Goal: Communication & Community: Answer question/provide support

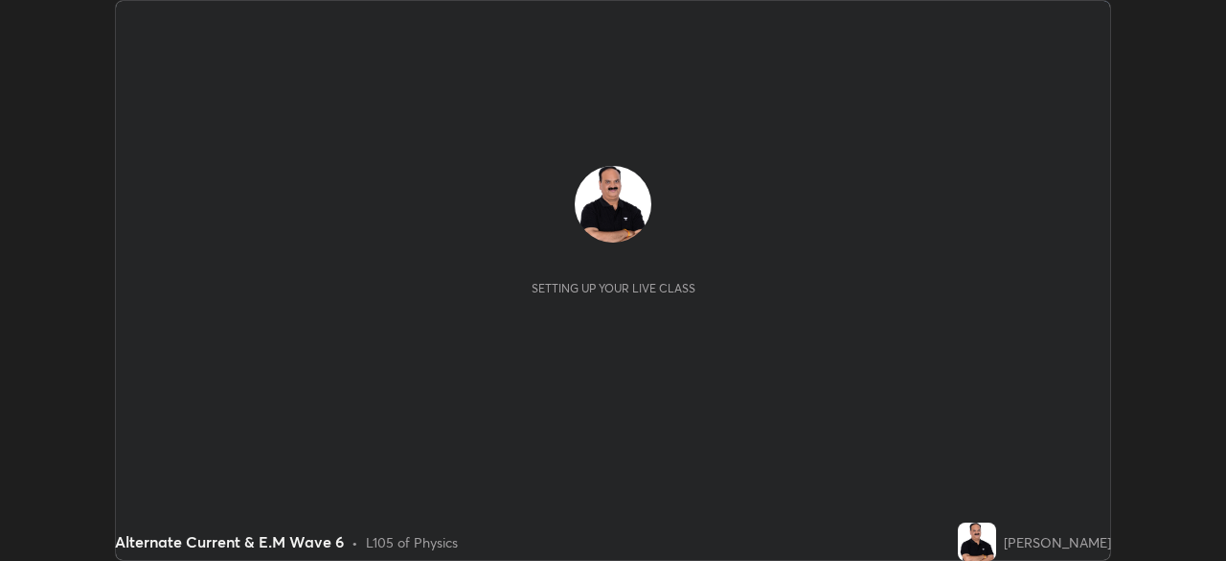
scroll to position [561, 1226]
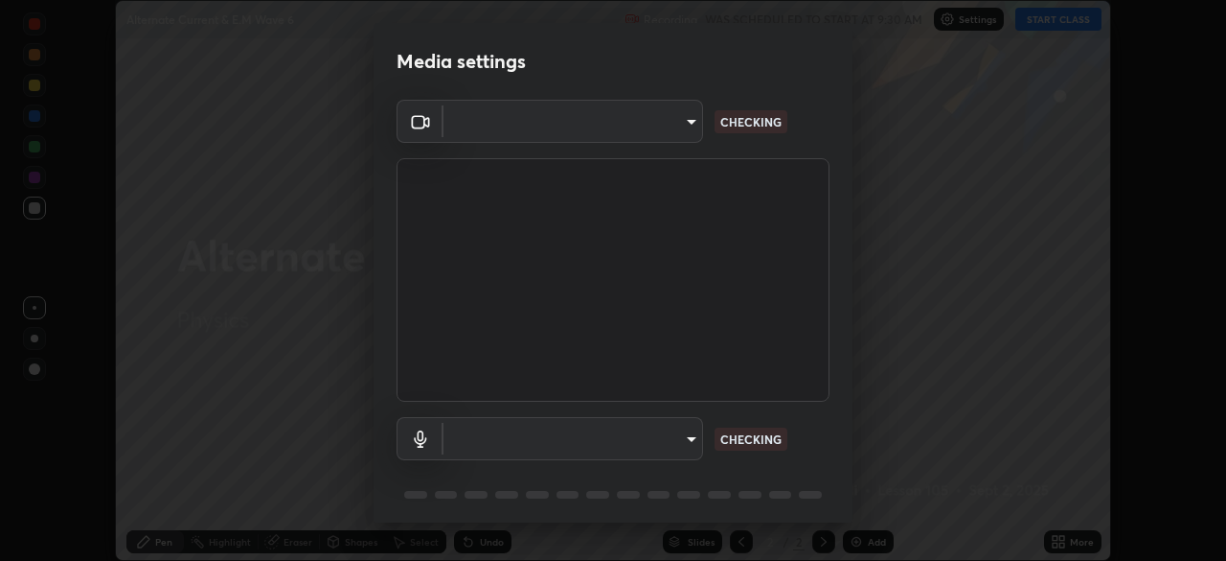
type input "cf4cade584ede8fb560bca5df173c6e0c2fab346f0fe5c0e134d57ffae5dbcad"
click at [691, 439] on body "Erase all Alternate Current & E.M Wave 6 Recording WAS SCHEDULED TO START AT 9:…" at bounding box center [613, 280] width 1226 height 561
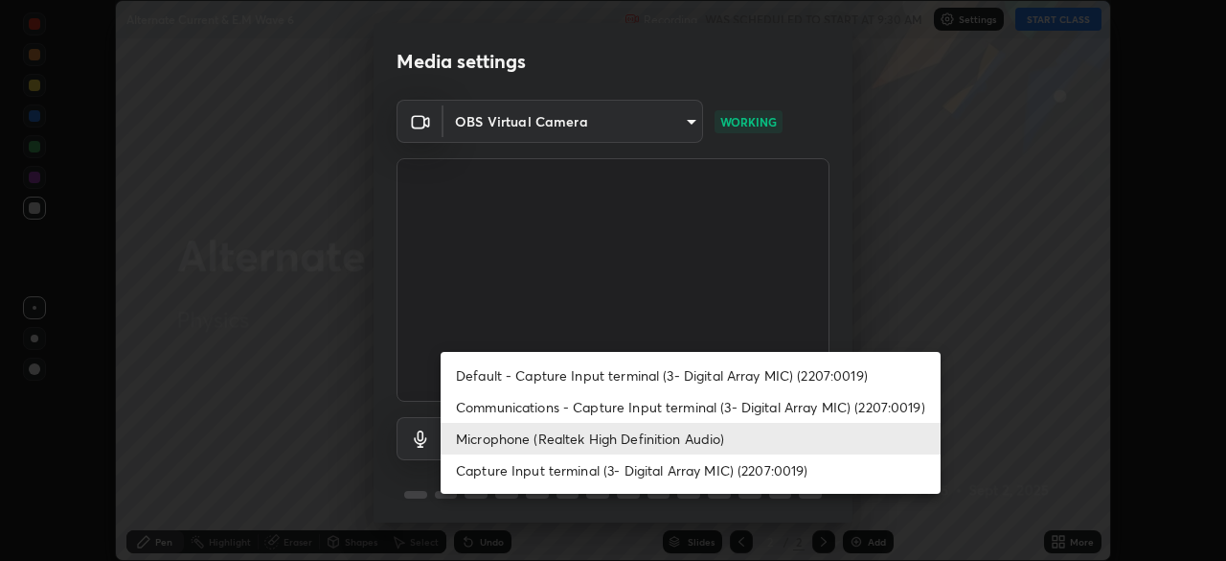
click at [694, 374] on li "Default - Capture Input terminal (3- Digital Array MIC) (2207:0019)" at bounding box center [691, 375] width 500 height 32
type input "default"
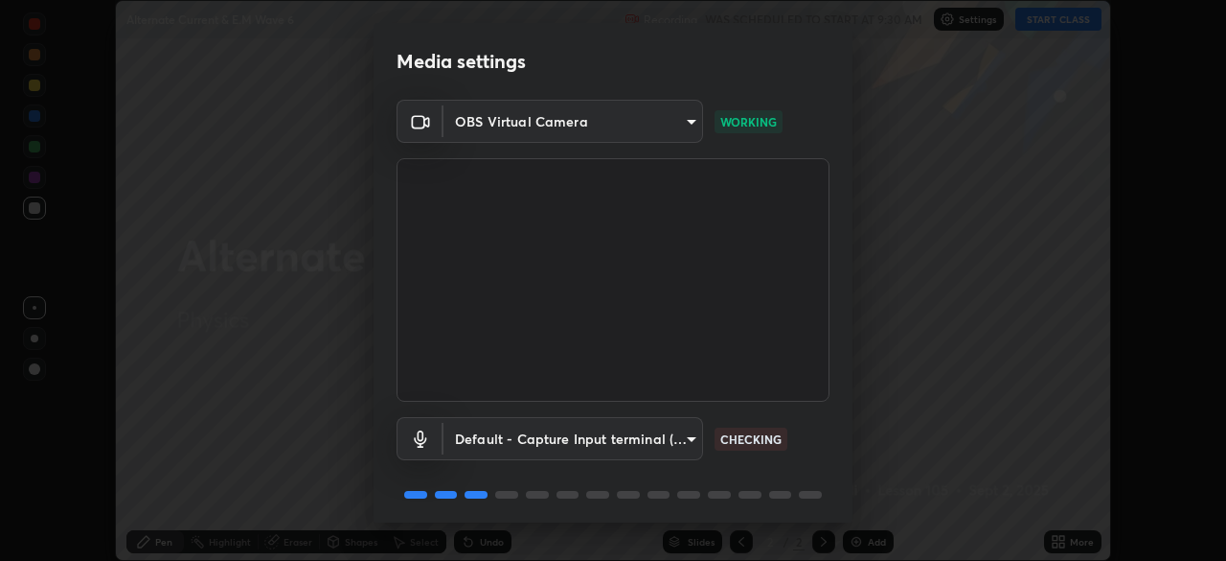
scroll to position [68, 0]
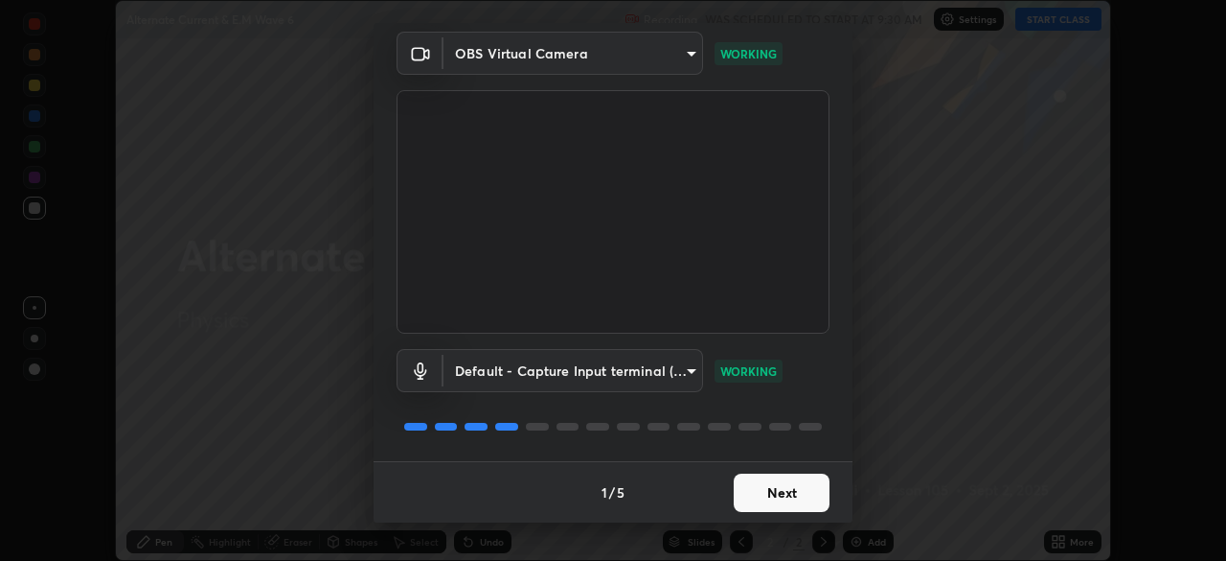
click at [787, 485] on button "Next" at bounding box center [782, 492] width 96 height 38
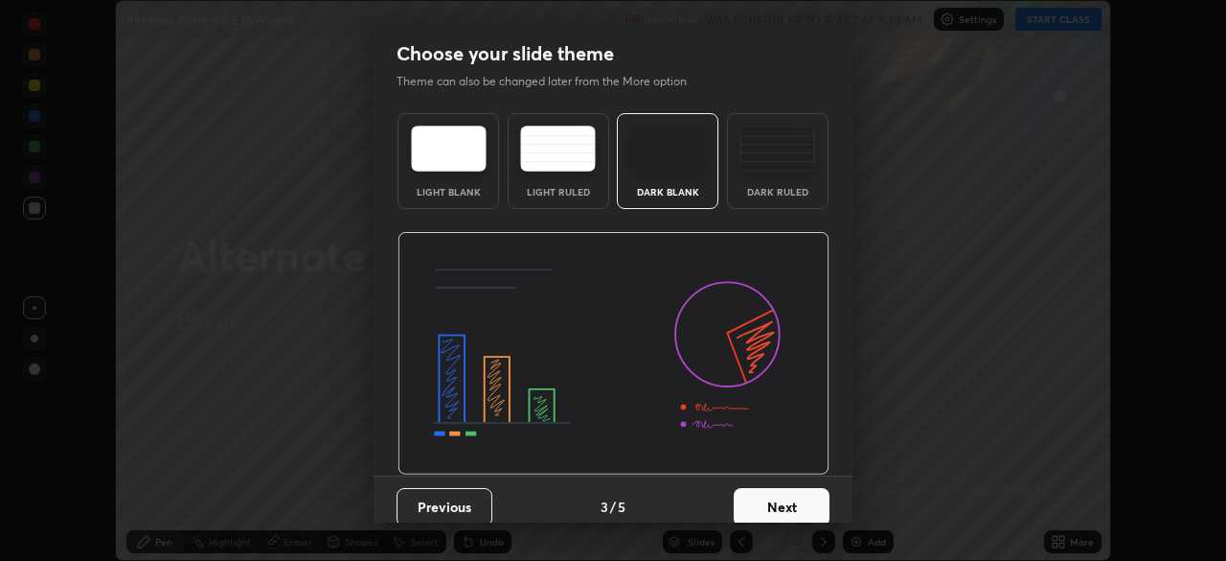
click at [780, 493] on button "Next" at bounding box center [782, 507] width 96 height 38
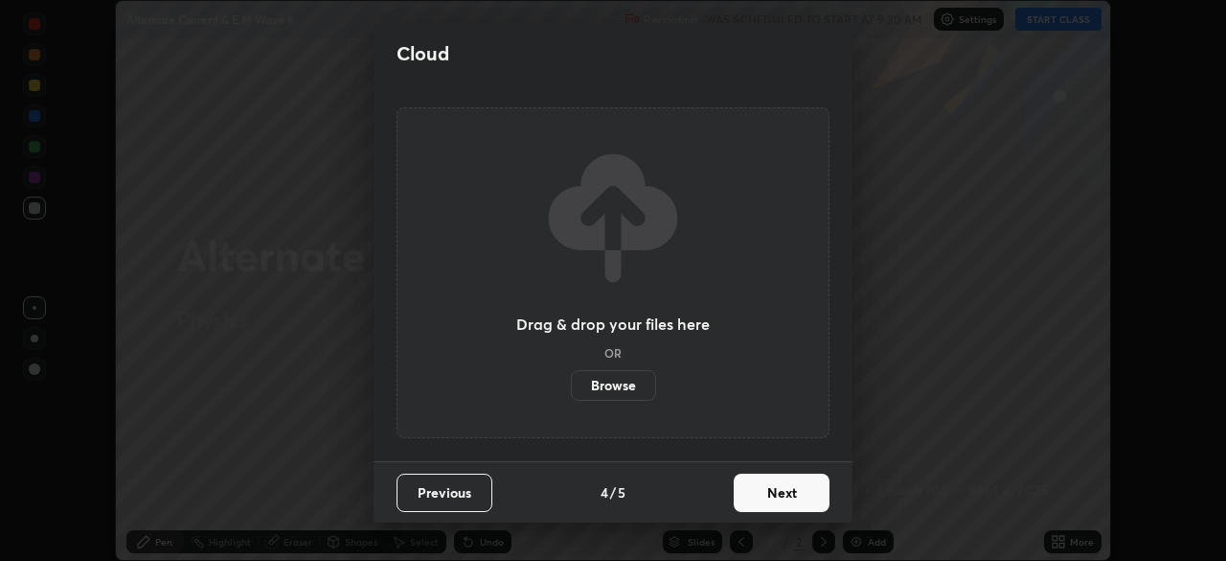
click at [776, 498] on button "Next" at bounding box center [782, 492] width 96 height 38
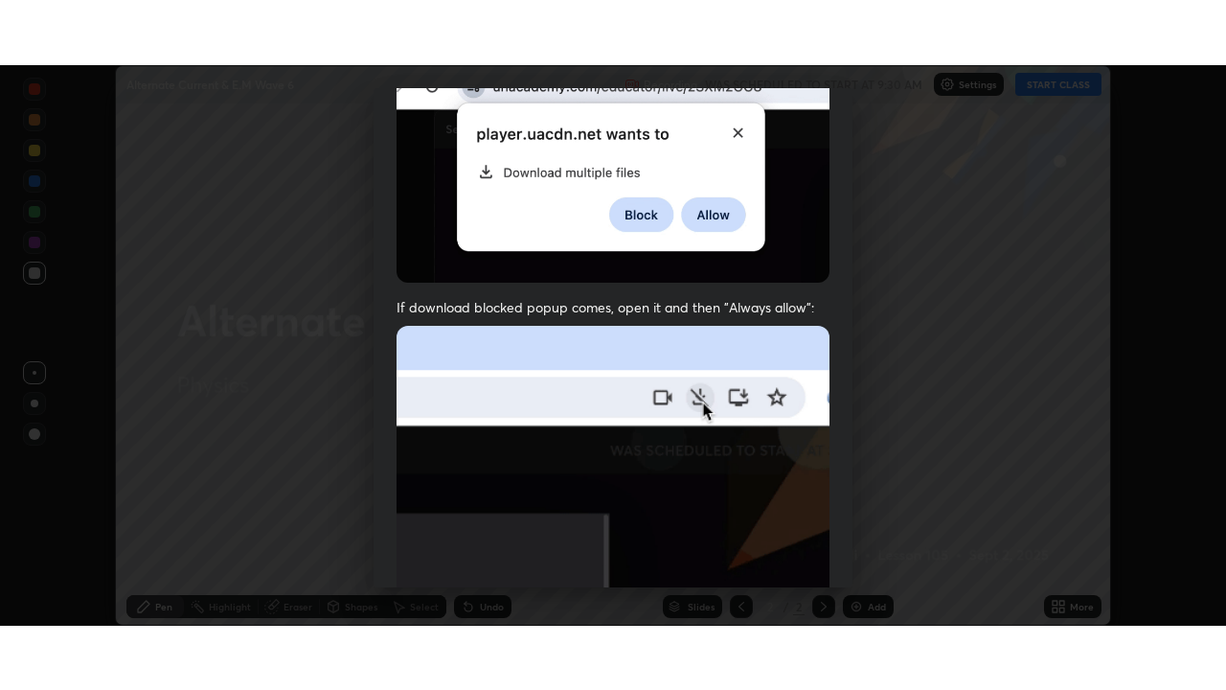
scroll to position [459, 0]
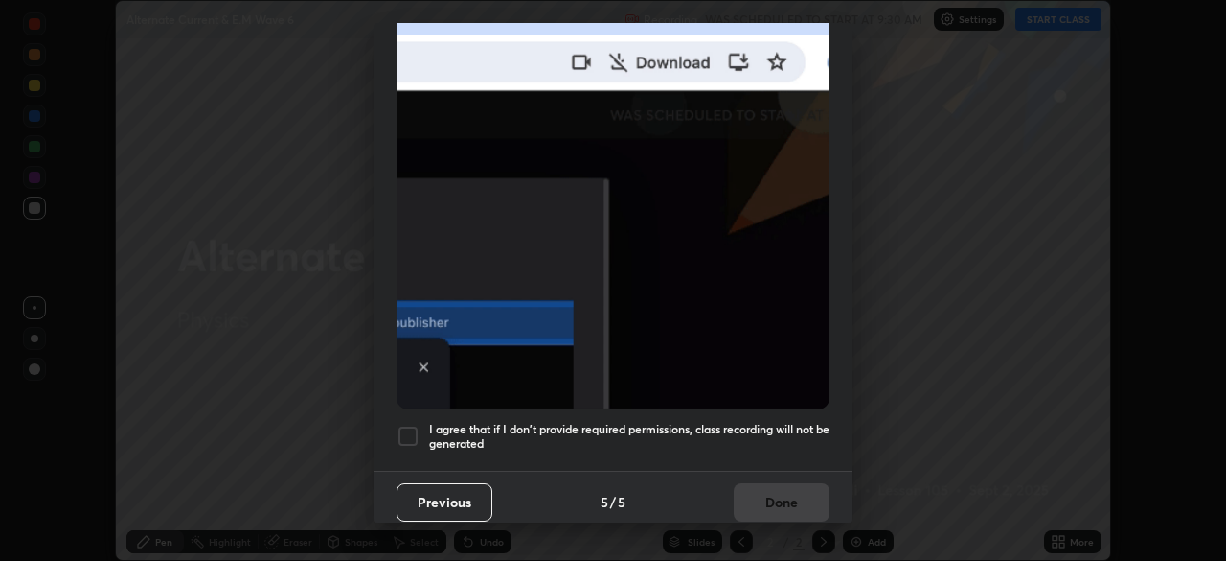
click at [411, 430] on div at bounding box center [408, 435] width 23 height 23
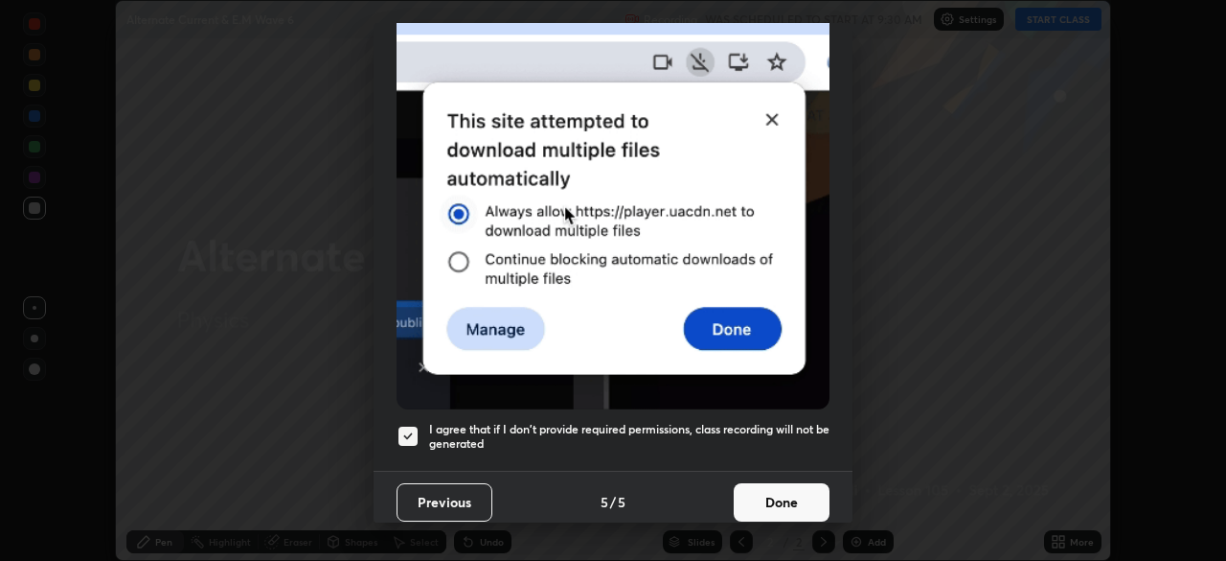
click at [749, 487] on button "Done" at bounding box center [782, 502] width 96 height 38
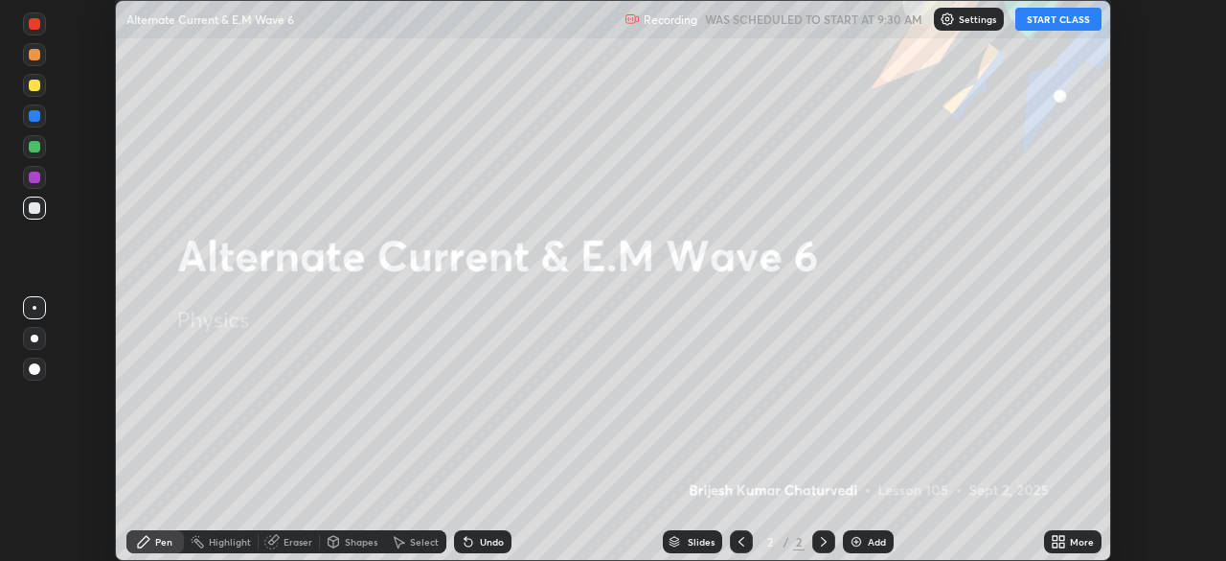
click at [1049, 15] on button "START CLASS" at bounding box center [1059, 19] width 86 height 23
click at [1060, 536] on icon at bounding box center [1062, 538] width 5 height 5
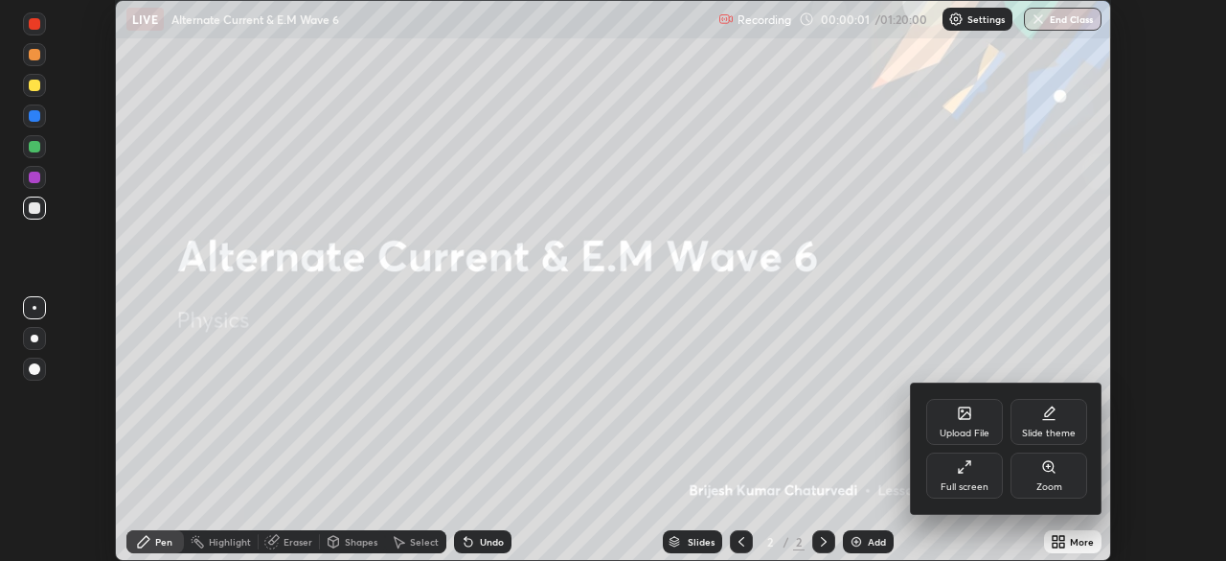
click at [973, 476] on div "Full screen" at bounding box center [965, 475] width 77 height 46
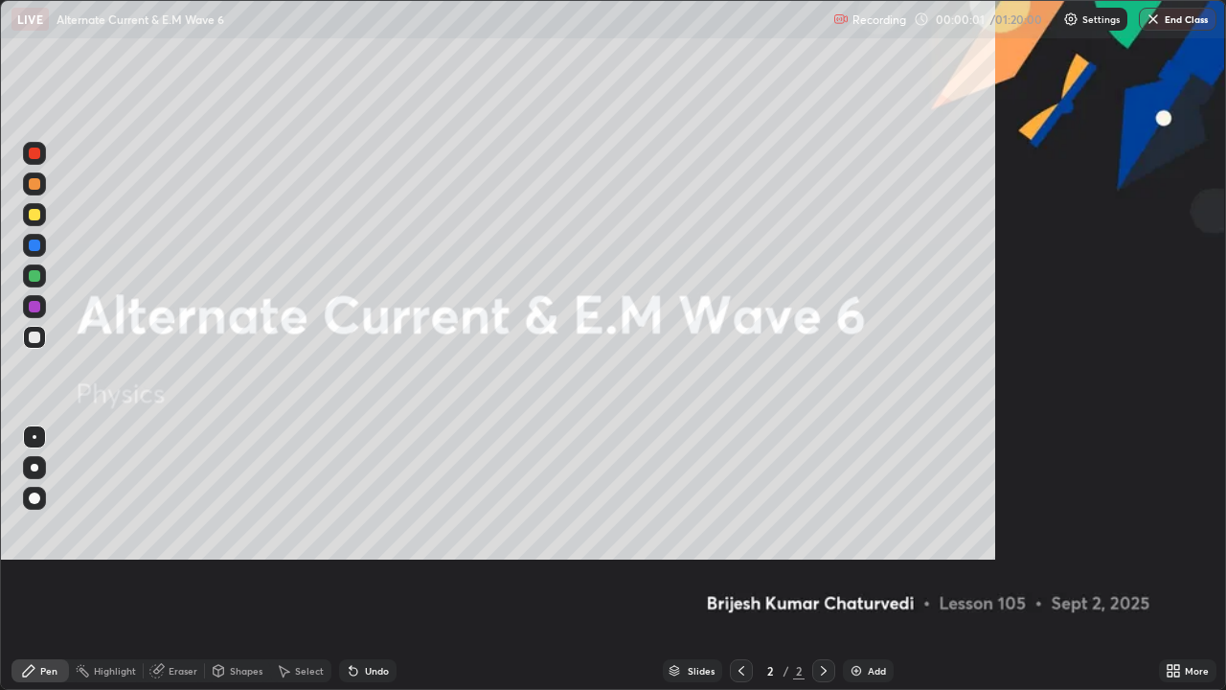
scroll to position [690, 1226]
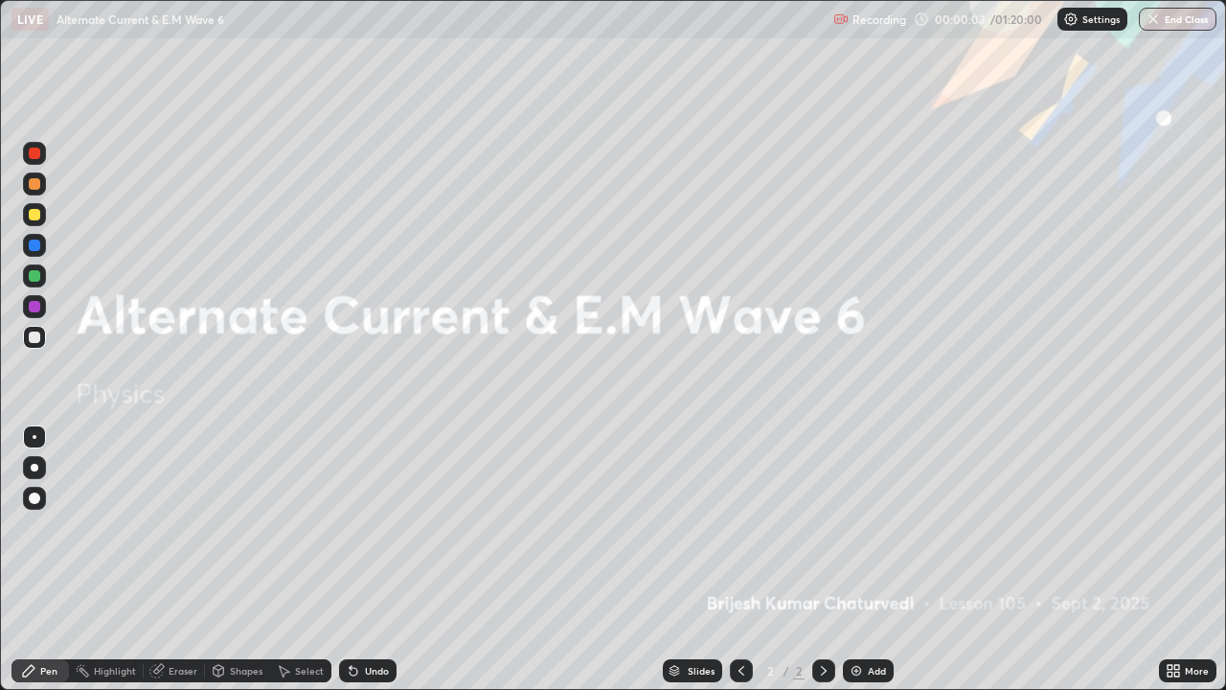
click at [873, 560] on div "Add" at bounding box center [877, 671] width 18 height 10
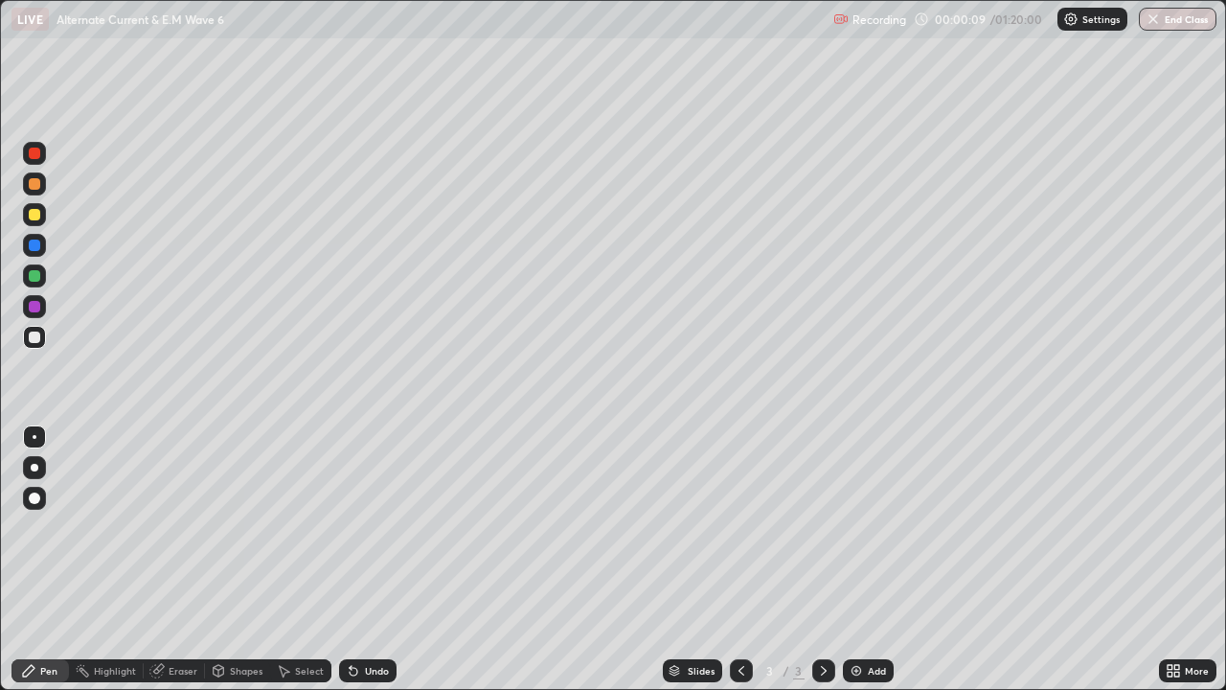
click at [34, 185] on div at bounding box center [34, 183] width 11 height 11
click at [359, 560] on div "Undo" at bounding box center [367, 670] width 57 height 23
click at [369, 560] on div "Undo" at bounding box center [367, 670] width 57 height 23
click at [29, 335] on div at bounding box center [34, 337] width 11 height 11
click at [374, 560] on div "Undo" at bounding box center [377, 671] width 24 height 10
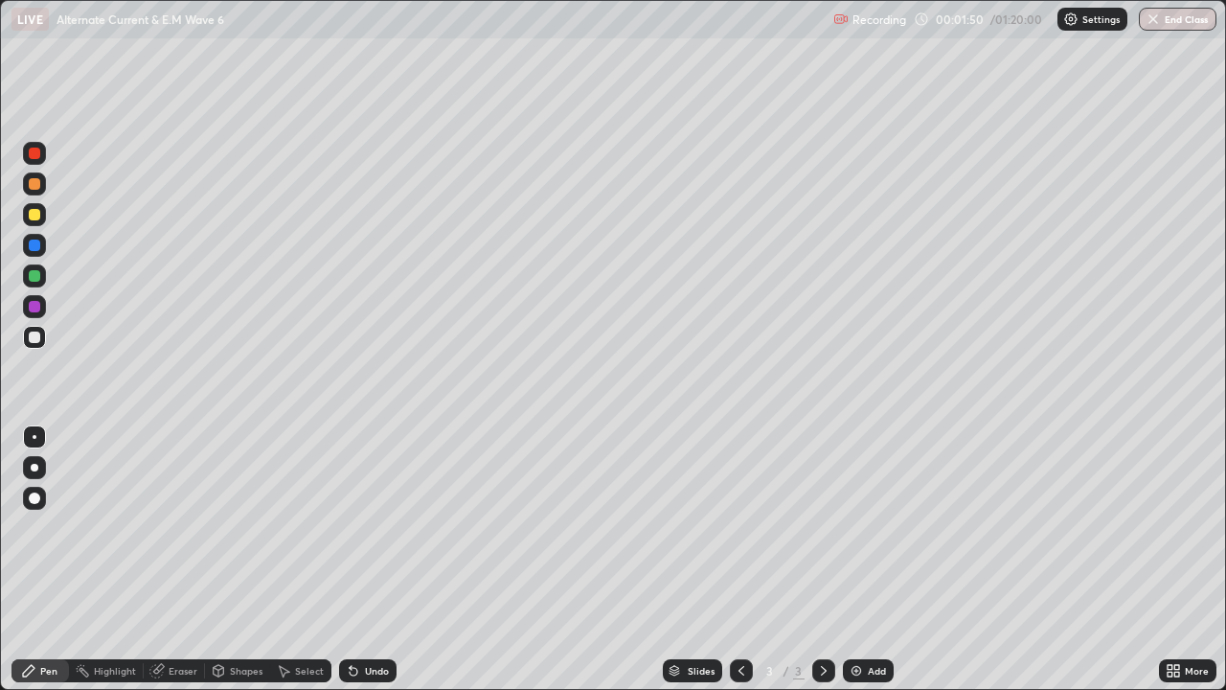
click at [367, 560] on div "Undo" at bounding box center [377, 671] width 24 height 10
click at [378, 560] on div "Undo" at bounding box center [377, 671] width 24 height 10
click at [370, 560] on div "Undo" at bounding box center [377, 671] width 24 height 10
click at [373, 560] on div "Undo" at bounding box center [377, 671] width 24 height 10
click at [355, 560] on icon at bounding box center [354, 672] width 8 height 8
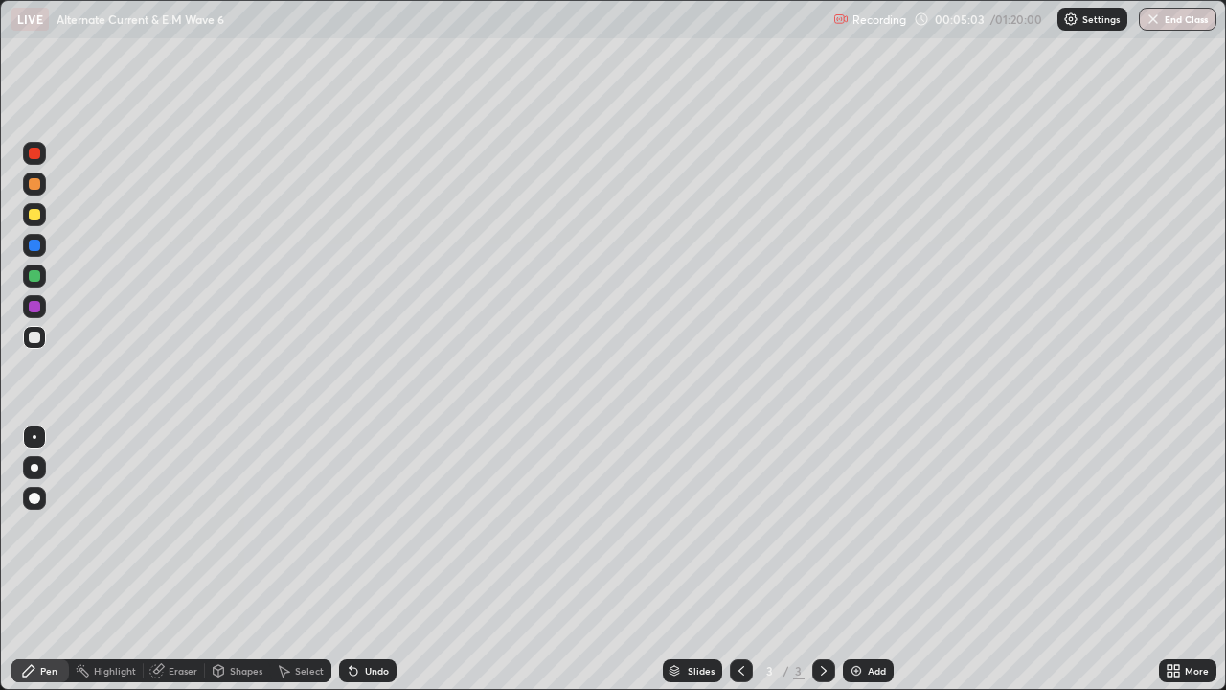
click at [351, 560] on icon at bounding box center [354, 672] width 8 height 8
click at [349, 560] on div "Undo" at bounding box center [367, 670] width 57 height 23
click at [37, 188] on div at bounding box center [34, 183] width 11 height 11
click at [822, 560] on icon at bounding box center [823, 670] width 15 height 15
click at [875, 560] on div "Add" at bounding box center [868, 670] width 51 height 23
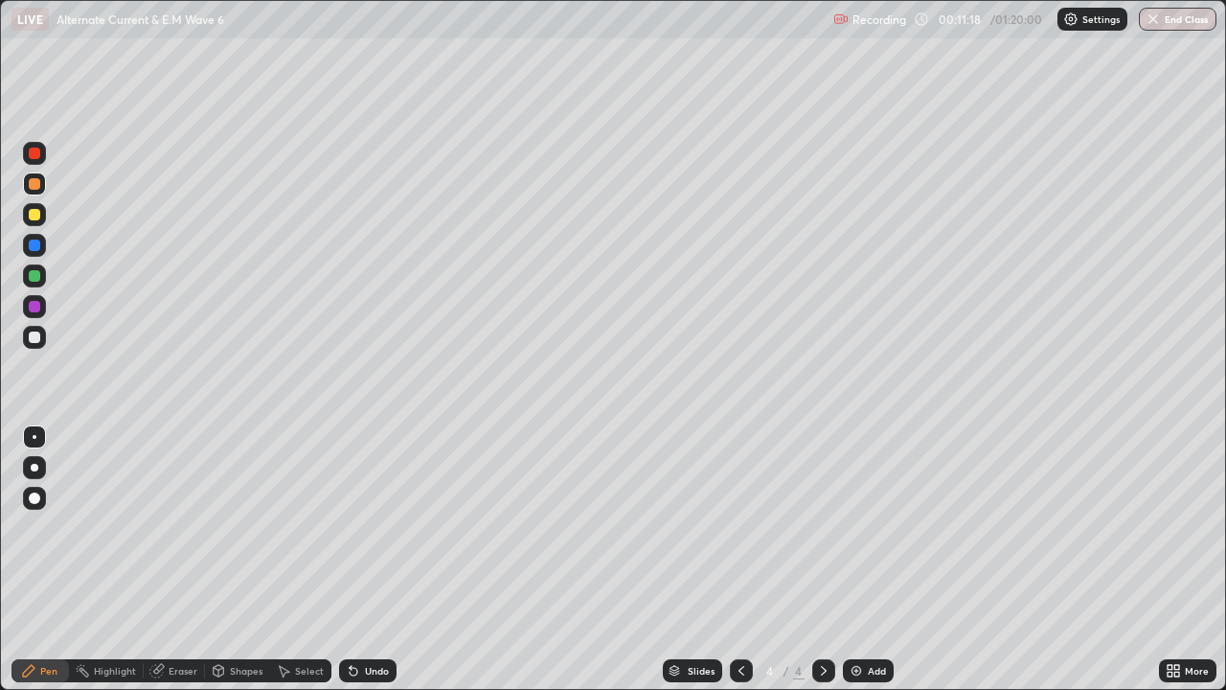
click at [369, 560] on div "Undo" at bounding box center [377, 671] width 24 height 10
click at [372, 560] on div "Undo" at bounding box center [377, 671] width 24 height 10
click at [370, 560] on div "Undo" at bounding box center [377, 671] width 24 height 10
click at [371, 560] on div "Undo" at bounding box center [377, 671] width 24 height 10
click at [368, 560] on div "Undo" at bounding box center [377, 671] width 24 height 10
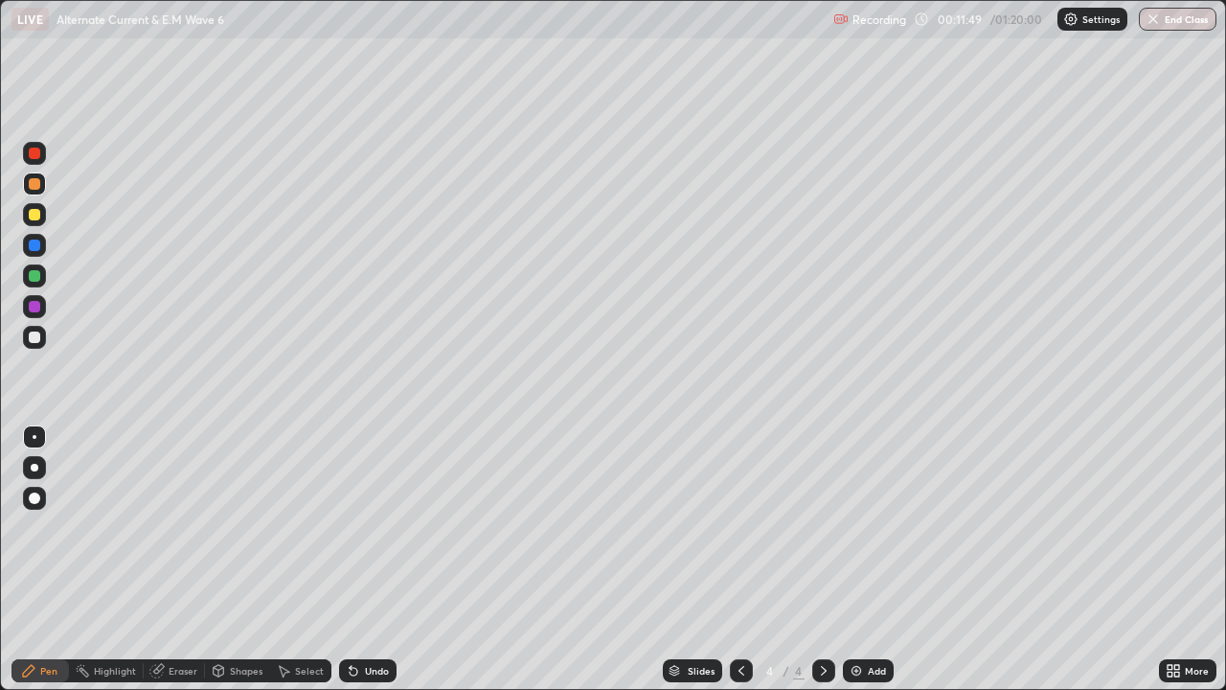
click at [368, 560] on div "Undo" at bounding box center [377, 671] width 24 height 10
click at [372, 560] on div "Undo" at bounding box center [377, 671] width 24 height 10
click at [376, 560] on div "Undo" at bounding box center [377, 671] width 24 height 10
click at [34, 341] on div at bounding box center [34, 337] width 11 height 11
click at [365, 560] on div "Undo" at bounding box center [377, 671] width 24 height 10
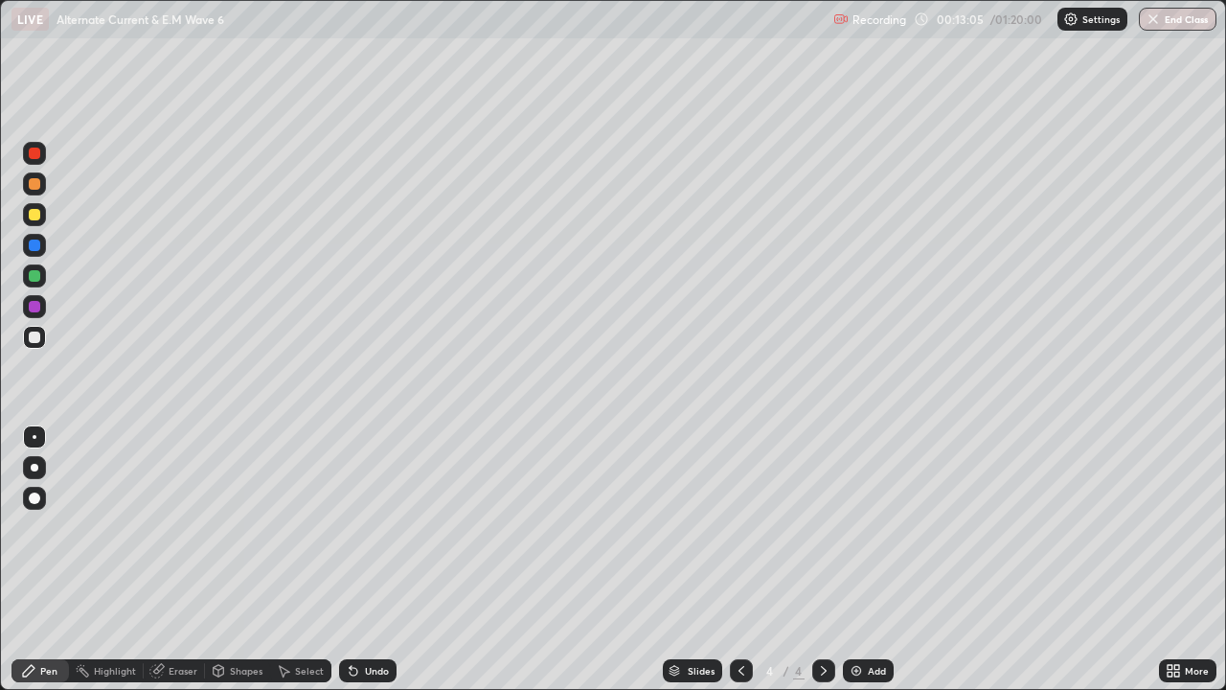
click at [378, 560] on div "Undo" at bounding box center [377, 671] width 24 height 10
click at [371, 560] on div "Undo" at bounding box center [377, 671] width 24 height 10
click at [373, 560] on div "Undo" at bounding box center [377, 671] width 24 height 10
click at [377, 560] on div "Undo" at bounding box center [377, 671] width 24 height 10
click at [380, 560] on div "Undo" at bounding box center [377, 671] width 24 height 10
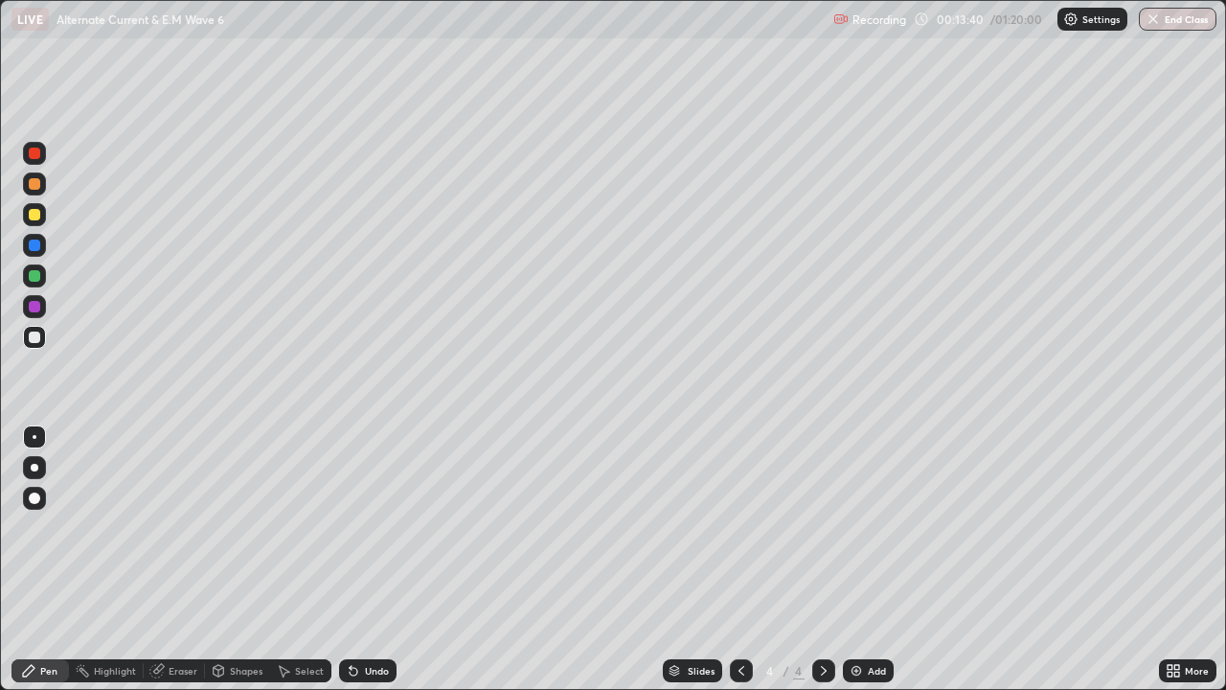
click at [368, 560] on div "Undo" at bounding box center [377, 671] width 24 height 10
click at [370, 560] on div "Undo" at bounding box center [377, 671] width 24 height 10
click at [378, 560] on div "Undo" at bounding box center [367, 670] width 57 height 23
click at [350, 560] on icon at bounding box center [351, 667] width 2 height 2
click at [375, 560] on div "Undo" at bounding box center [377, 671] width 24 height 10
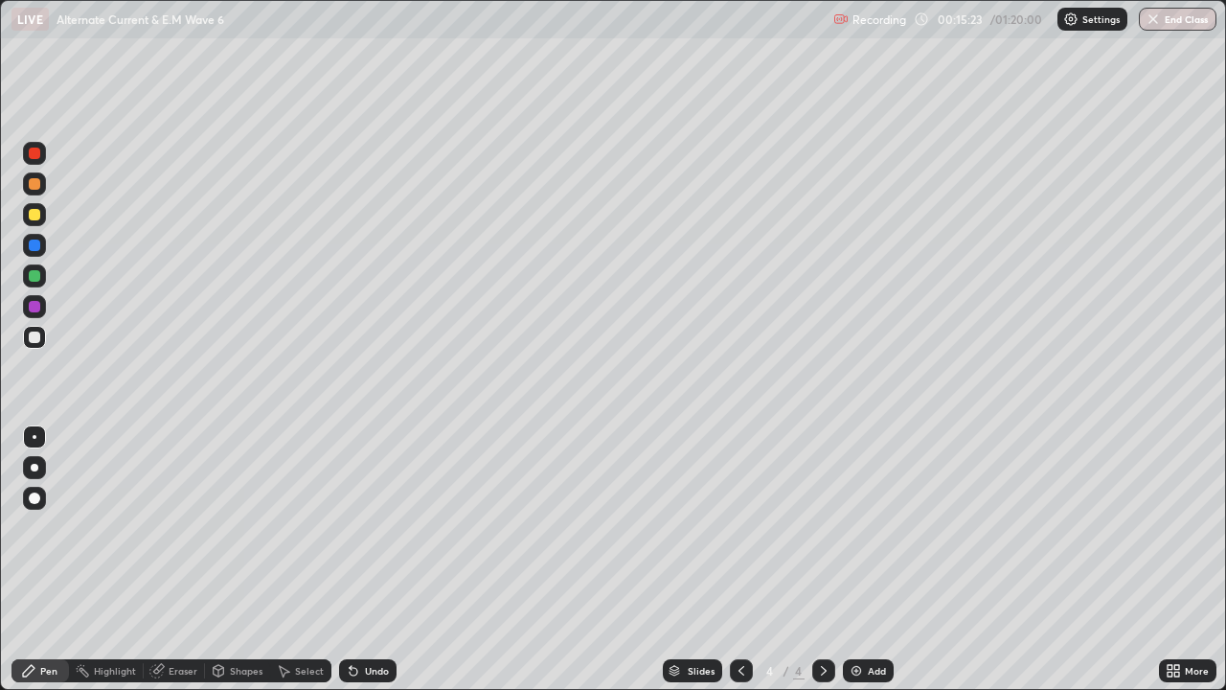
click at [854, 560] on img at bounding box center [856, 670] width 15 height 15
click at [377, 560] on div "Undo" at bounding box center [367, 670] width 57 height 23
click at [378, 560] on div "Undo" at bounding box center [377, 671] width 24 height 10
click at [377, 560] on div "Undo" at bounding box center [377, 671] width 24 height 10
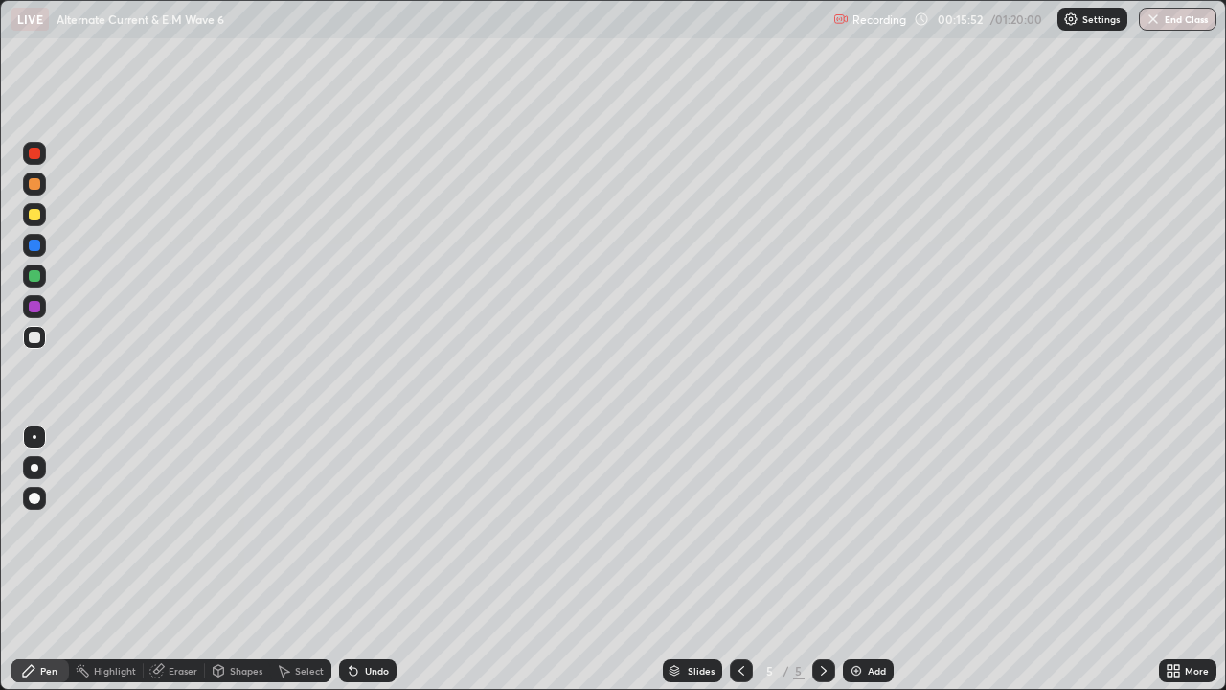
click at [376, 560] on div "Undo" at bounding box center [377, 671] width 24 height 10
click at [377, 560] on div "Undo" at bounding box center [377, 671] width 24 height 10
click at [372, 560] on div "Undo" at bounding box center [377, 671] width 24 height 10
click at [740, 560] on icon at bounding box center [741, 670] width 15 height 15
click at [822, 560] on icon at bounding box center [823, 670] width 15 height 15
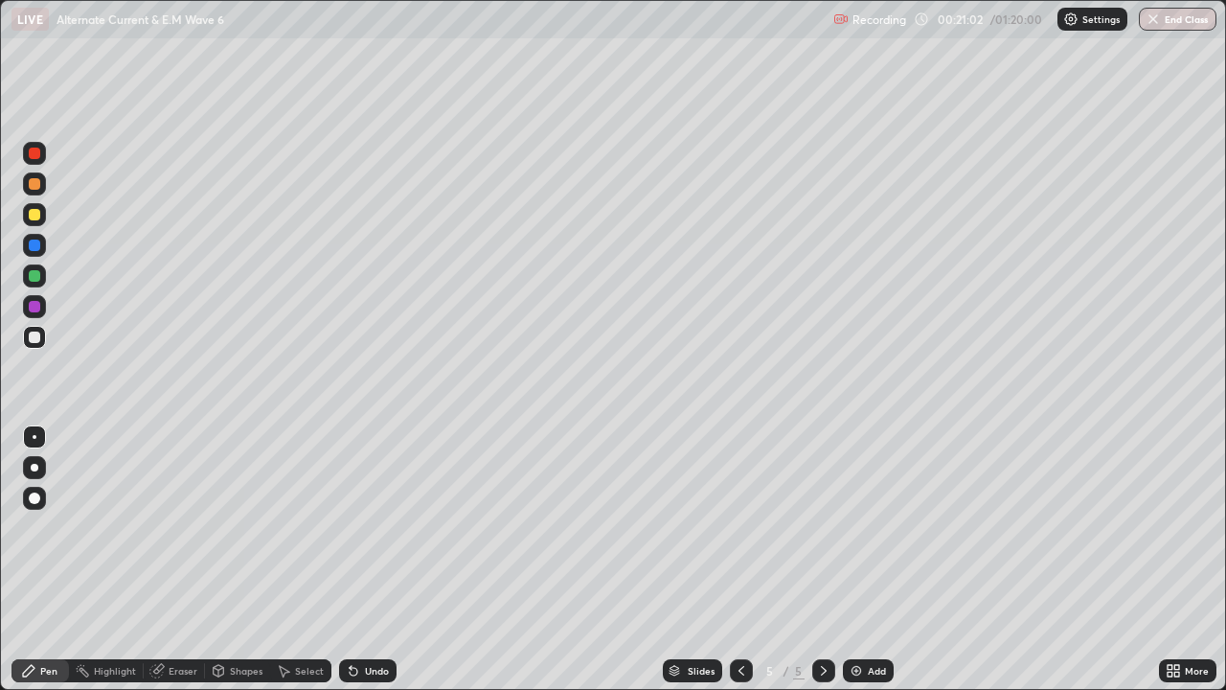
click at [366, 560] on div "Undo" at bounding box center [377, 671] width 24 height 10
click at [373, 560] on div "Undo" at bounding box center [377, 671] width 24 height 10
click at [879, 560] on div "Add" at bounding box center [868, 670] width 51 height 23
click at [371, 560] on div "Undo" at bounding box center [377, 671] width 24 height 10
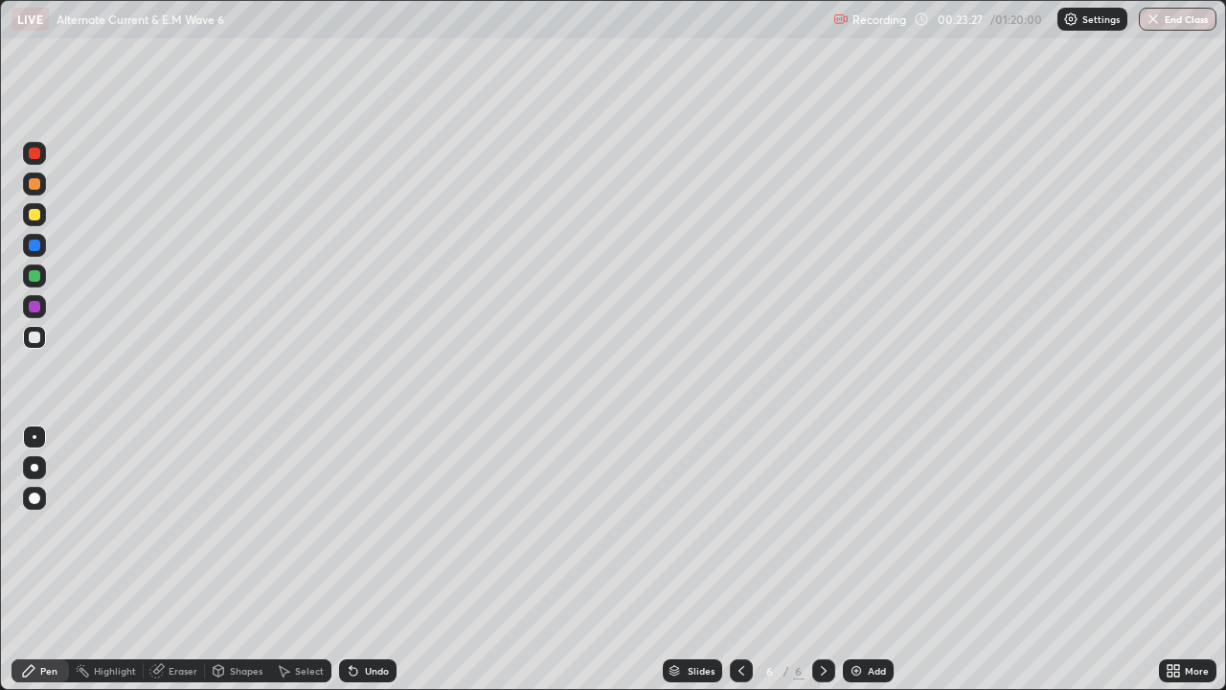
click at [371, 560] on div "Undo" at bounding box center [377, 671] width 24 height 10
click at [882, 560] on div "Add" at bounding box center [868, 670] width 51 height 23
click at [376, 560] on div "Undo" at bounding box center [377, 671] width 24 height 10
click at [371, 560] on div "Undo" at bounding box center [377, 671] width 24 height 10
click at [366, 560] on div "Undo" at bounding box center [377, 671] width 24 height 10
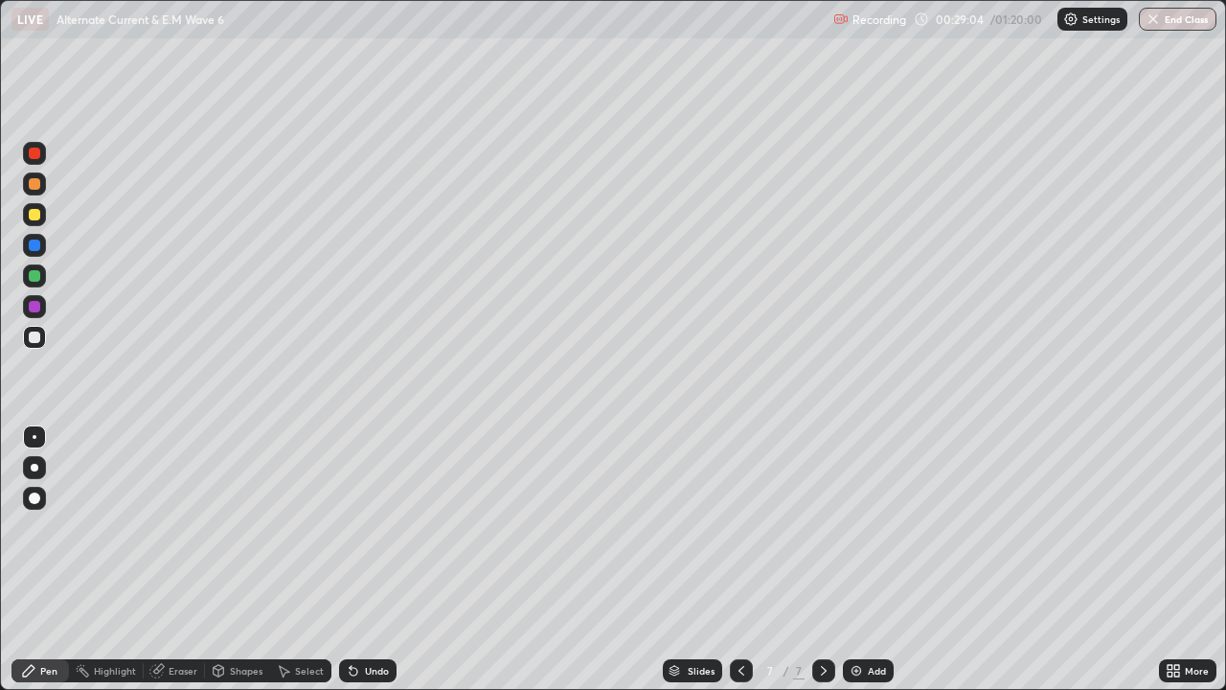
click at [367, 560] on div "Undo" at bounding box center [377, 671] width 24 height 10
click at [369, 560] on div "Undo" at bounding box center [377, 671] width 24 height 10
click at [375, 560] on div "Undo" at bounding box center [377, 671] width 24 height 10
click at [373, 560] on div "Undo" at bounding box center [377, 671] width 24 height 10
click at [377, 560] on div "Undo" at bounding box center [377, 671] width 24 height 10
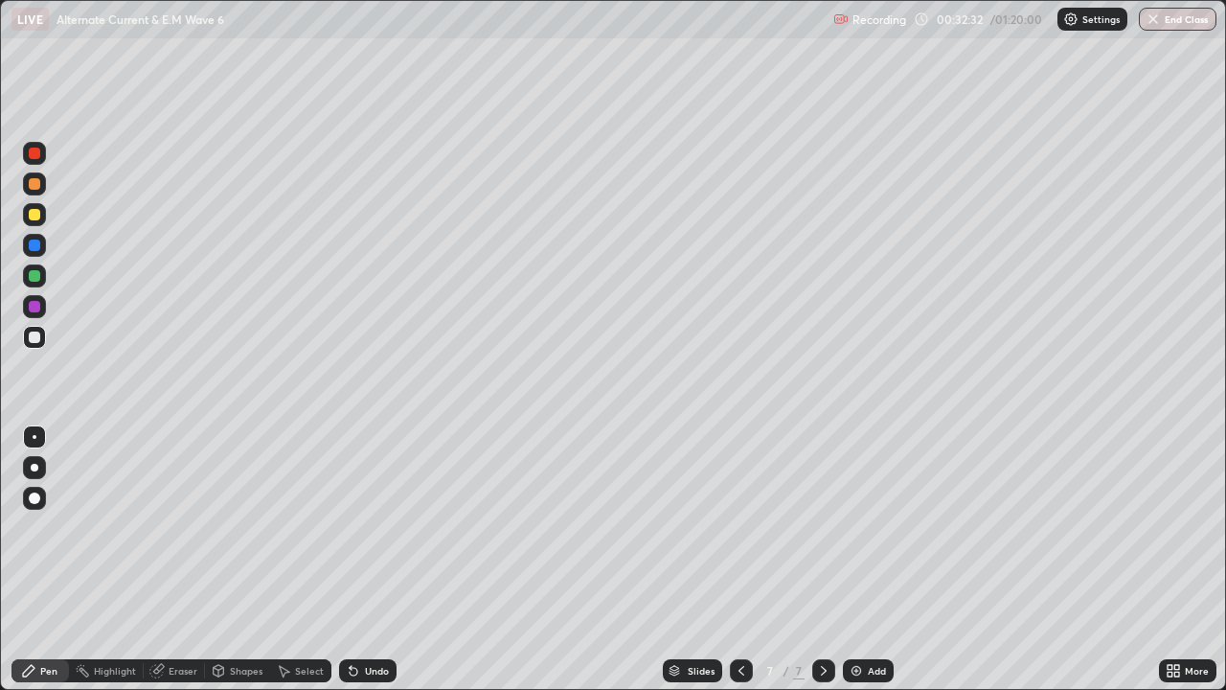
click at [368, 560] on div "Undo" at bounding box center [367, 670] width 57 height 23
click at [365, 560] on div "Undo" at bounding box center [377, 671] width 24 height 10
click at [384, 560] on div "Undo" at bounding box center [377, 671] width 24 height 10
click at [365, 560] on div "Undo" at bounding box center [377, 671] width 24 height 10
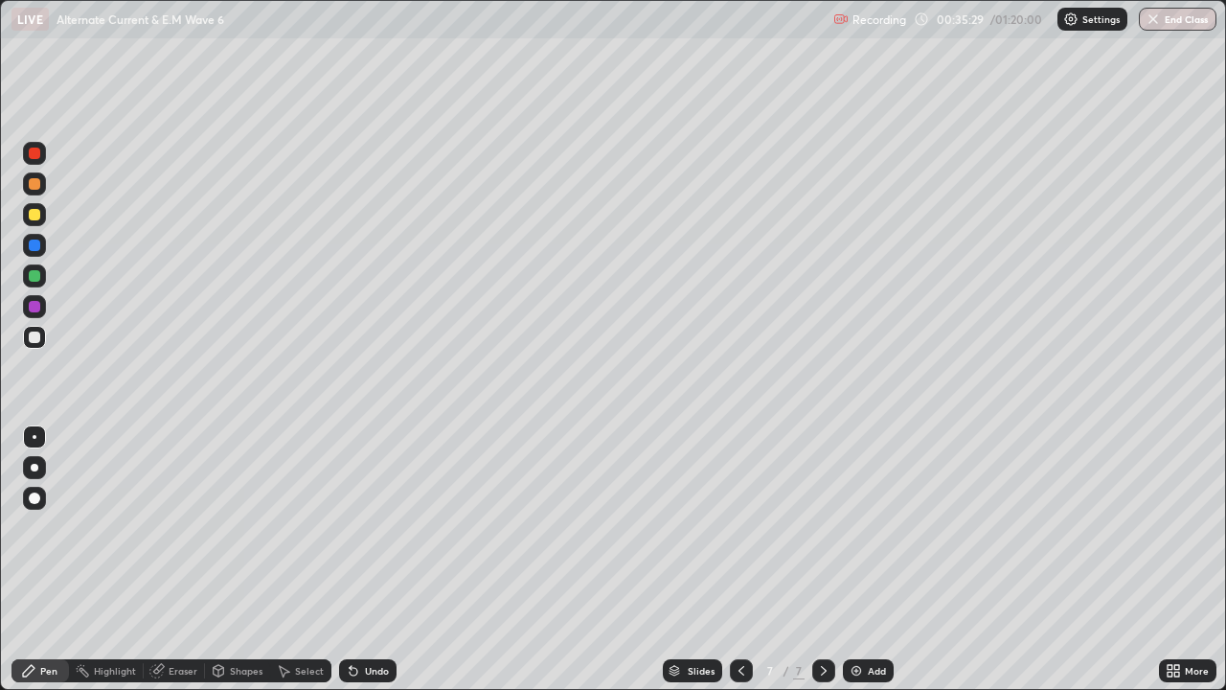
click at [822, 560] on icon at bounding box center [823, 670] width 15 height 15
click at [868, 560] on div "Add" at bounding box center [877, 671] width 18 height 10
click at [374, 560] on div "Undo" at bounding box center [377, 671] width 24 height 10
click at [373, 560] on div "Undo" at bounding box center [377, 671] width 24 height 10
click at [377, 560] on div "Undo" at bounding box center [377, 671] width 24 height 10
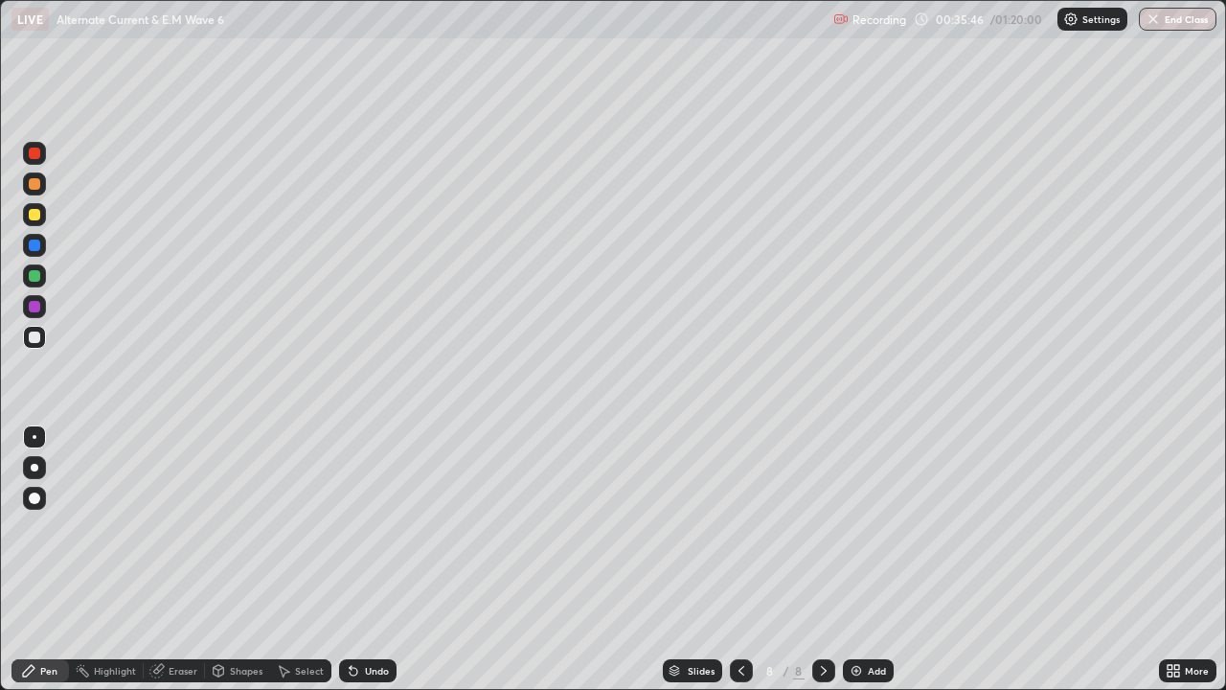
click at [363, 560] on div "Undo" at bounding box center [367, 670] width 57 height 23
click at [361, 560] on div "Undo" at bounding box center [367, 670] width 57 height 23
click at [355, 560] on icon at bounding box center [353, 670] width 15 height 15
click at [351, 560] on icon at bounding box center [354, 672] width 8 height 8
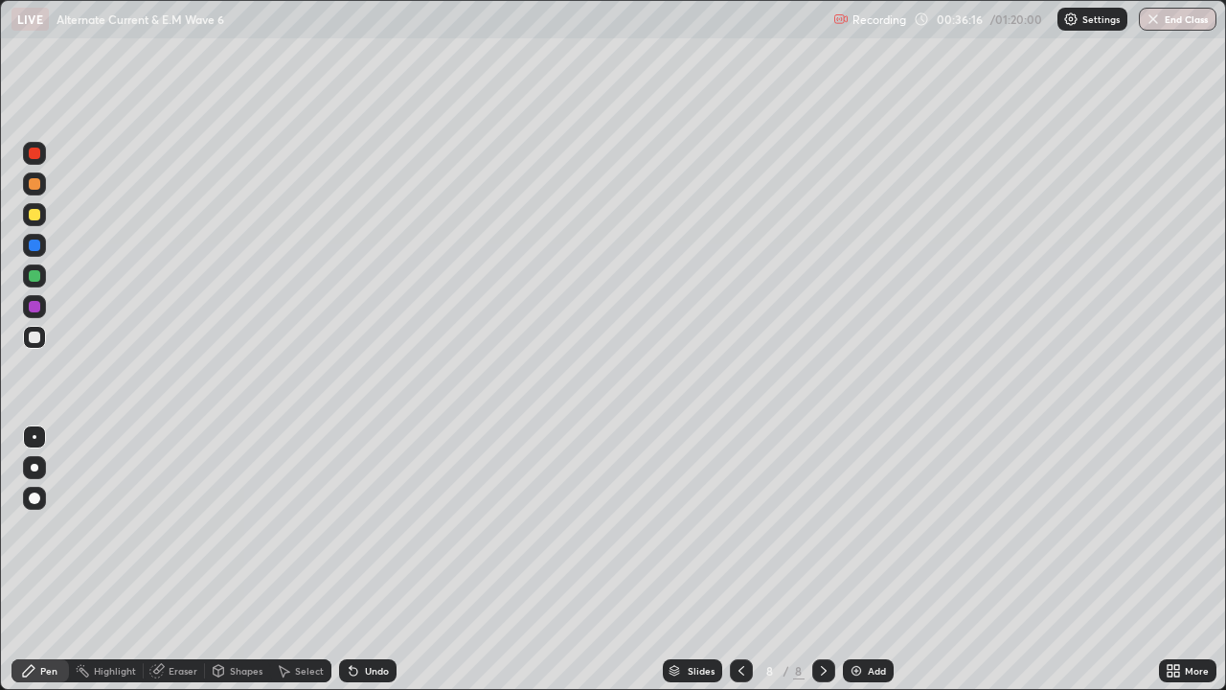
click at [358, 560] on div "Undo" at bounding box center [367, 670] width 57 height 23
click at [869, 560] on div "Add" at bounding box center [868, 670] width 51 height 23
click at [368, 560] on div "Undo" at bounding box center [377, 671] width 24 height 10
click at [359, 560] on div "Undo" at bounding box center [367, 670] width 57 height 23
click at [368, 560] on div "Undo" at bounding box center [377, 671] width 24 height 10
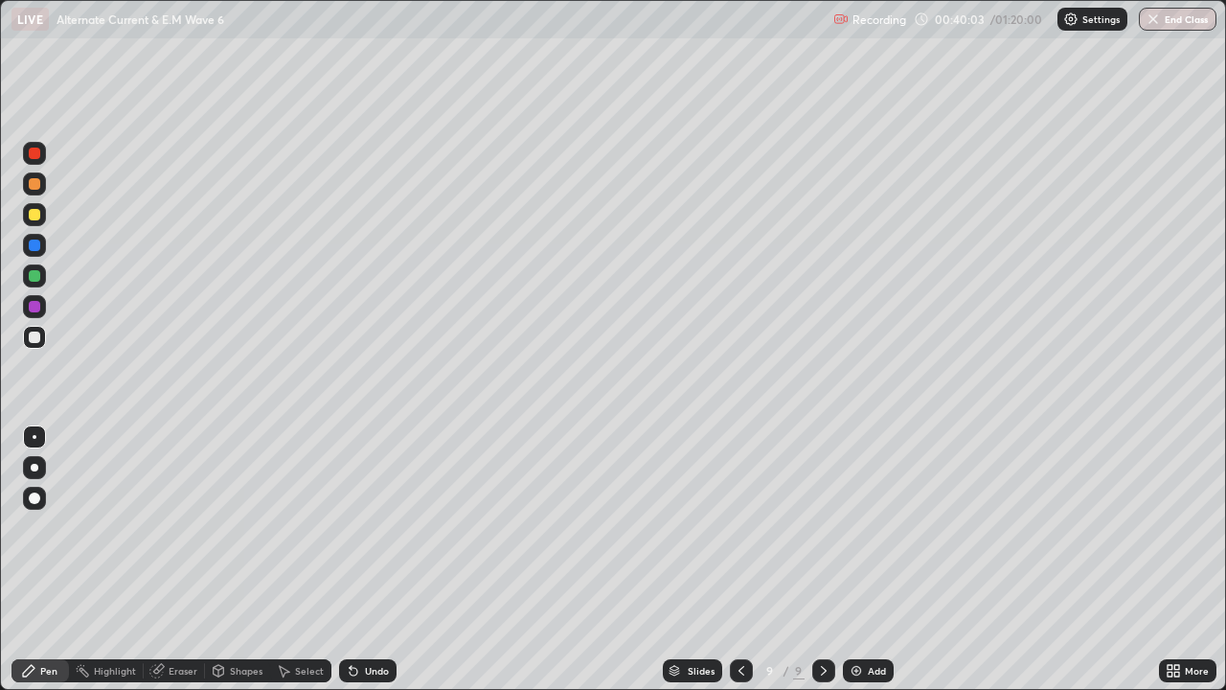
click at [365, 560] on div "Undo" at bounding box center [377, 671] width 24 height 10
click at [366, 560] on div "Undo" at bounding box center [367, 670] width 57 height 23
click at [362, 560] on div "Undo" at bounding box center [367, 670] width 57 height 23
click at [373, 560] on div "Undo" at bounding box center [377, 671] width 24 height 10
click at [864, 560] on div "Add" at bounding box center [868, 670] width 51 height 23
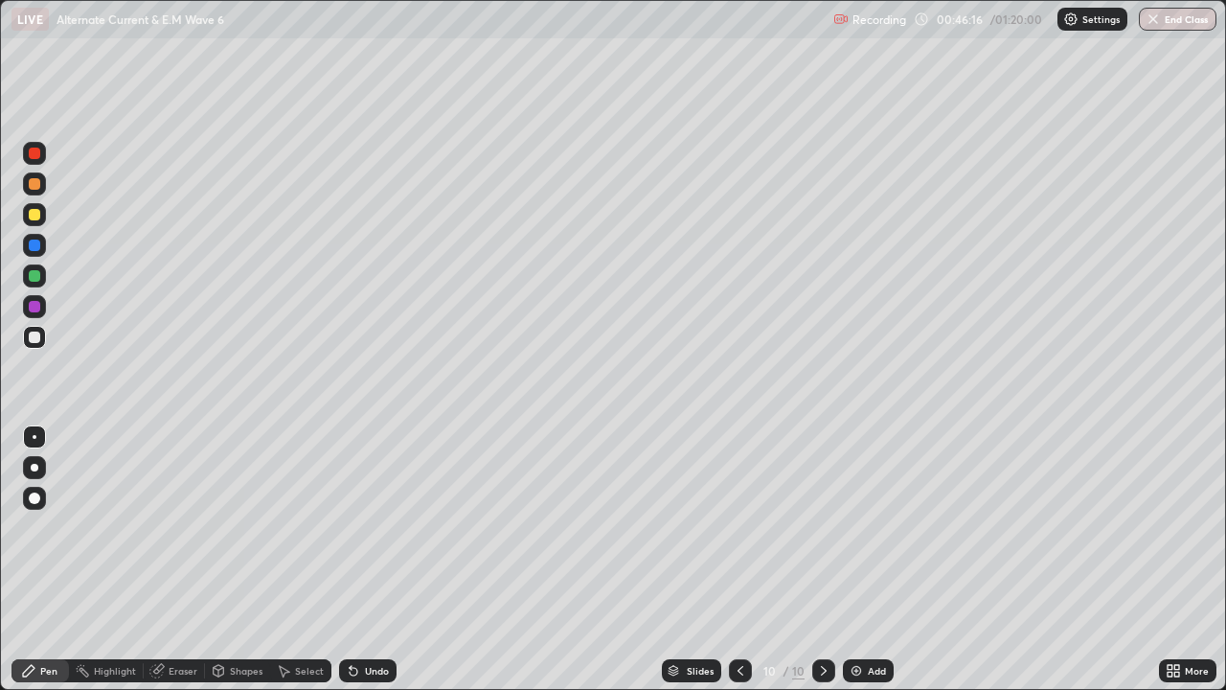
click at [34, 217] on div at bounding box center [34, 214] width 11 height 11
click at [35, 248] on div at bounding box center [34, 245] width 11 height 11
click at [373, 560] on div "Undo" at bounding box center [367, 670] width 57 height 23
click at [34, 332] on div at bounding box center [34, 337] width 11 height 11
click at [376, 560] on div "Undo" at bounding box center [377, 671] width 24 height 10
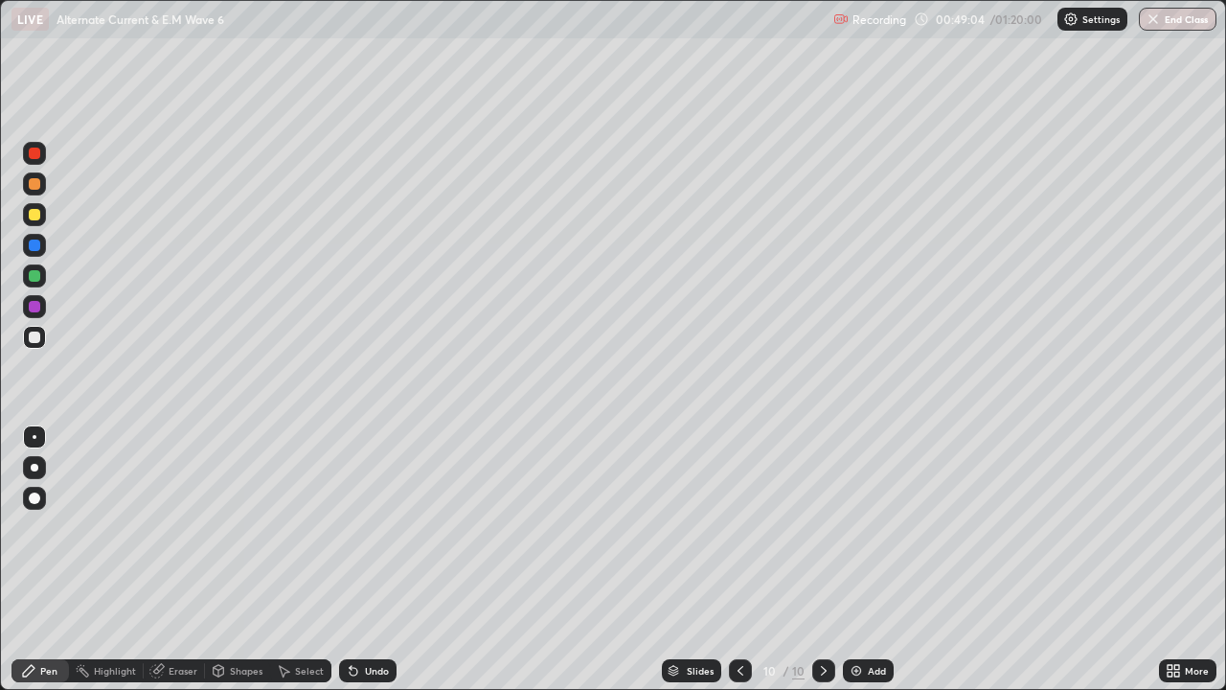
click at [371, 560] on div "Undo" at bounding box center [377, 671] width 24 height 10
click at [360, 560] on div "Undo" at bounding box center [367, 670] width 57 height 23
click at [361, 560] on div "Undo" at bounding box center [367, 670] width 57 height 23
click at [856, 560] on img at bounding box center [856, 670] width 15 height 15
click at [372, 560] on div "Undo" at bounding box center [377, 671] width 24 height 10
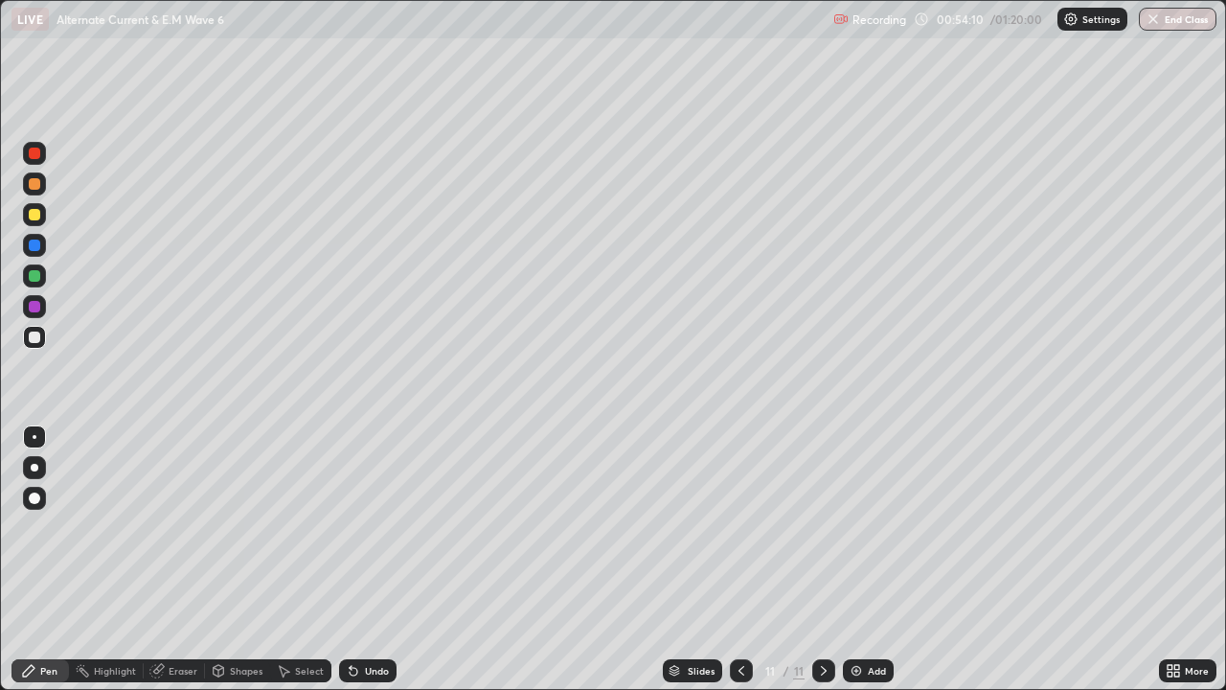
click at [375, 560] on div "Undo" at bounding box center [377, 671] width 24 height 10
click at [374, 560] on div "Undo" at bounding box center [377, 671] width 24 height 10
click at [373, 560] on div "Undo" at bounding box center [377, 671] width 24 height 10
click at [377, 560] on div "Undo" at bounding box center [377, 671] width 24 height 10
click at [374, 560] on div "Undo" at bounding box center [377, 671] width 24 height 10
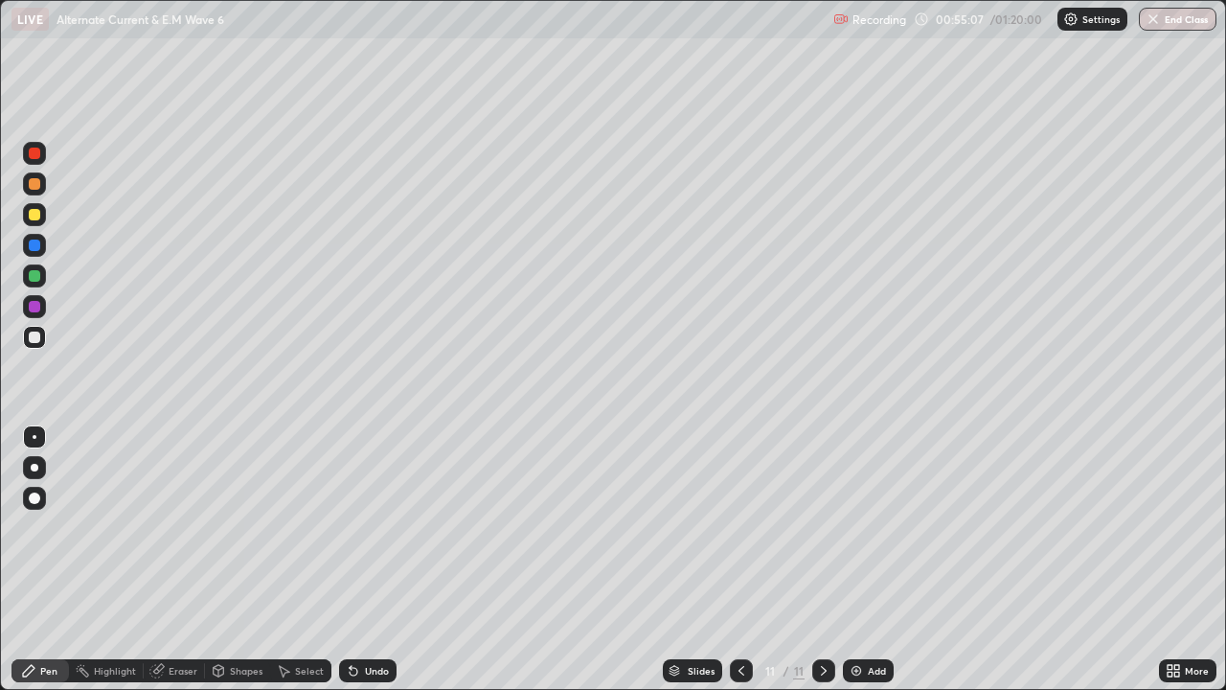
click at [372, 560] on div "Undo" at bounding box center [377, 671] width 24 height 10
click at [373, 560] on div "Undo" at bounding box center [377, 671] width 24 height 10
click at [374, 560] on div "Undo" at bounding box center [367, 670] width 57 height 23
click at [371, 560] on div "Undo" at bounding box center [367, 670] width 57 height 23
click at [370, 560] on div "Undo" at bounding box center [377, 671] width 24 height 10
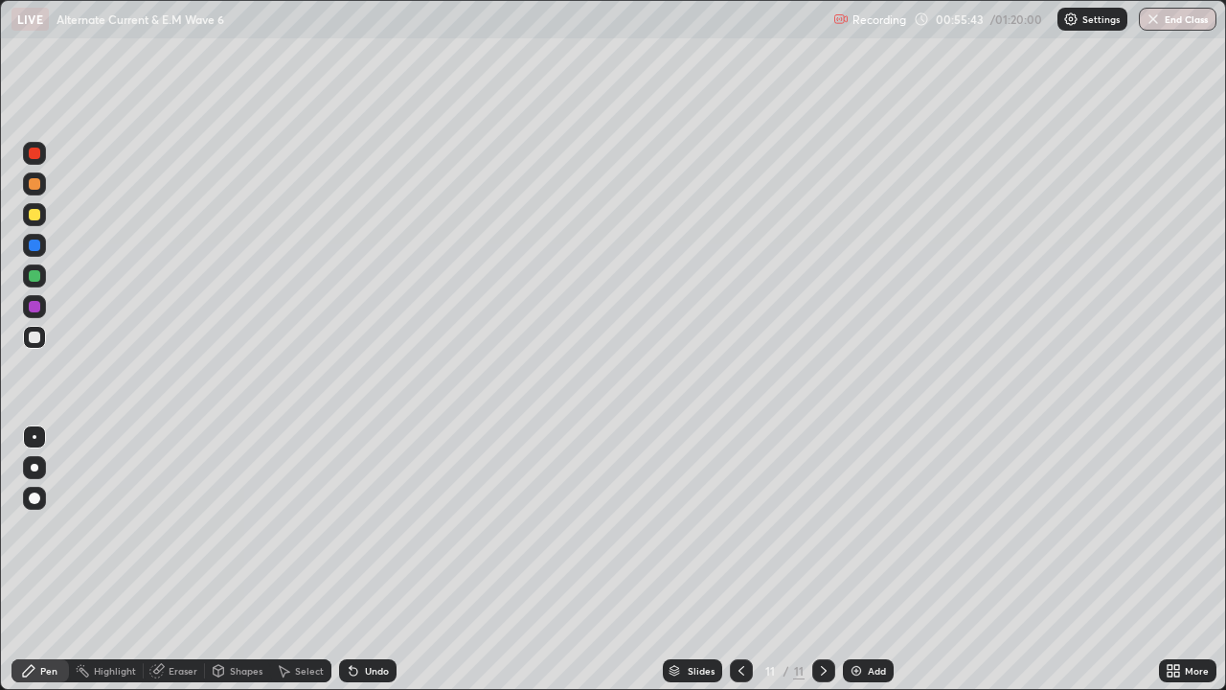
click at [36, 218] on div at bounding box center [34, 214] width 11 height 11
click at [41, 185] on div at bounding box center [34, 183] width 23 height 23
click at [36, 305] on div at bounding box center [34, 306] width 11 height 11
click at [370, 560] on div "Undo" at bounding box center [377, 671] width 24 height 10
click at [365, 560] on div "Undo" at bounding box center [367, 670] width 57 height 23
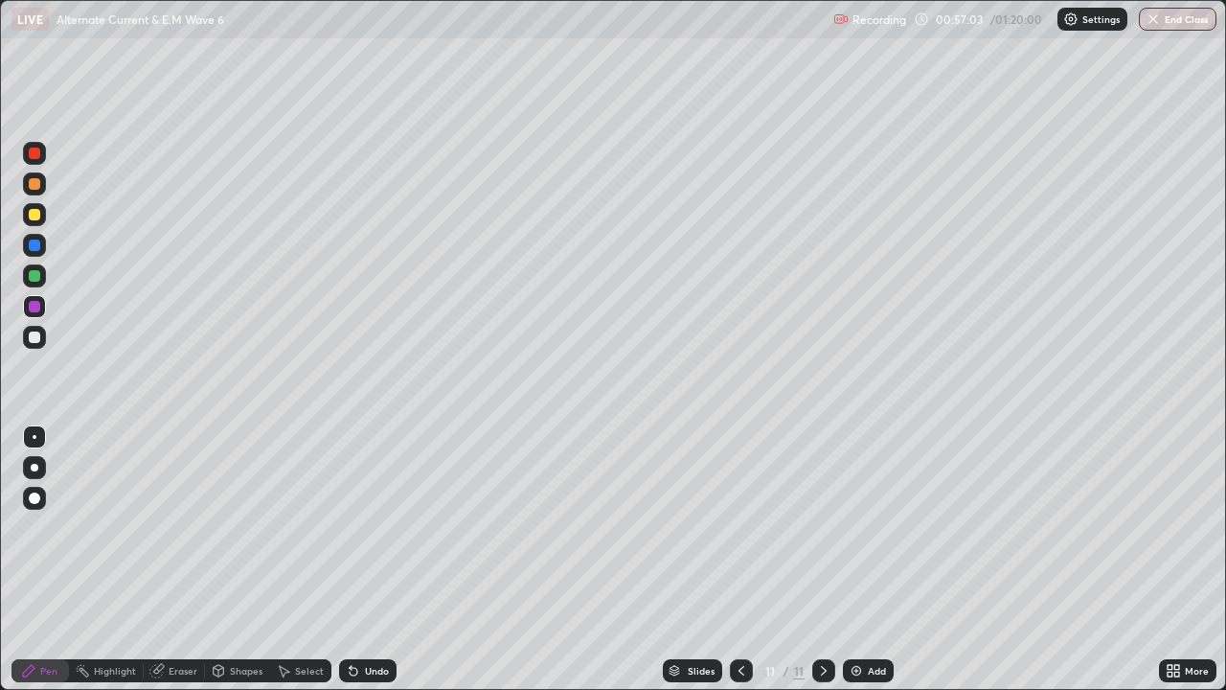
click at [368, 560] on div "Undo" at bounding box center [377, 671] width 24 height 10
click at [375, 560] on div "Undo" at bounding box center [377, 671] width 24 height 10
click at [372, 560] on div "Undo" at bounding box center [377, 671] width 24 height 10
click at [371, 560] on div "Undo" at bounding box center [377, 671] width 24 height 10
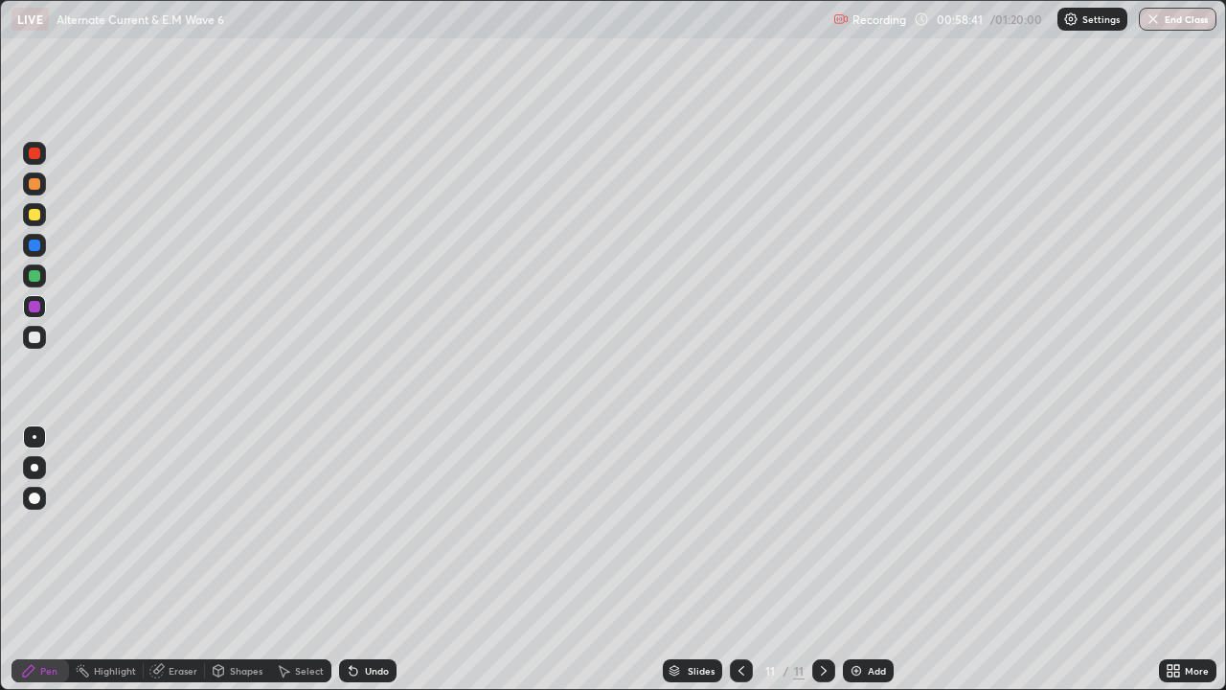
click at [370, 560] on div "Undo" at bounding box center [377, 671] width 24 height 10
click at [368, 560] on div "Undo" at bounding box center [377, 671] width 24 height 10
click at [366, 560] on div "Undo" at bounding box center [377, 671] width 24 height 10
click at [365, 560] on div "Undo" at bounding box center [377, 671] width 24 height 10
click at [362, 560] on div "Undo" at bounding box center [367, 670] width 57 height 23
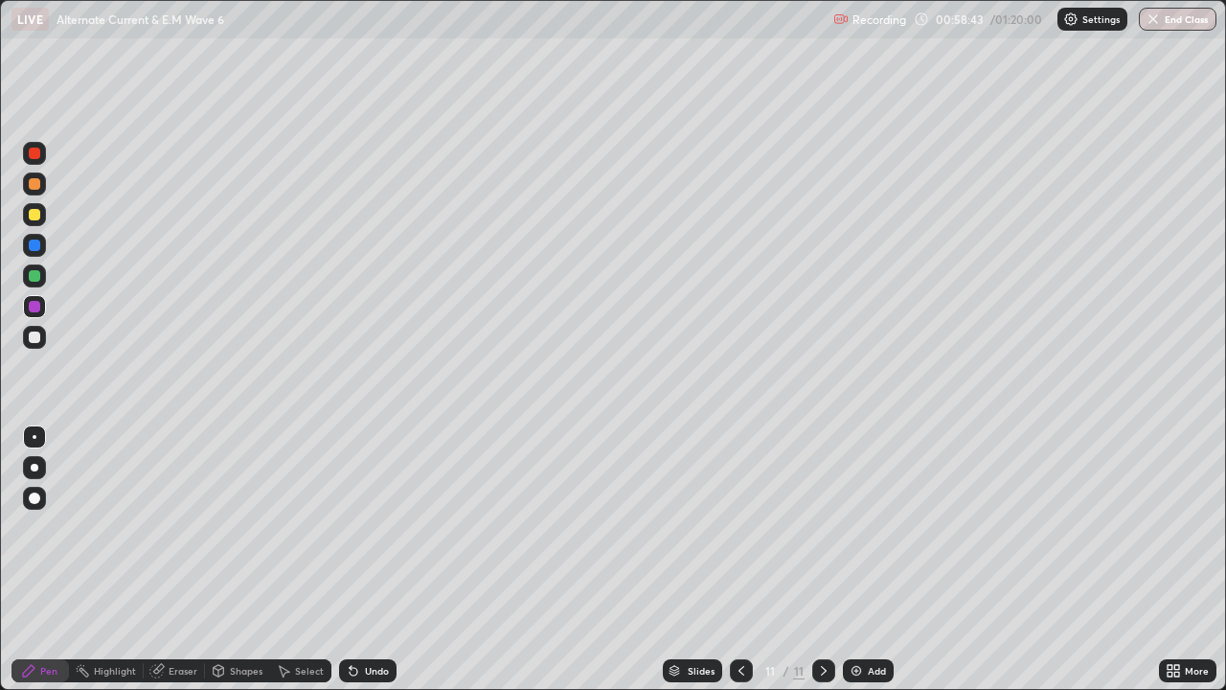
click at [371, 560] on div "Undo" at bounding box center [377, 671] width 24 height 10
click at [368, 560] on div "Undo" at bounding box center [377, 671] width 24 height 10
click at [366, 560] on div "Undo" at bounding box center [377, 671] width 24 height 10
click at [883, 560] on div "Add" at bounding box center [877, 671] width 18 height 10
click at [37, 219] on div at bounding box center [34, 214] width 11 height 11
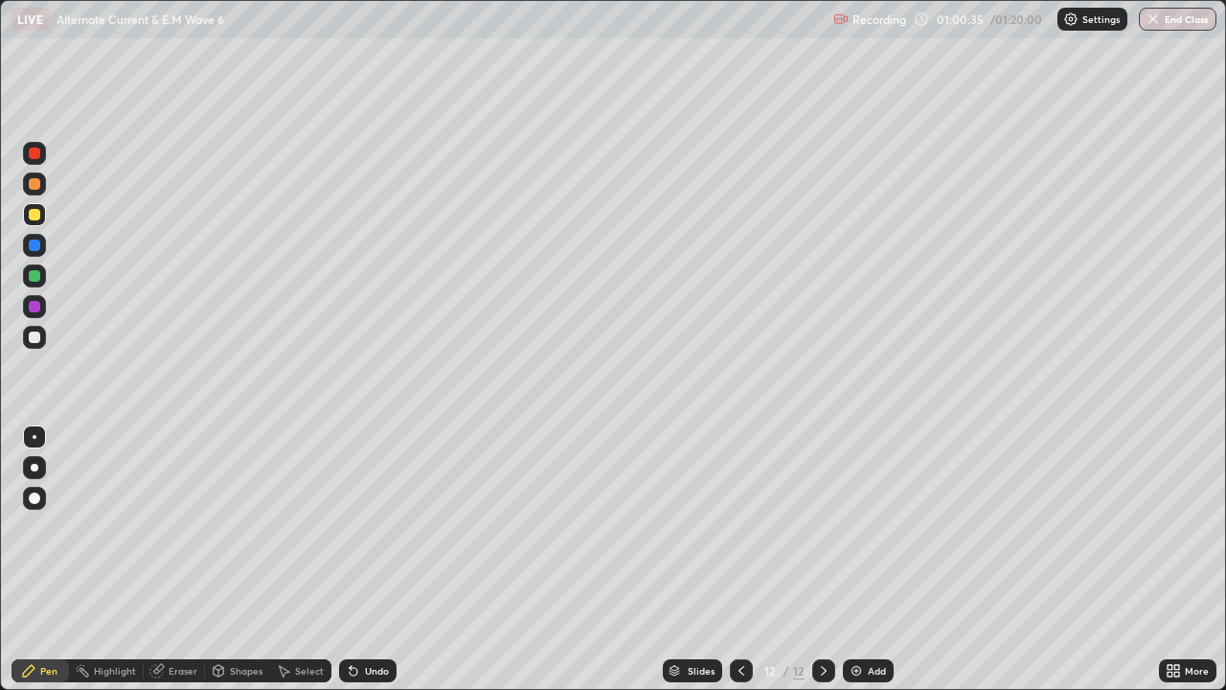
click at [371, 560] on div "Undo" at bounding box center [377, 671] width 24 height 10
click at [367, 560] on div "Undo" at bounding box center [377, 671] width 24 height 10
click at [370, 560] on div "Undo" at bounding box center [377, 671] width 24 height 10
click at [376, 560] on div "Undo" at bounding box center [377, 671] width 24 height 10
click at [370, 560] on div "Undo" at bounding box center [377, 671] width 24 height 10
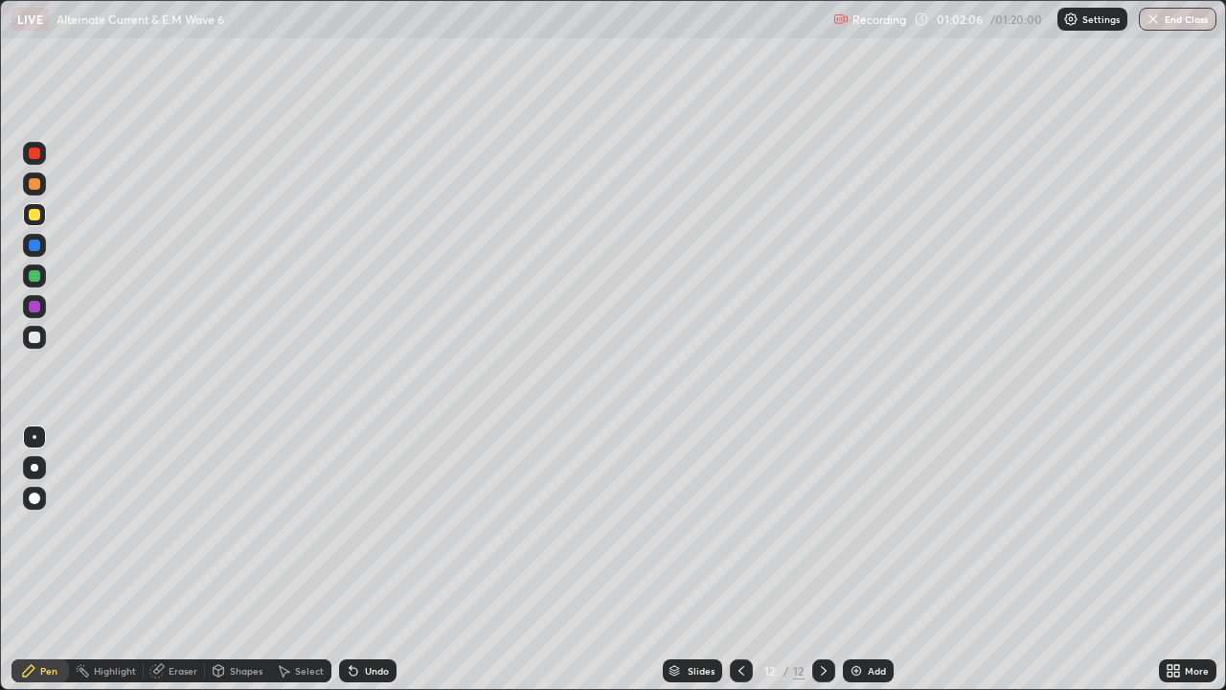
click at [358, 560] on div "Undo" at bounding box center [367, 670] width 57 height 23
click at [369, 560] on div "Undo" at bounding box center [377, 671] width 24 height 10
click at [740, 560] on icon at bounding box center [742, 671] width 6 height 10
click at [740, 560] on icon at bounding box center [741, 670] width 15 height 15
click at [822, 560] on icon at bounding box center [823, 670] width 15 height 15
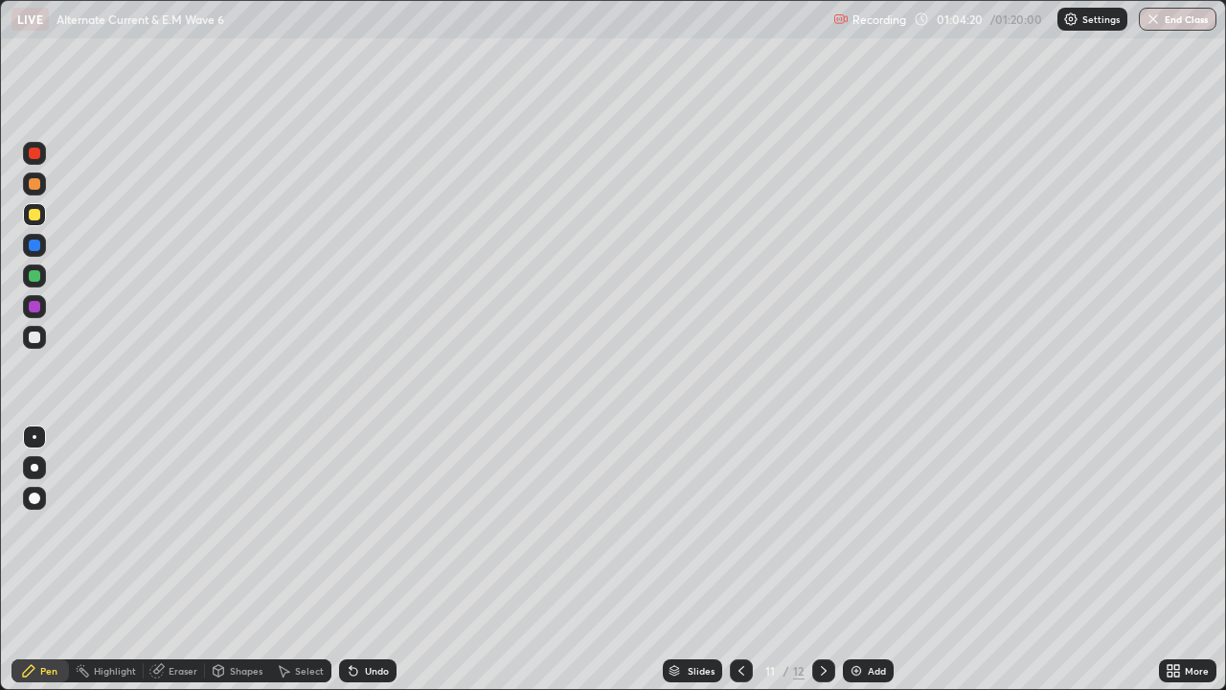
click at [821, 560] on icon at bounding box center [823, 670] width 15 height 15
click at [823, 560] on icon at bounding box center [824, 671] width 6 height 10
click at [858, 560] on img at bounding box center [856, 670] width 15 height 15
click at [365, 560] on div "Undo" at bounding box center [377, 671] width 24 height 10
click at [372, 560] on div "Undo" at bounding box center [377, 671] width 24 height 10
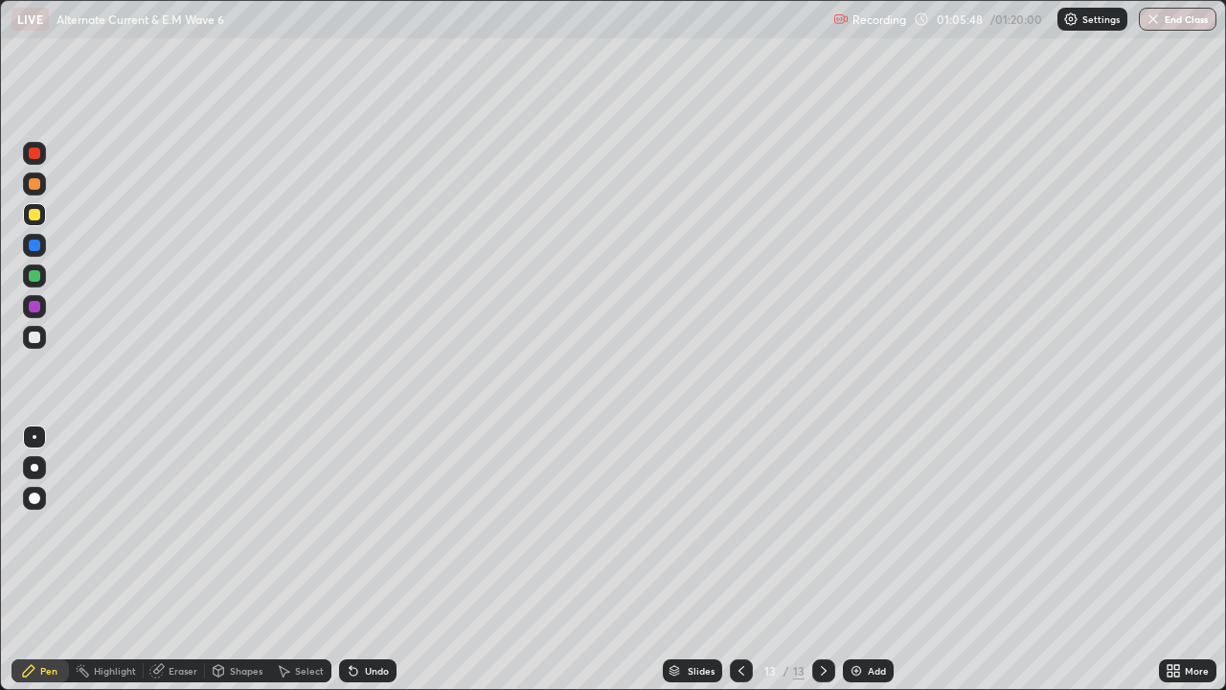
click at [365, 560] on div "Undo" at bounding box center [377, 671] width 24 height 10
click at [371, 560] on div "Undo" at bounding box center [377, 671] width 24 height 10
click at [368, 560] on div "Undo" at bounding box center [377, 671] width 24 height 10
click at [367, 560] on div "Undo" at bounding box center [377, 671] width 24 height 10
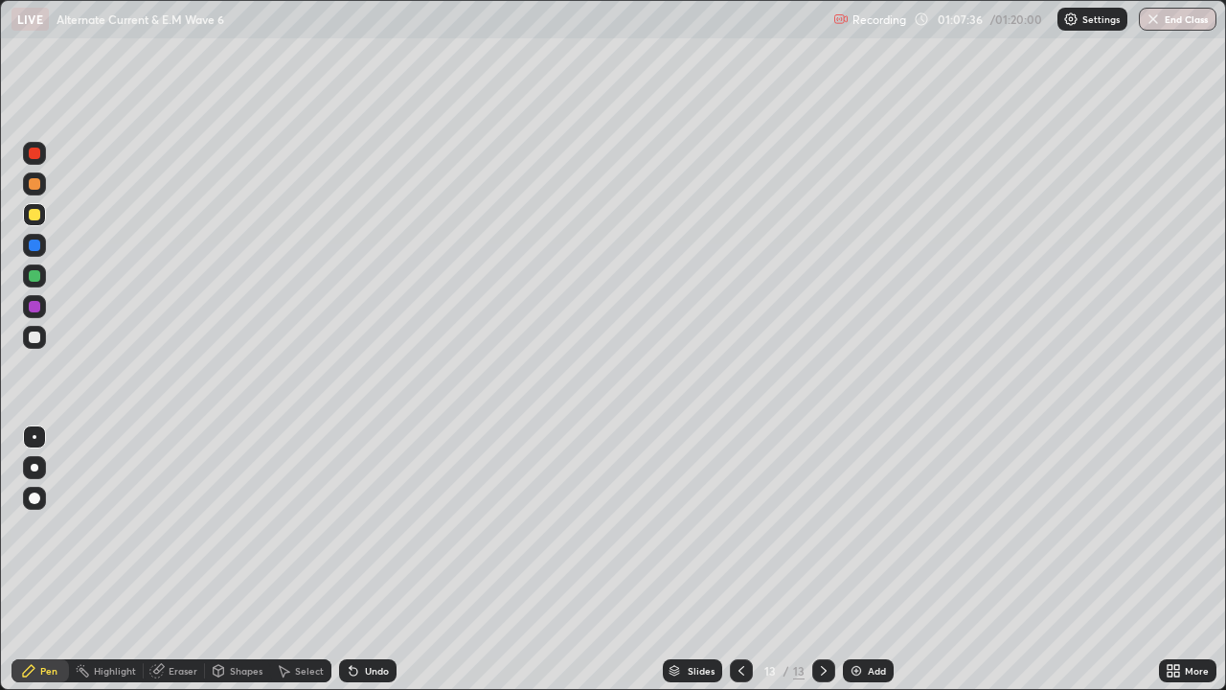
click at [179, 560] on div "Eraser" at bounding box center [183, 671] width 29 height 10
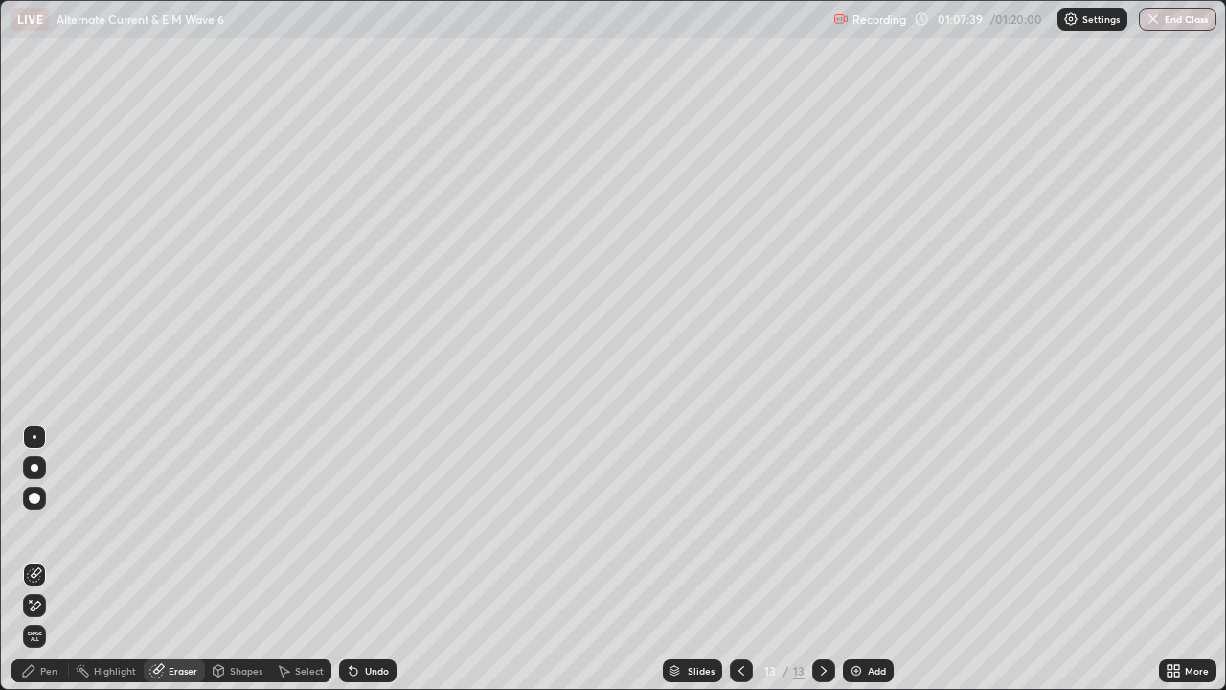
click at [49, 560] on div "Pen" at bounding box center [48, 671] width 17 height 10
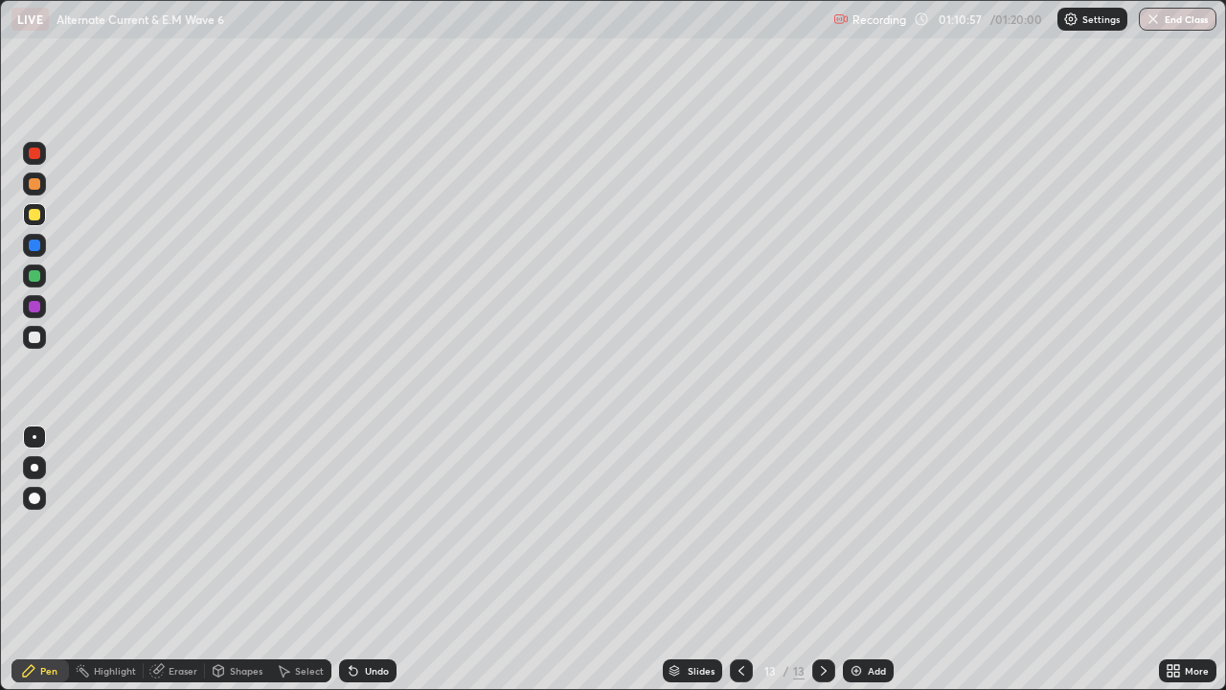
click at [862, 560] on div "Add" at bounding box center [868, 670] width 51 height 23
click at [374, 560] on div "Undo" at bounding box center [377, 671] width 24 height 10
click at [361, 560] on div "Undo" at bounding box center [367, 670] width 57 height 23
click at [354, 560] on icon at bounding box center [353, 670] width 15 height 15
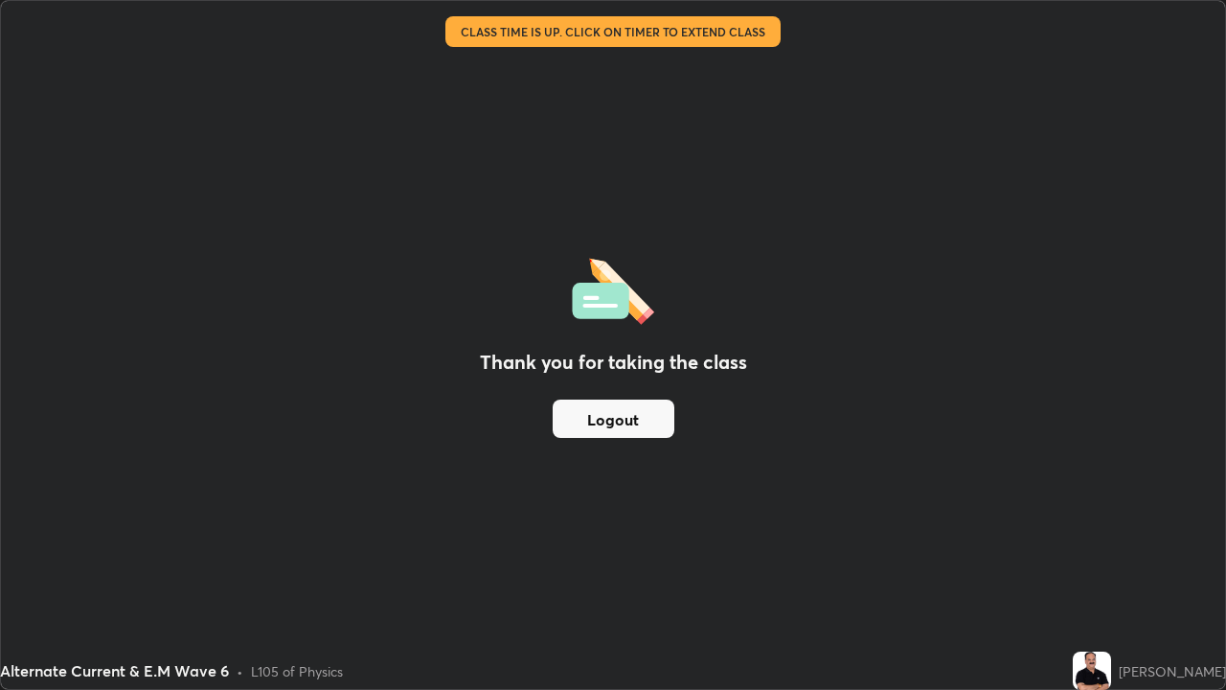
click at [600, 424] on button "Logout" at bounding box center [614, 419] width 122 height 38
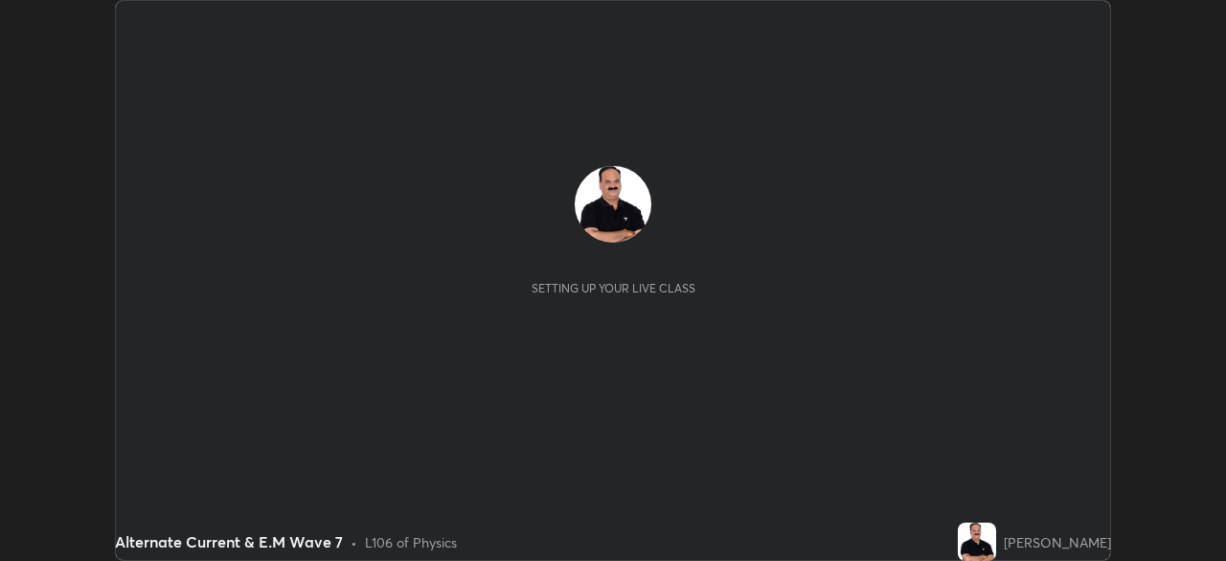
scroll to position [561, 1225]
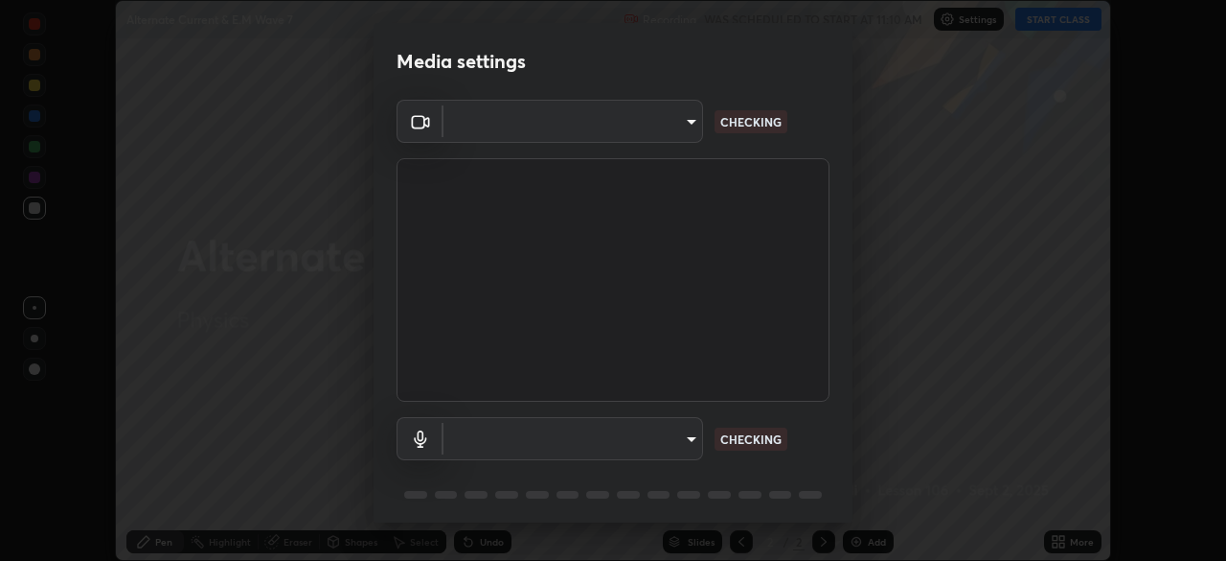
type input "cf4cade584ede8fb560bca5df173c6e0c2fab346f0fe5c0e134d57ffae5dbcad"
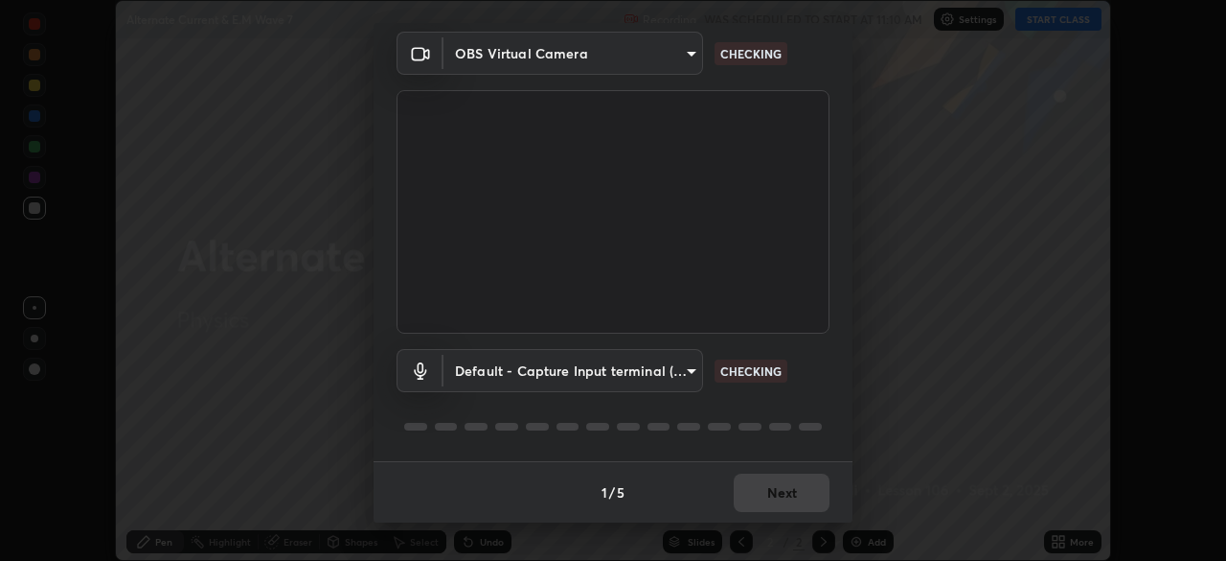
click at [678, 368] on body "Erase all Alternate Current & E.M Wave 7 Recording WAS SCHEDULED TO START AT 11…" at bounding box center [613, 280] width 1226 height 561
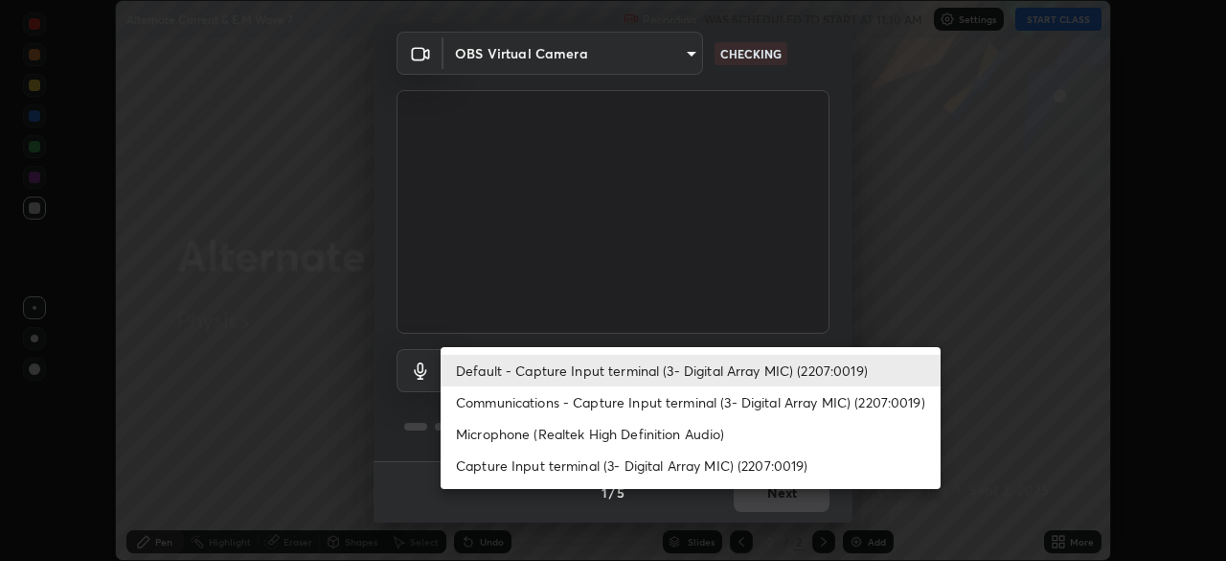
click at [619, 430] on li "Microphone (Realtek High Definition Audio)" at bounding box center [691, 434] width 500 height 32
type input "2c7ce03bf44361b7ba6d686ec062d0a68e8820996cf89e2862210030541b57e2"
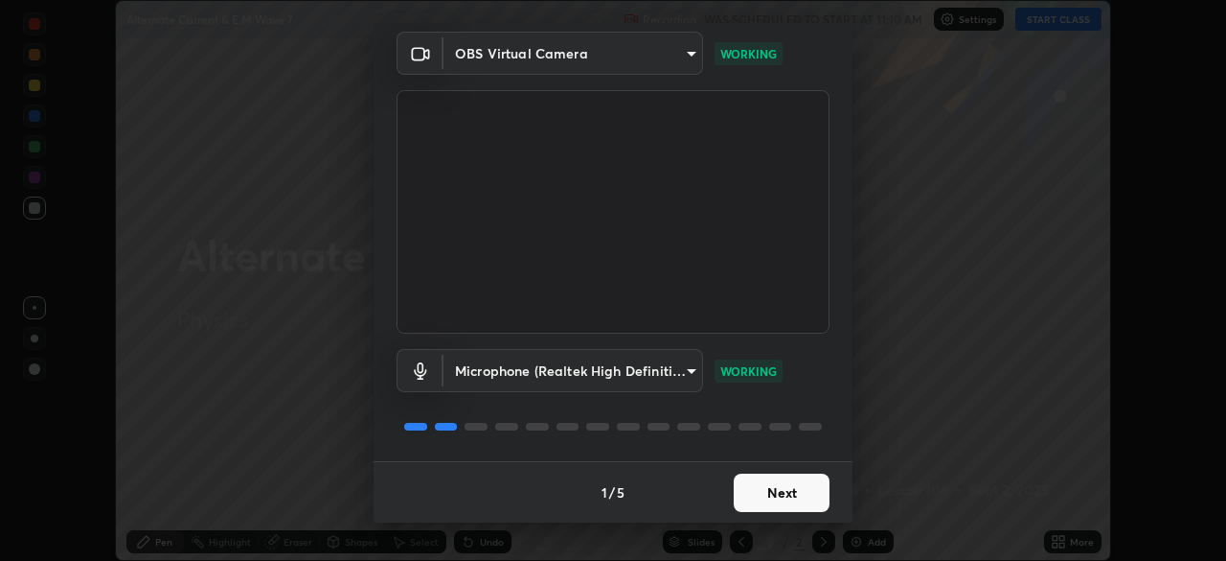
click at [778, 502] on button "Next" at bounding box center [782, 492] width 96 height 38
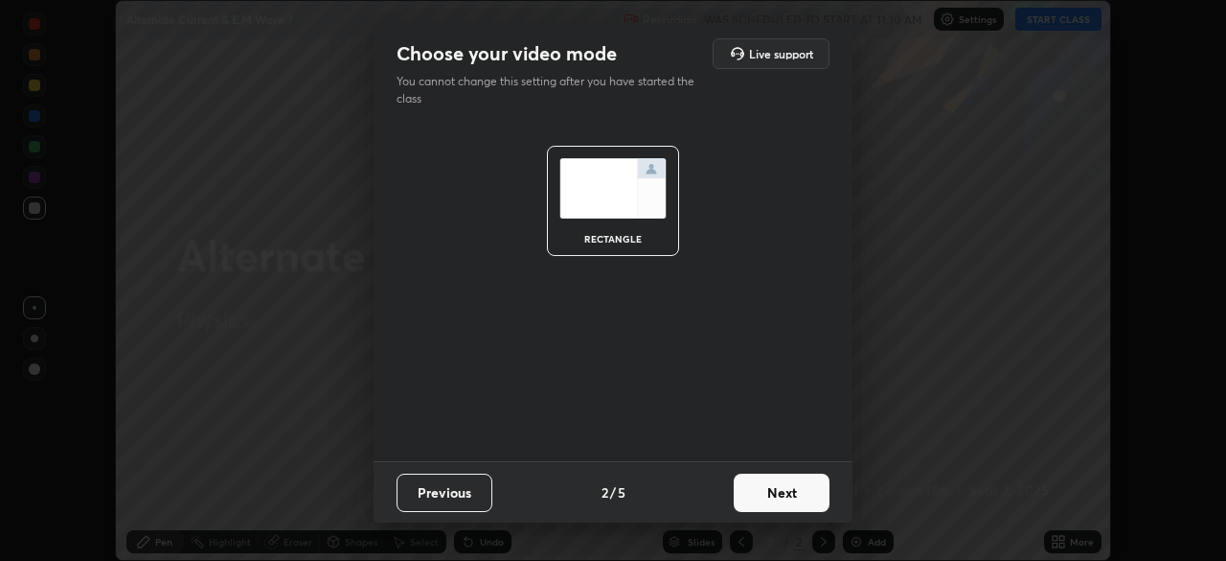
scroll to position [0, 0]
click at [780, 499] on button "Next" at bounding box center [782, 492] width 96 height 38
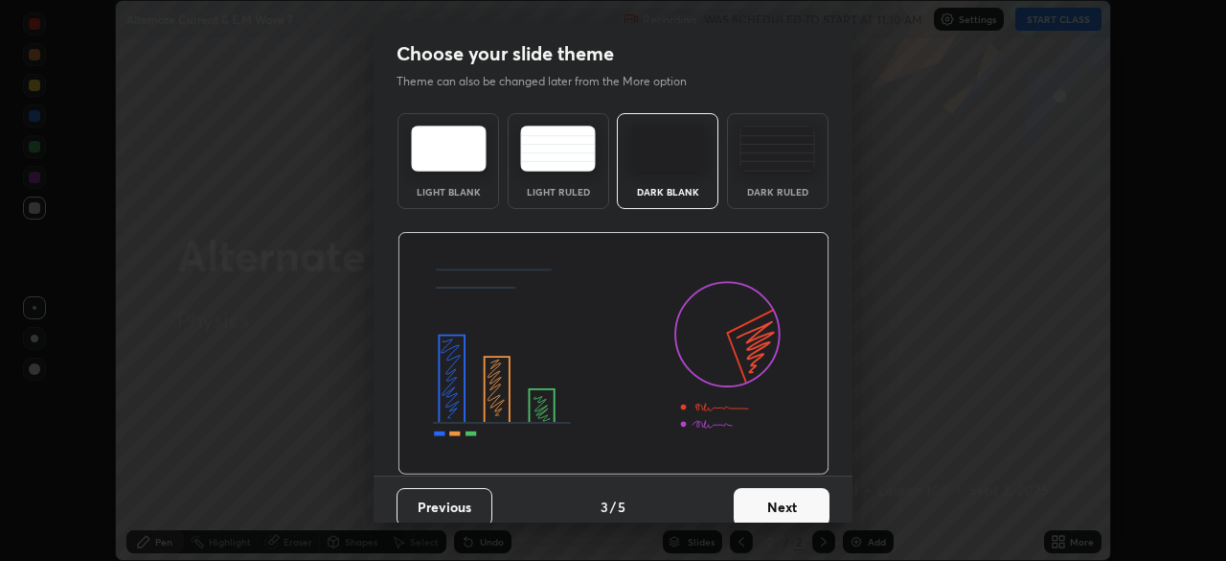
click at [781, 496] on button "Next" at bounding box center [782, 507] width 96 height 38
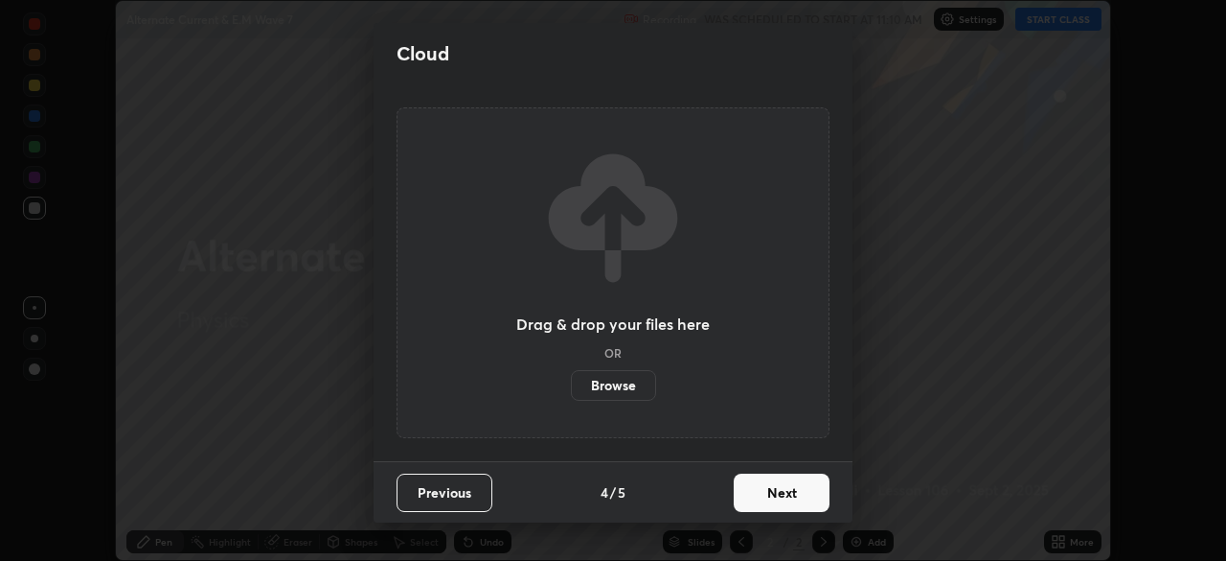
click at [780, 500] on button "Next" at bounding box center [782, 492] width 96 height 38
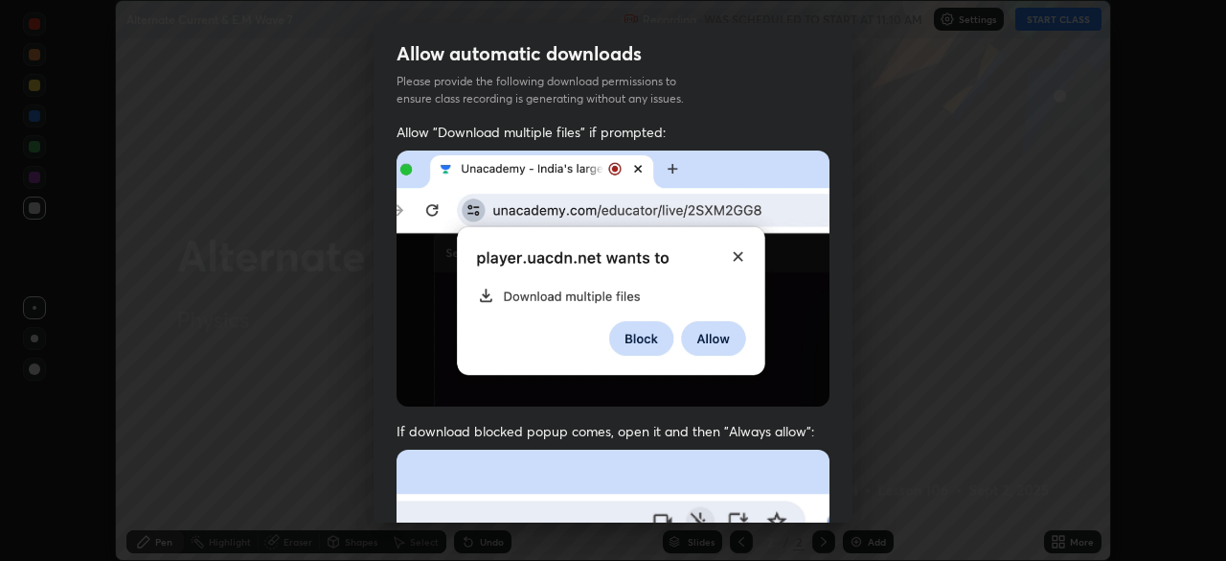
click at [799, 408] on div "Allow "Download multiple files" if prompted: If download blocked popup comes, o…" at bounding box center [613, 526] width 479 height 807
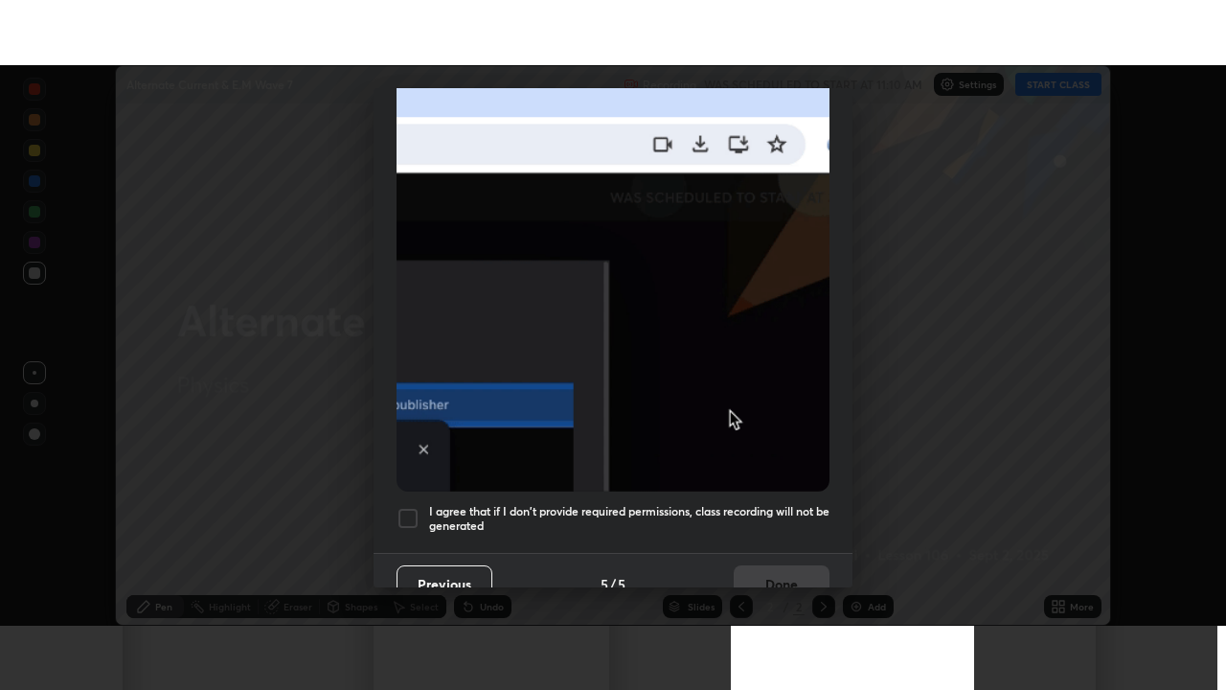
scroll to position [459, 0]
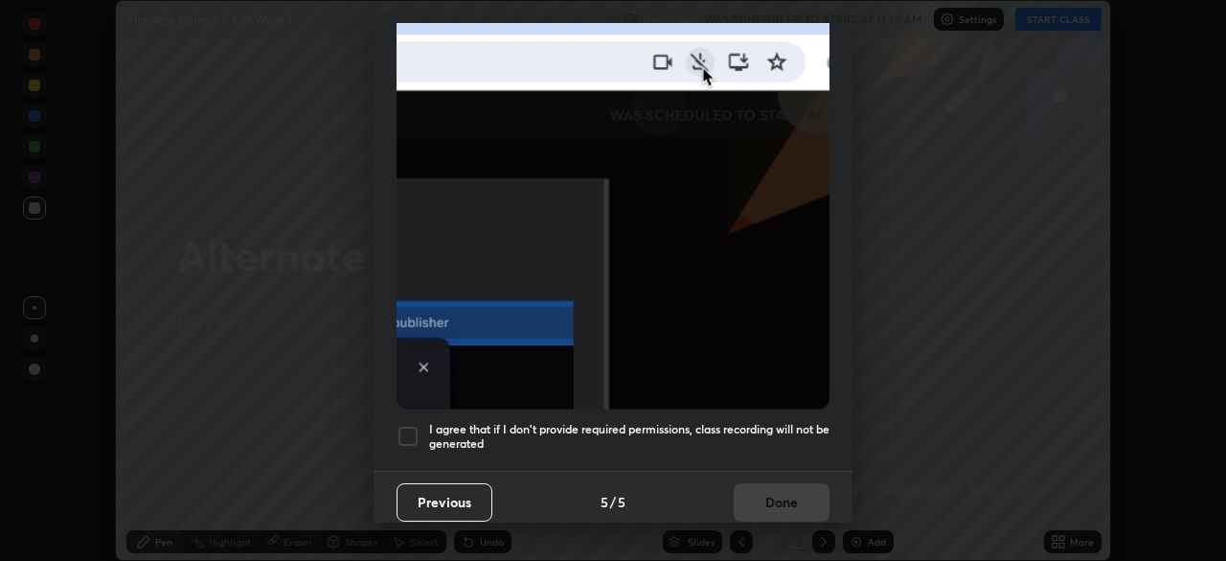
click at [410, 429] on div at bounding box center [408, 435] width 23 height 23
click at [764, 499] on button "Done" at bounding box center [782, 502] width 96 height 38
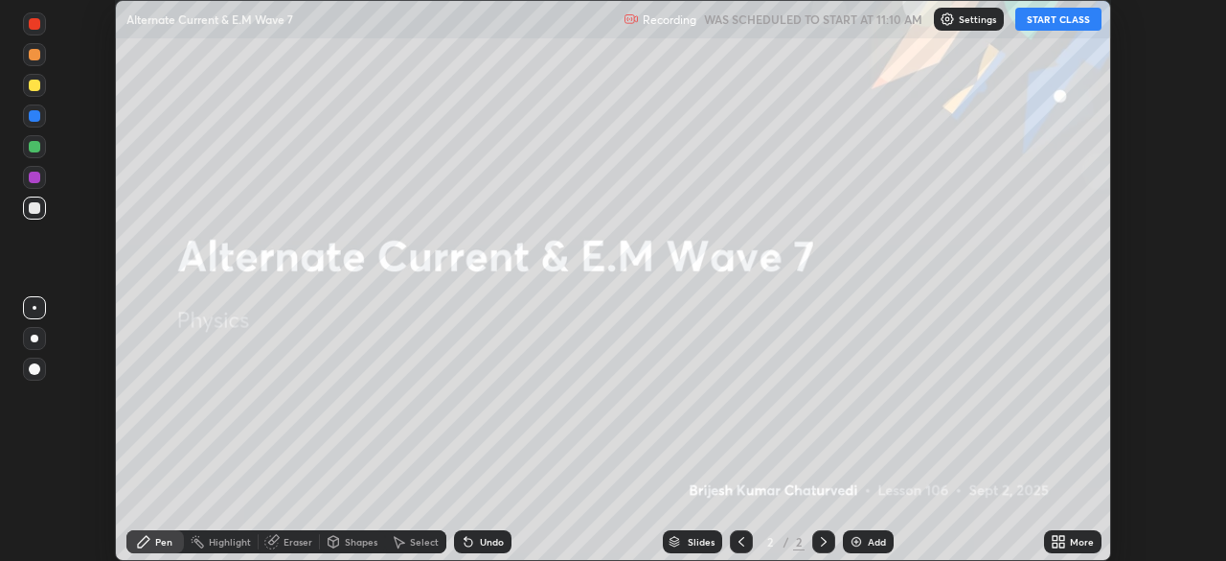
click at [1069, 17] on button "START CLASS" at bounding box center [1059, 19] width 86 height 23
click at [1055, 544] on icon at bounding box center [1055, 544] width 5 height 5
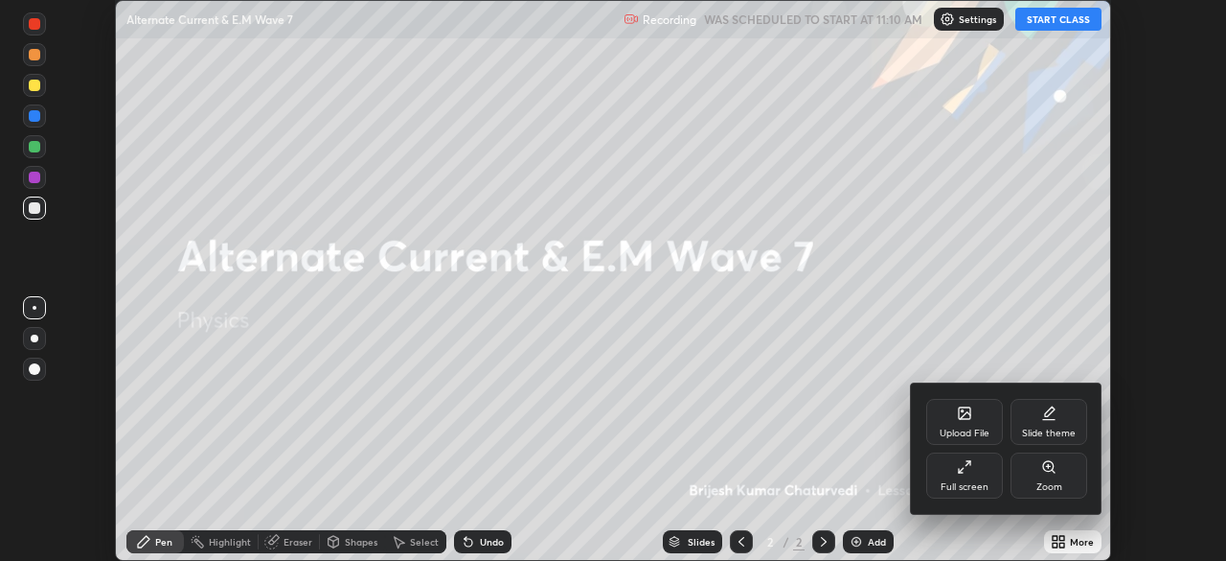
click at [972, 482] on div "Full screen" at bounding box center [965, 487] width 48 height 10
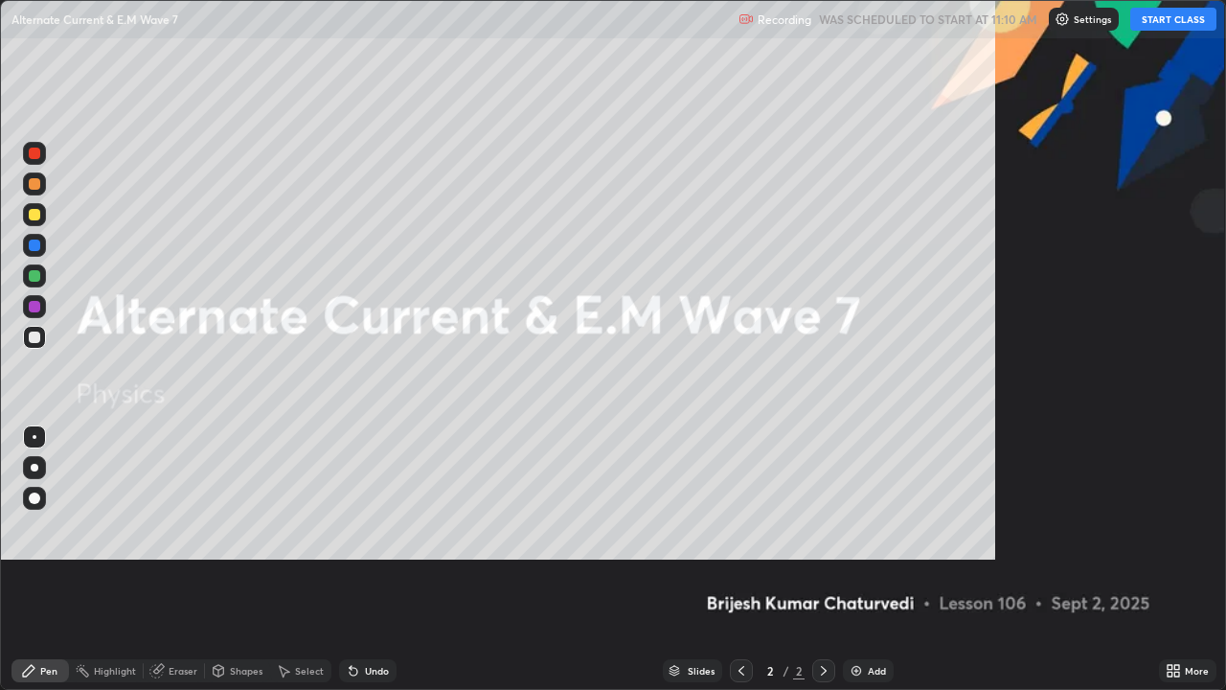
scroll to position [690, 1226]
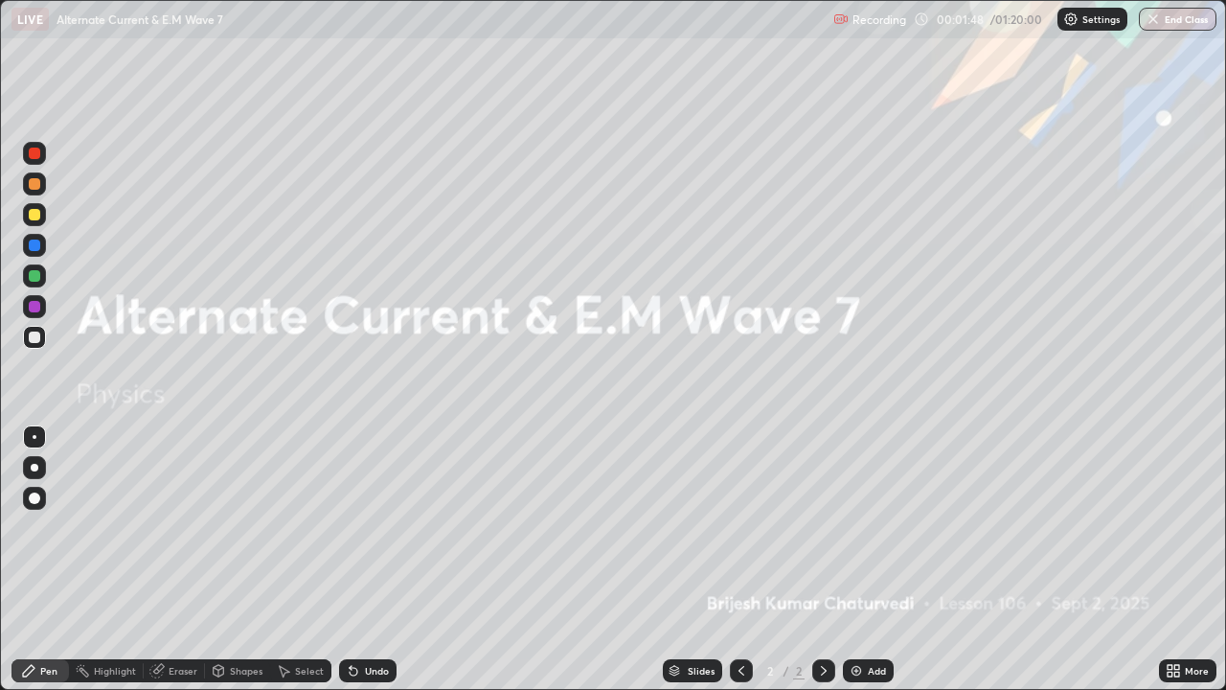
click at [856, 560] on img at bounding box center [856, 670] width 15 height 15
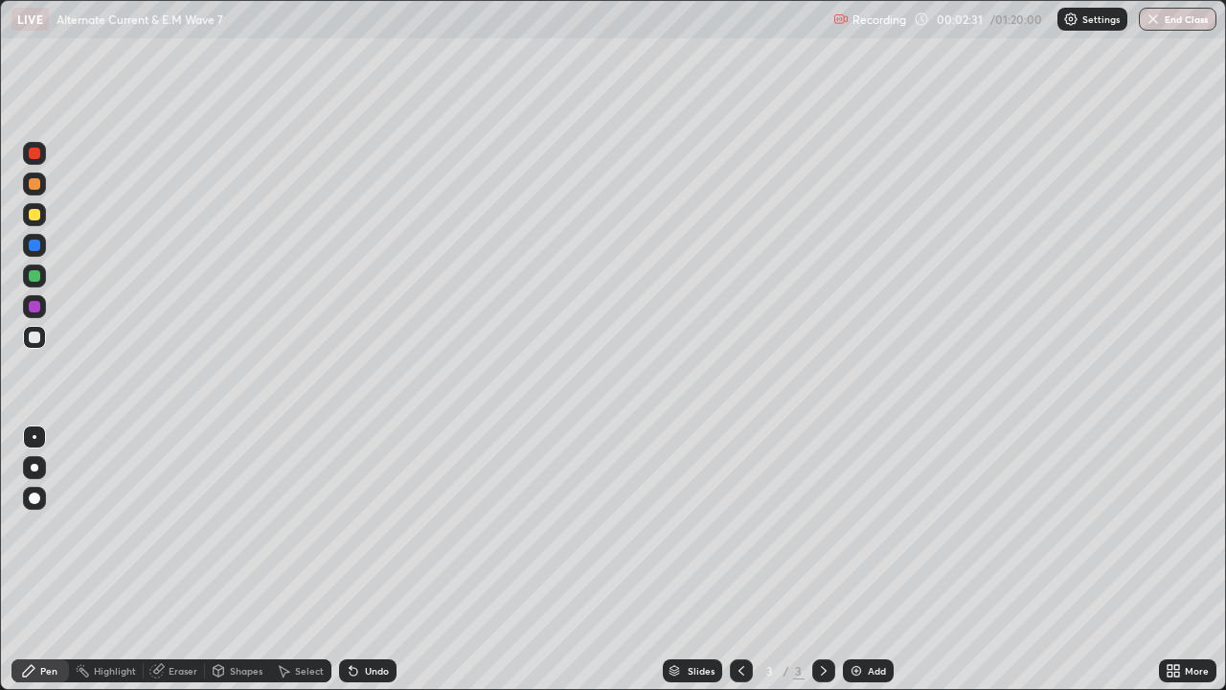
click at [371, 560] on div "Undo" at bounding box center [377, 671] width 24 height 10
click at [379, 560] on div "Undo" at bounding box center [367, 670] width 57 height 23
click at [365, 560] on div "Undo" at bounding box center [377, 671] width 24 height 10
click at [370, 560] on div "Undo" at bounding box center [377, 671] width 24 height 10
click at [373, 560] on div "Undo" at bounding box center [377, 671] width 24 height 10
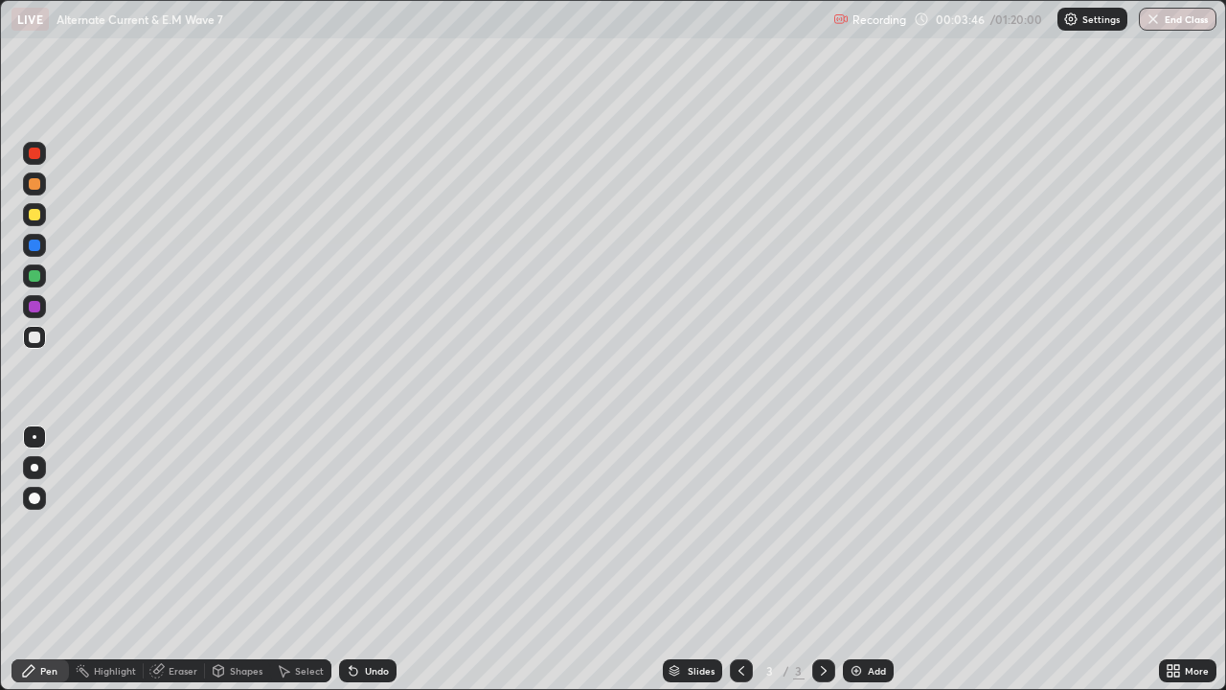
click at [367, 560] on div "Undo" at bounding box center [377, 671] width 24 height 10
click at [365, 560] on div "Undo" at bounding box center [377, 671] width 24 height 10
click at [373, 560] on div "Undo" at bounding box center [377, 671] width 24 height 10
click at [374, 560] on div "Undo" at bounding box center [367, 670] width 57 height 23
click at [371, 560] on div "Undo" at bounding box center [377, 671] width 24 height 10
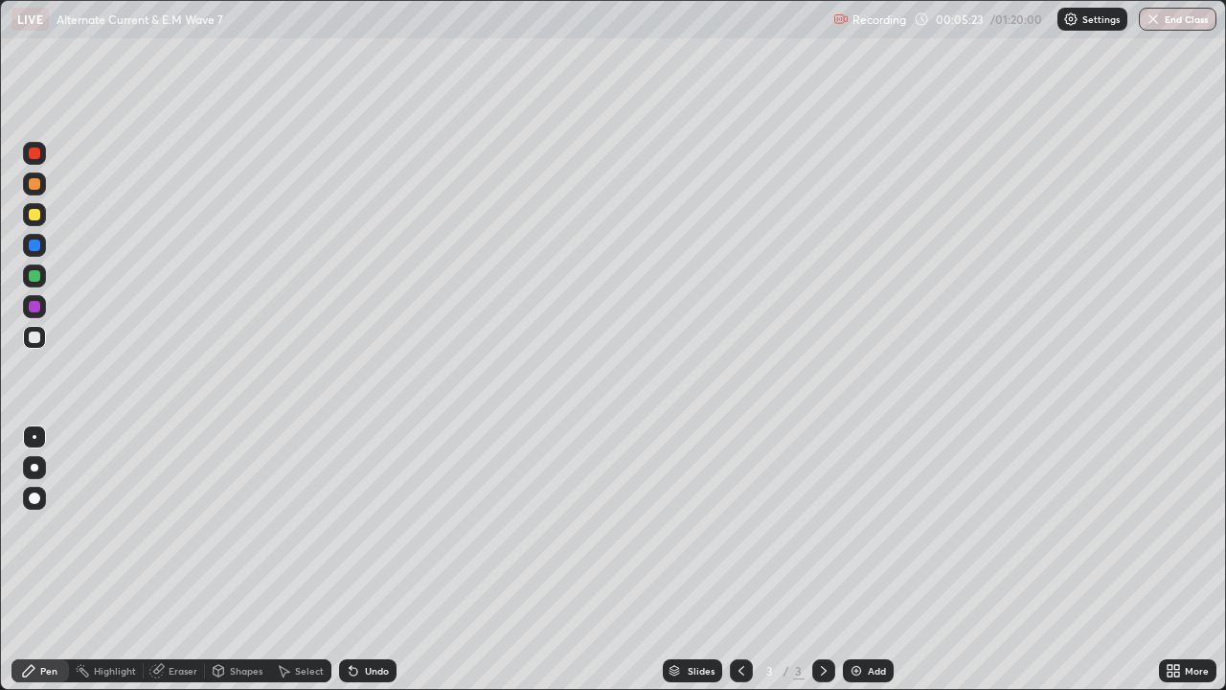
click at [373, 560] on div "Undo" at bounding box center [377, 671] width 24 height 10
click at [180, 560] on div "Eraser" at bounding box center [183, 671] width 29 height 10
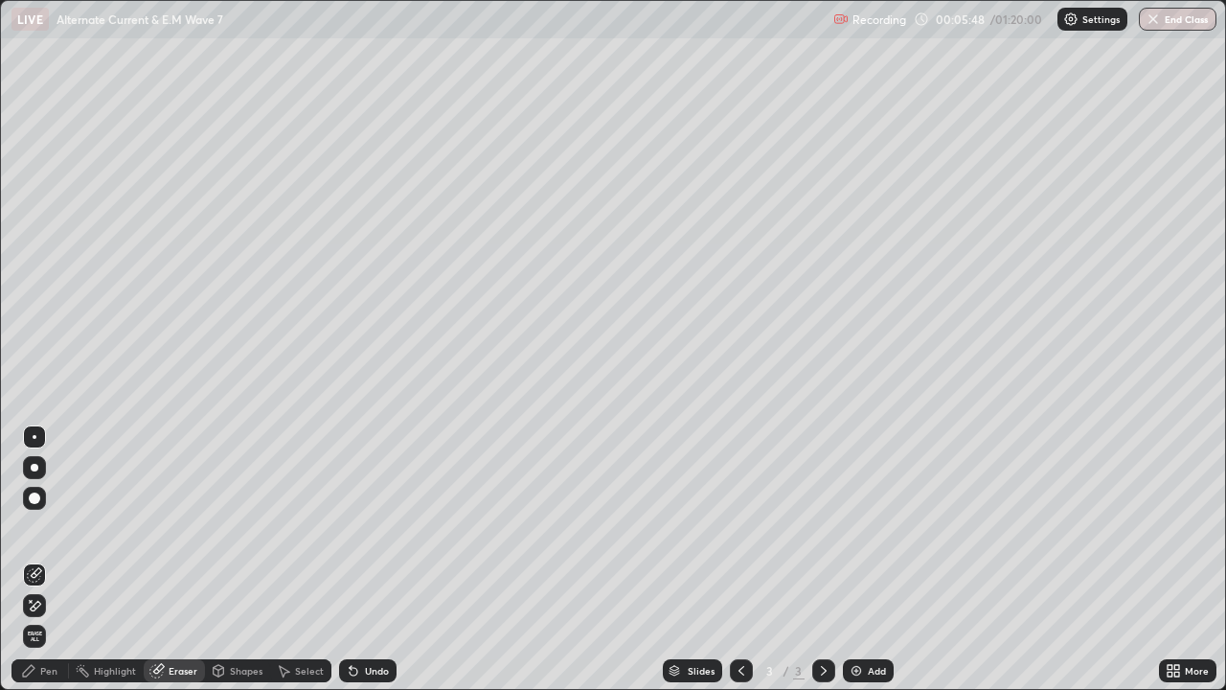
click at [376, 560] on div "Undo" at bounding box center [377, 671] width 24 height 10
click at [53, 560] on div "Pen" at bounding box center [48, 671] width 17 height 10
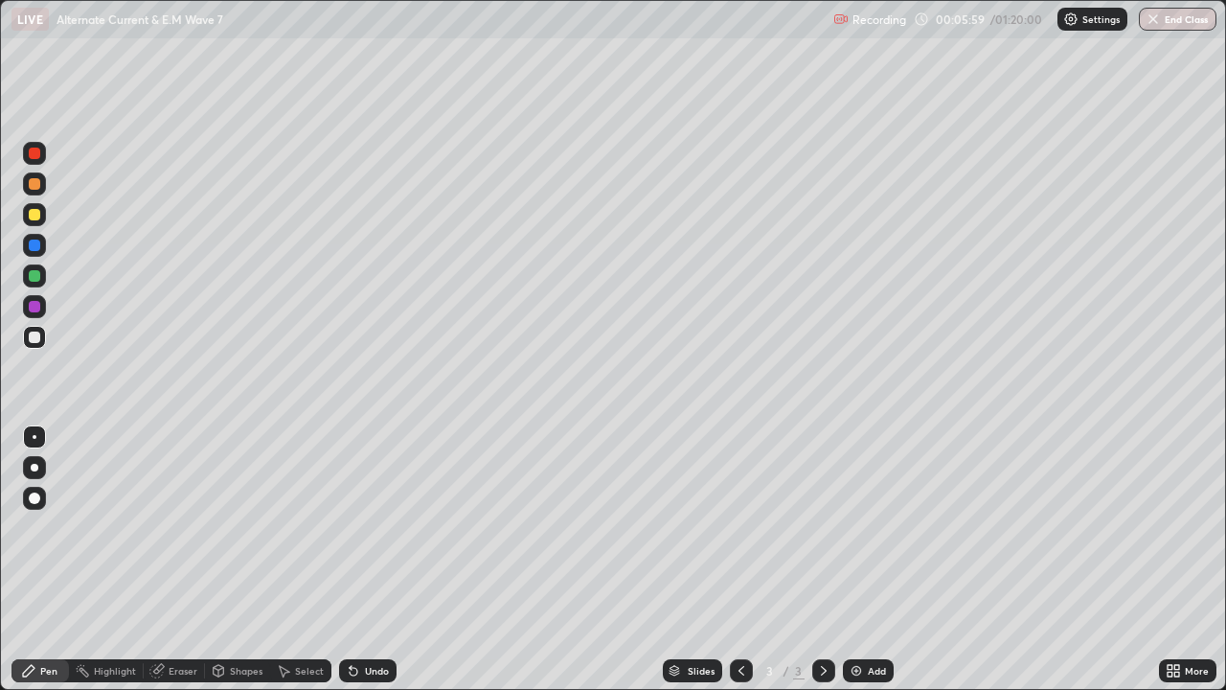
click at [36, 215] on div at bounding box center [34, 214] width 11 height 11
click at [35, 280] on div at bounding box center [34, 275] width 11 height 11
click at [858, 560] on img at bounding box center [856, 670] width 15 height 15
click at [34, 186] on div at bounding box center [34, 183] width 11 height 11
click at [372, 560] on div "Undo" at bounding box center [377, 671] width 24 height 10
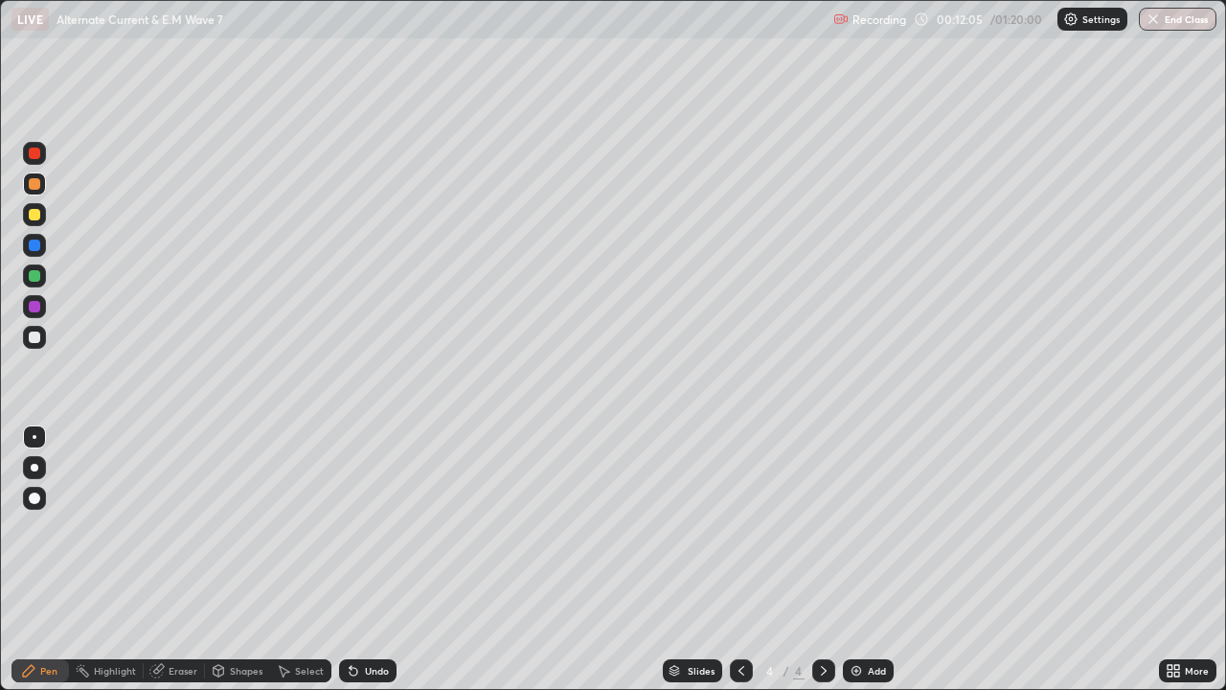
click at [368, 560] on div "Undo" at bounding box center [377, 671] width 24 height 10
click at [369, 560] on div "Undo" at bounding box center [377, 671] width 24 height 10
click at [367, 560] on div "Undo" at bounding box center [377, 671] width 24 height 10
click at [365, 560] on div "Undo" at bounding box center [377, 671] width 24 height 10
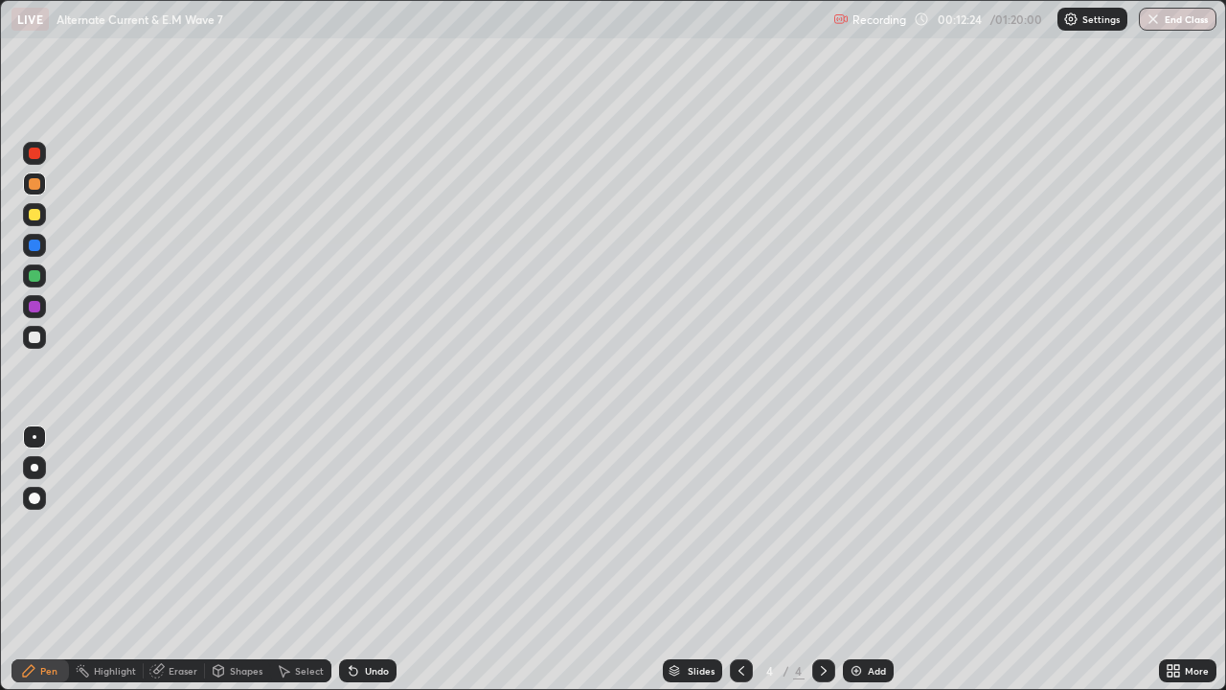
click at [365, 560] on div "Undo" at bounding box center [377, 671] width 24 height 10
click at [379, 560] on div "Undo" at bounding box center [377, 671] width 24 height 10
click at [360, 560] on div "Undo" at bounding box center [367, 670] width 57 height 23
click at [357, 560] on icon at bounding box center [353, 670] width 15 height 15
click at [378, 560] on div "Undo" at bounding box center [377, 671] width 24 height 10
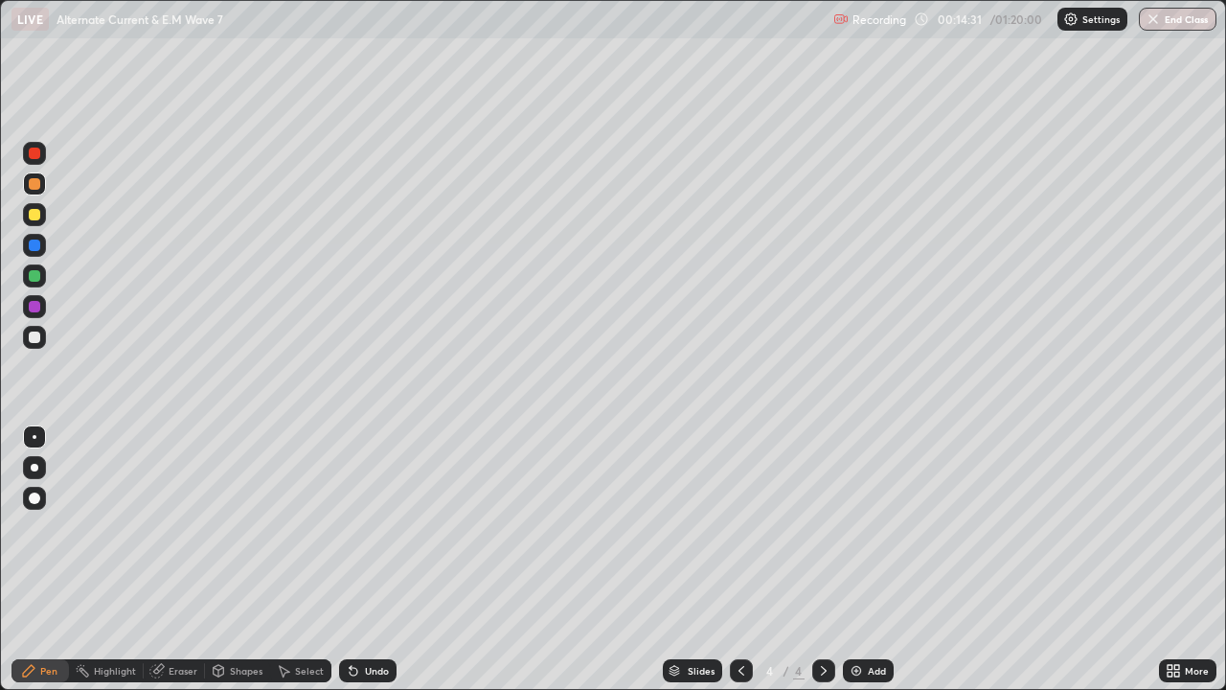
click at [377, 560] on div "Undo" at bounding box center [377, 671] width 24 height 10
click at [376, 560] on div "Undo" at bounding box center [377, 671] width 24 height 10
click at [388, 560] on div "Undo" at bounding box center [367, 670] width 57 height 23
click at [239, 560] on div "Shapes" at bounding box center [246, 671] width 33 height 10
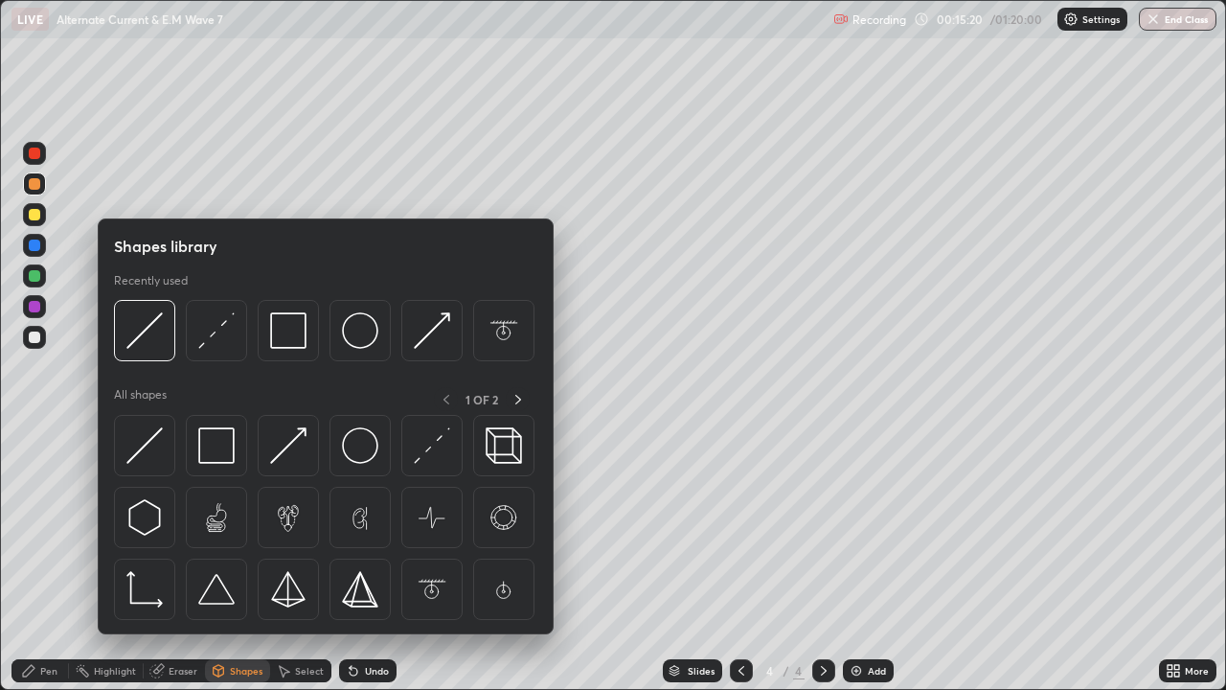
click at [192, 560] on div "Eraser" at bounding box center [183, 671] width 29 height 10
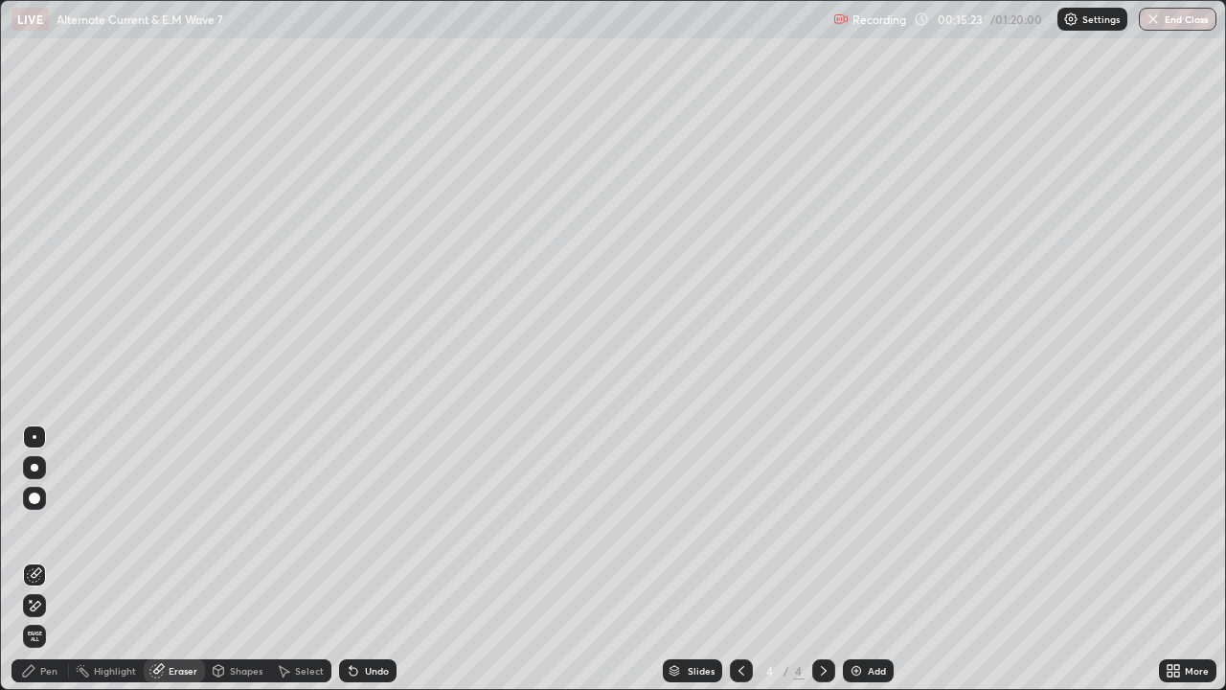
click at [59, 560] on div "Pen" at bounding box center [39, 670] width 57 height 23
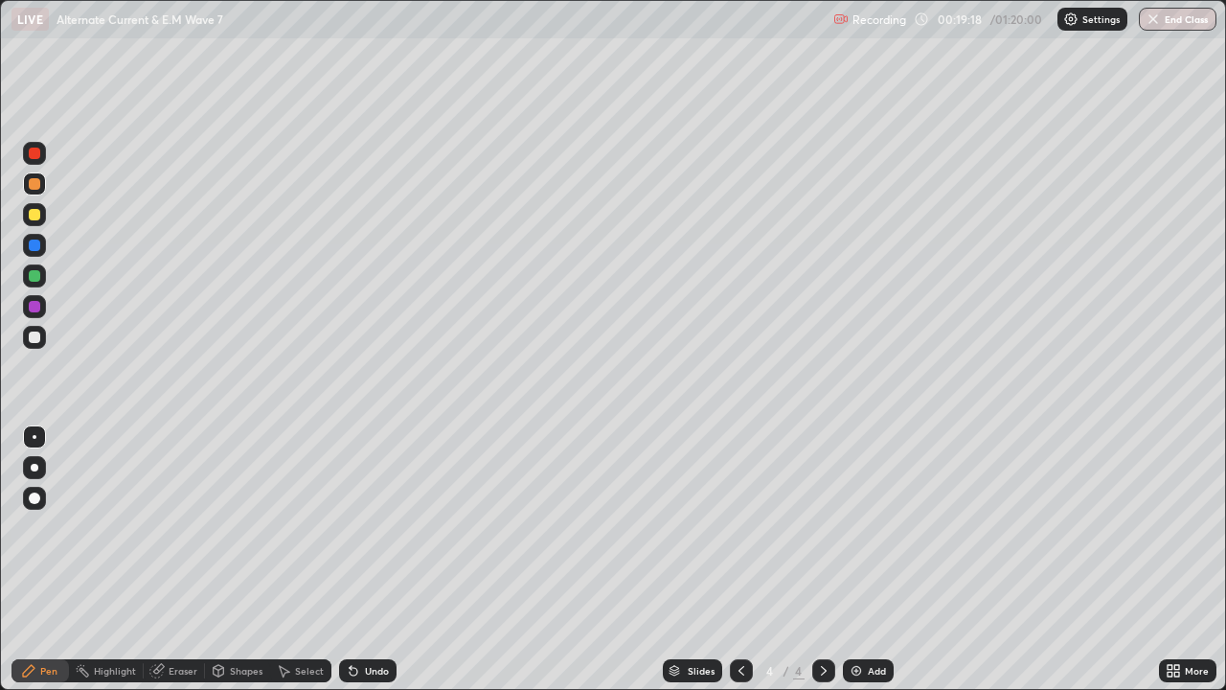
click at [822, 560] on icon at bounding box center [823, 670] width 15 height 15
click at [875, 560] on div "Add" at bounding box center [877, 671] width 18 height 10
click at [374, 560] on div "Undo" at bounding box center [377, 671] width 24 height 10
click at [369, 560] on div "Undo" at bounding box center [377, 671] width 24 height 10
click at [366, 560] on div "Undo" at bounding box center [377, 671] width 24 height 10
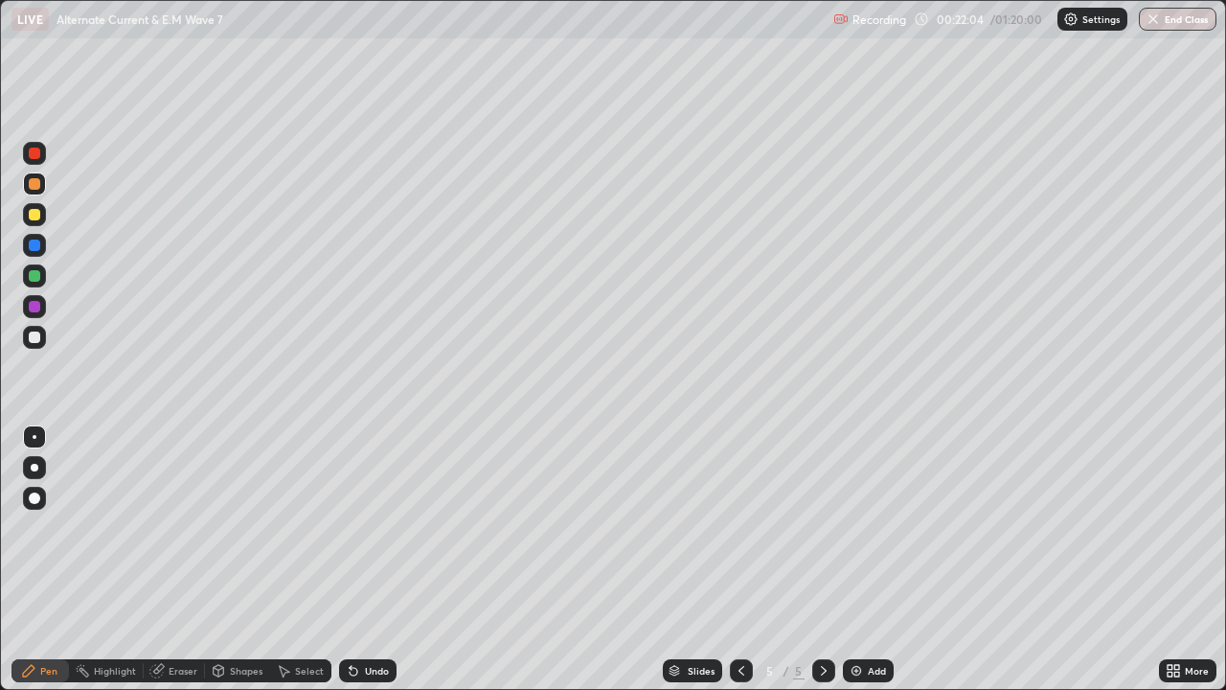
click at [366, 560] on div "Undo" at bounding box center [377, 671] width 24 height 10
click at [365, 560] on div "Undo" at bounding box center [377, 671] width 24 height 10
click at [32, 337] on div at bounding box center [34, 337] width 11 height 11
click at [375, 560] on div "Undo" at bounding box center [377, 671] width 24 height 10
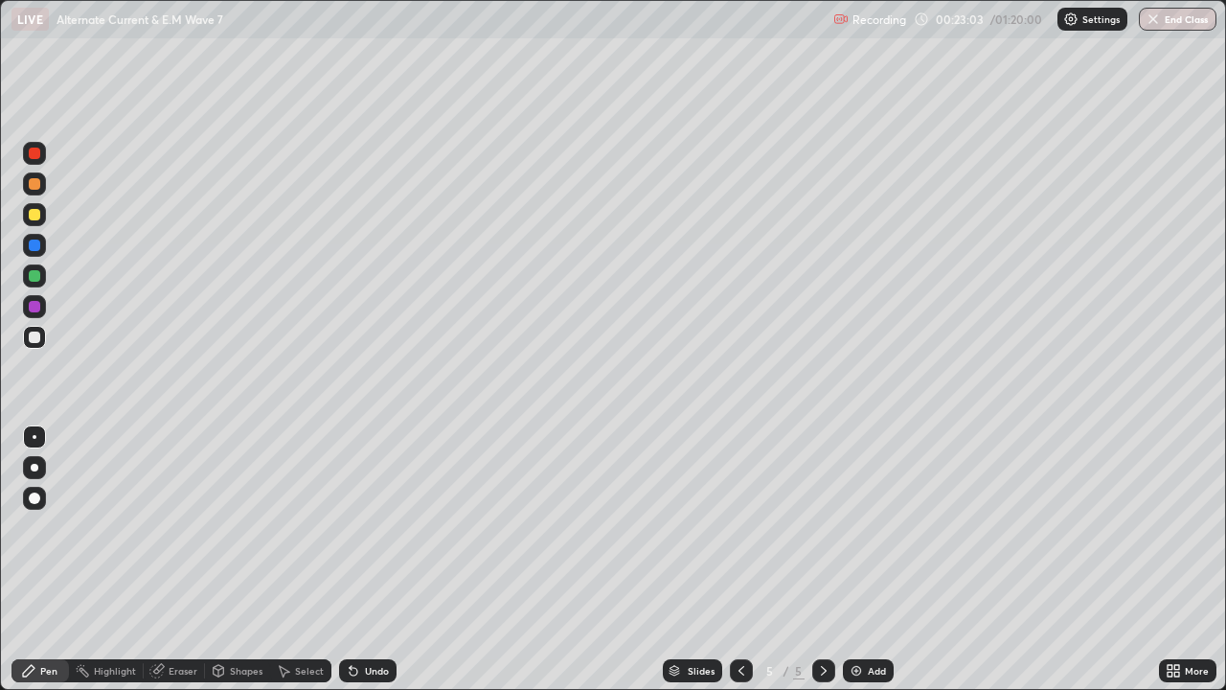
click at [367, 560] on div "Undo" at bounding box center [377, 671] width 24 height 10
click at [365, 560] on div "Undo" at bounding box center [377, 671] width 24 height 10
click at [368, 560] on div "Undo" at bounding box center [377, 671] width 24 height 10
click at [378, 560] on div "Undo" at bounding box center [377, 671] width 24 height 10
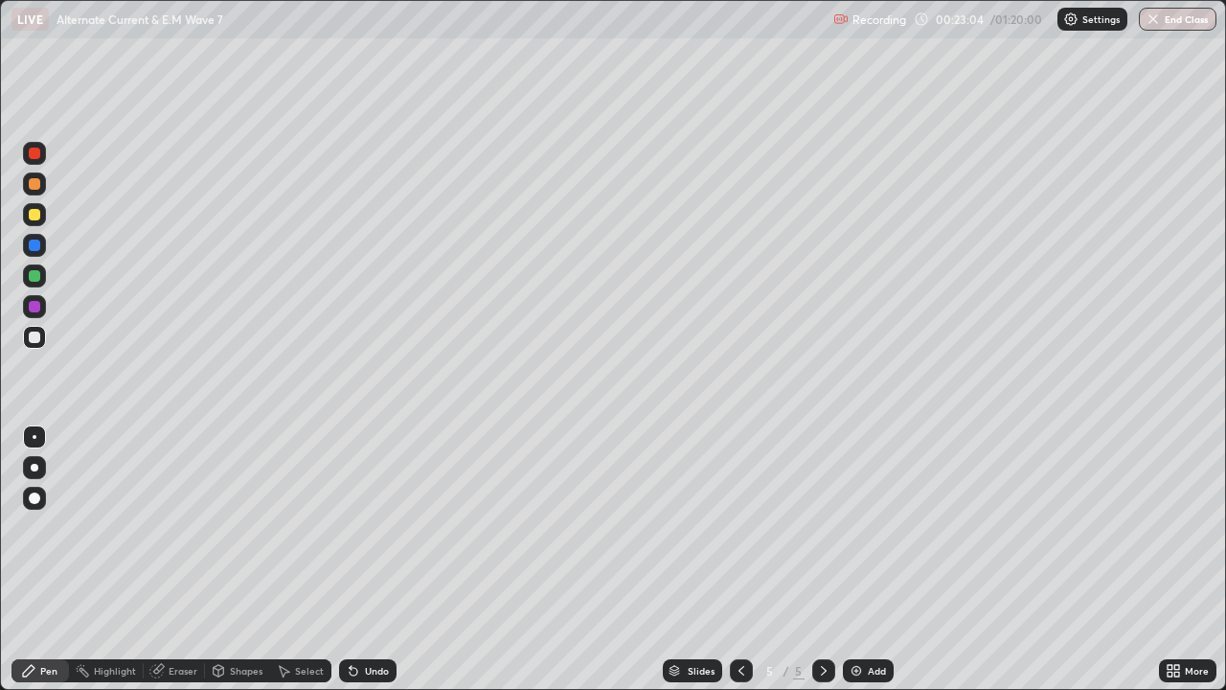
click at [376, 560] on div "Undo" at bounding box center [367, 670] width 57 height 23
click at [377, 560] on div "Undo" at bounding box center [377, 671] width 24 height 10
click at [373, 560] on div "Undo" at bounding box center [377, 671] width 24 height 10
click at [377, 560] on div "Undo" at bounding box center [377, 671] width 24 height 10
click at [374, 560] on div "Undo" at bounding box center [367, 670] width 57 height 23
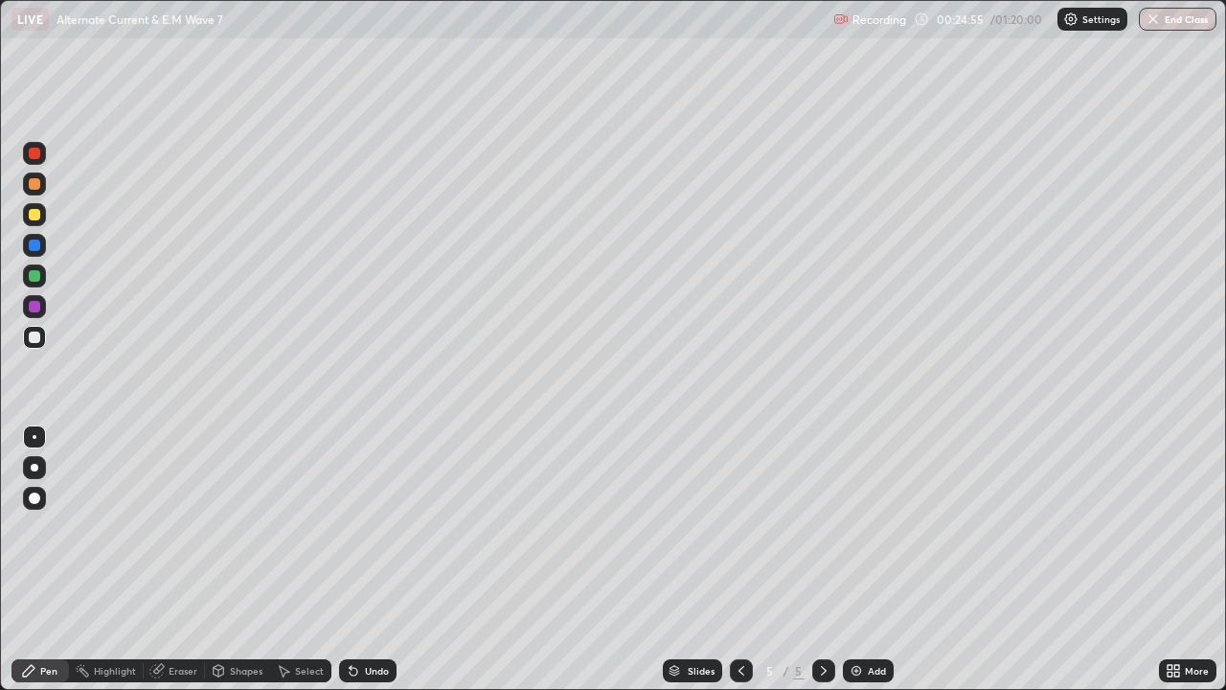
click at [368, 560] on div "Undo" at bounding box center [377, 671] width 24 height 10
click at [356, 560] on icon at bounding box center [353, 670] width 15 height 15
click at [373, 560] on div "Undo" at bounding box center [377, 671] width 24 height 10
click at [822, 560] on icon at bounding box center [823, 670] width 15 height 15
click at [868, 560] on div "Add" at bounding box center [868, 670] width 51 height 23
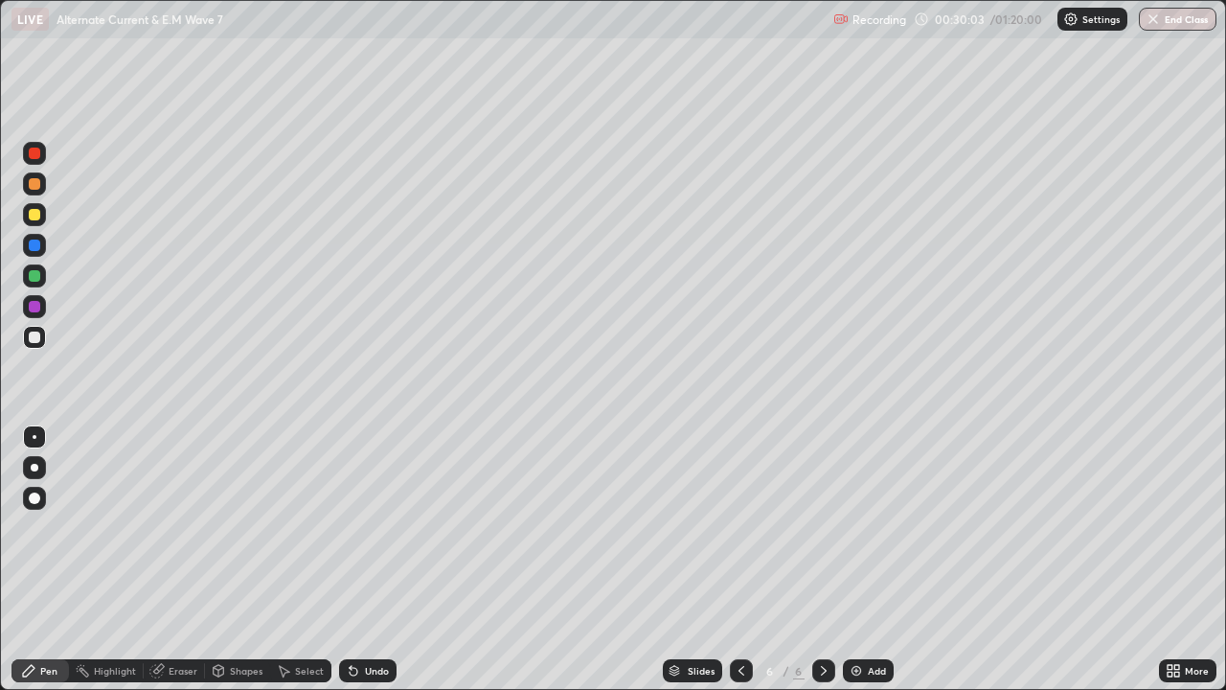
click at [378, 560] on div "Undo" at bounding box center [377, 671] width 24 height 10
click at [372, 560] on div "Undo" at bounding box center [377, 671] width 24 height 10
click at [371, 560] on div "Undo" at bounding box center [377, 671] width 24 height 10
click at [370, 560] on div "Undo" at bounding box center [377, 671] width 24 height 10
click at [371, 560] on div "Undo" at bounding box center [377, 671] width 24 height 10
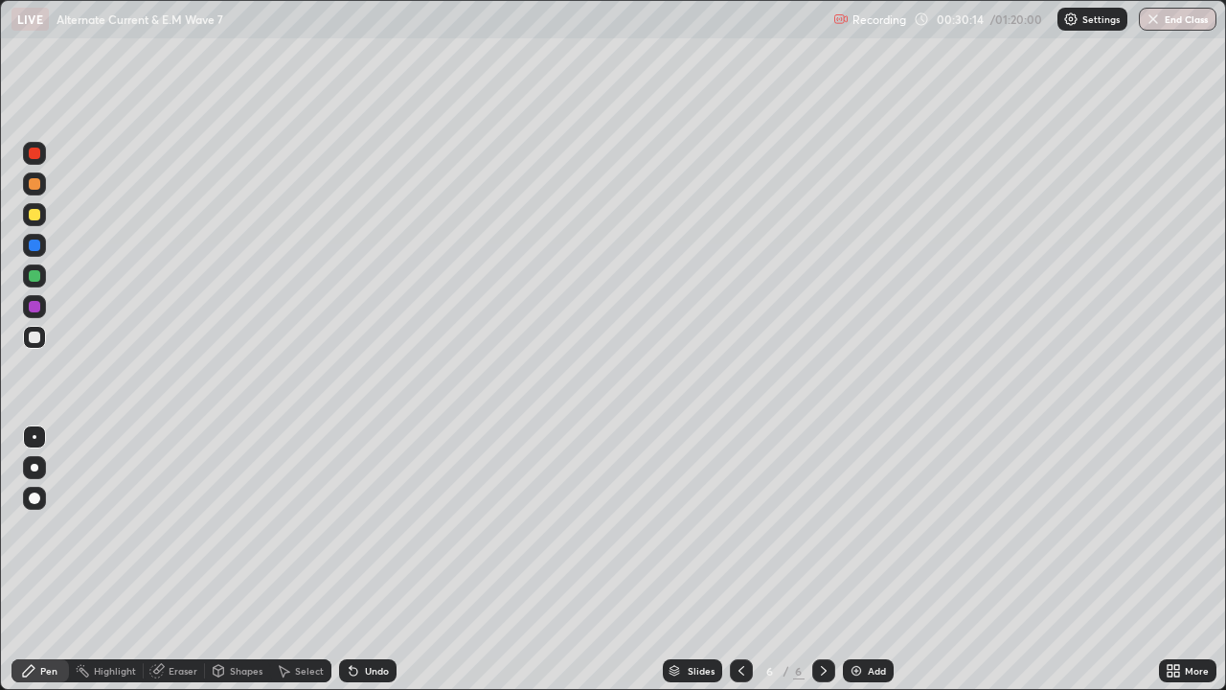
click at [366, 560] on div "Undo" at bounding box center [377, 671] width 24 height 10
click at [370, 560] on div "Undo" at bounding box center [377, 671] width 24 height 10
click at [376, 560] on div "Undo" at bounding box center [377, 671] width 24 height 10
click at [382, 560] on div "Undo" at bounding box center [377, 671] width 24 height 10
click at [375, 560] on div "Undo" at bounding box center [377, 671] width 24 height 10
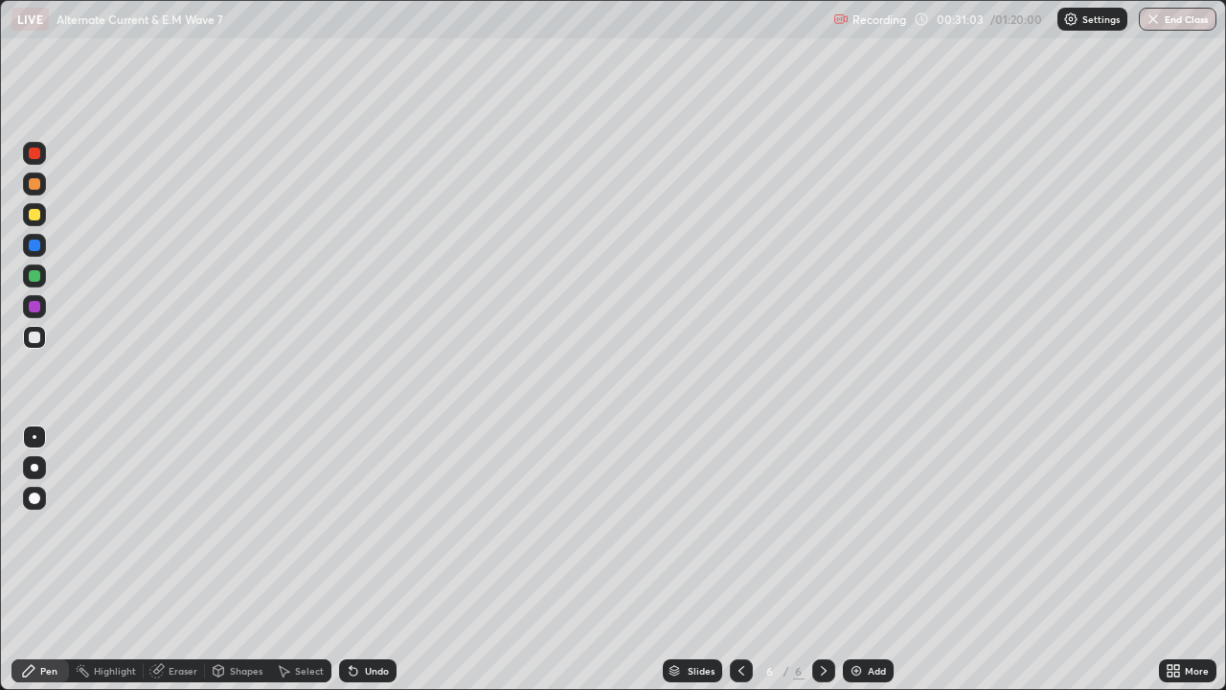
click at [373, 560] on div "Undo" at bounding box center [377, 671] width 24 height 10
click at [31, 216] on div at bounding box center [34, 214] width 11 height 11
click at [372, 560] on div "Undo" at bounding box center [377, 671] width 24 height 10
click at [369, 560] on div "Undo" at bounding box center [377, 671] width 24 height 10
click at [365, 560] on div "Undo" at bounding box center [377, 671] width 24 height 10
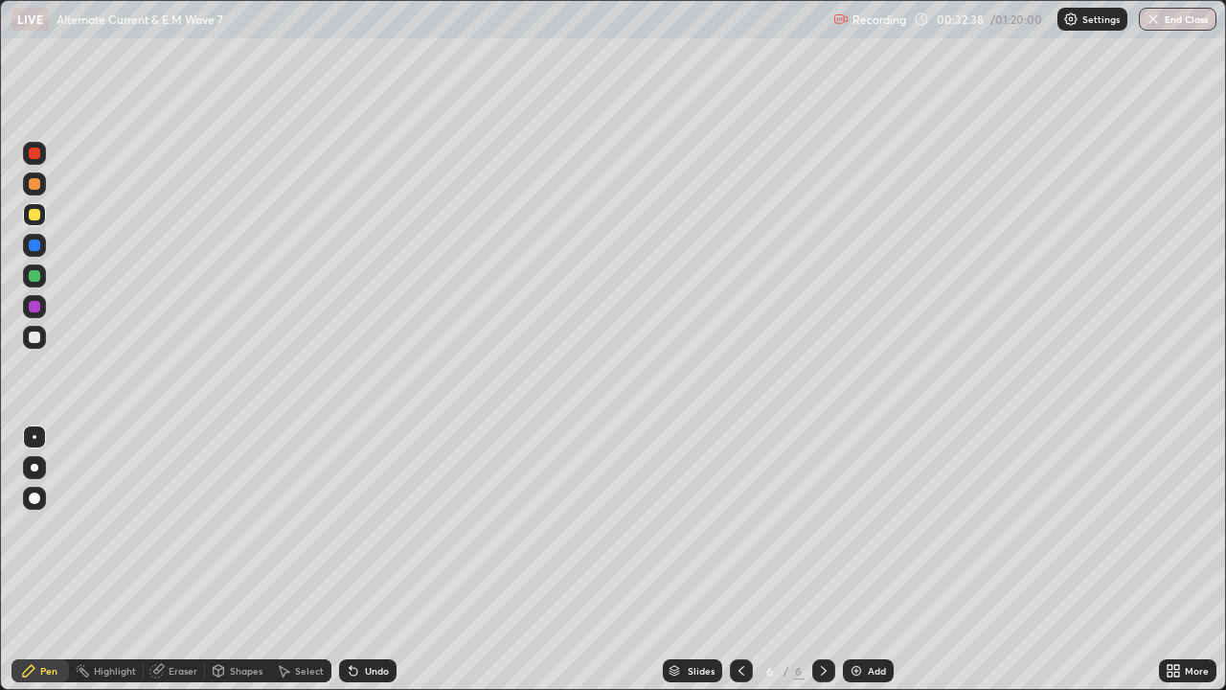
click at [34, 185] on div at bounding box center [34, 183] width 11 height 11
click at [377, 560] on div "Undo" at bounding box center [377, 671] width 24 height 10
click at [365, 560] on div "Undo" at bounding box center [367, 670] width 57 height 23
click at [358, 560] on div "Undo" at bounding box center [367, 670] width 57 height 23
click at [357, 560] on div "Undo" at bounding box center [367, 670] width 57 height 23
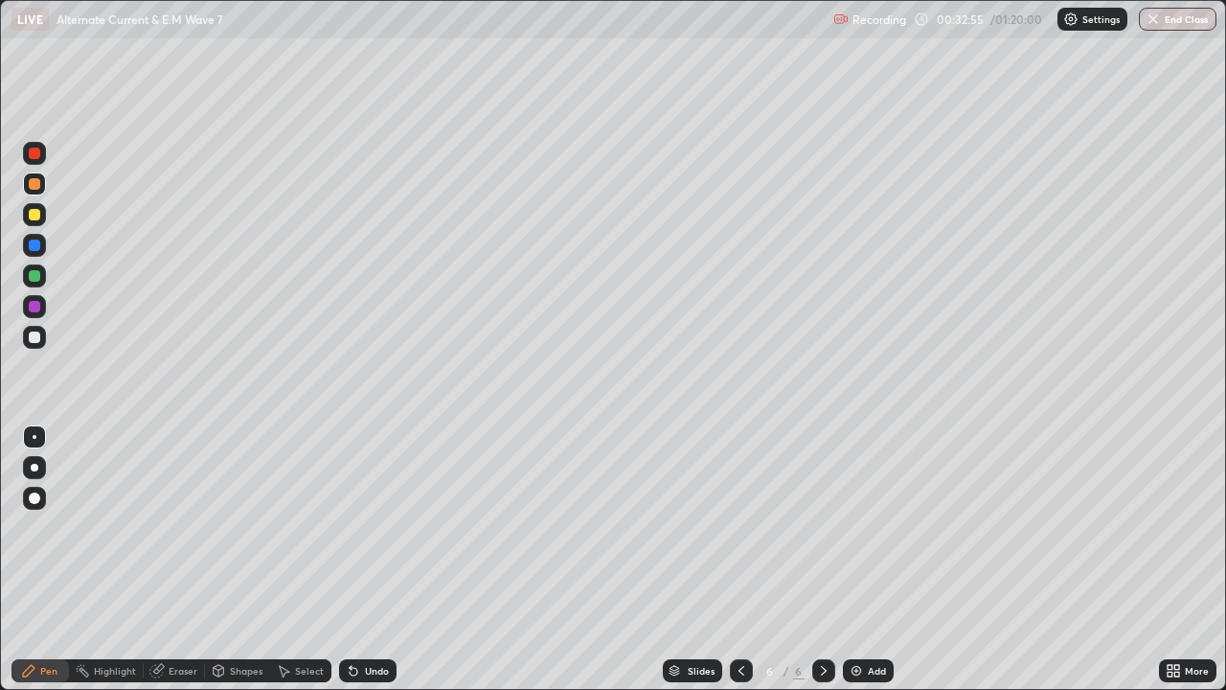
click at [365, 560] on div "Undo" at bounding box center [377, 671] width 24 height 10
click at [35, 332] on div at bounding box center [34, 337] width 11 height 11
click at [372, 560] on div "Undo" at bounding box center [367, 670] width 57 height 23
click at [368, 560] on div "Undo" at bounding box center [367, 670] width 57 height 23
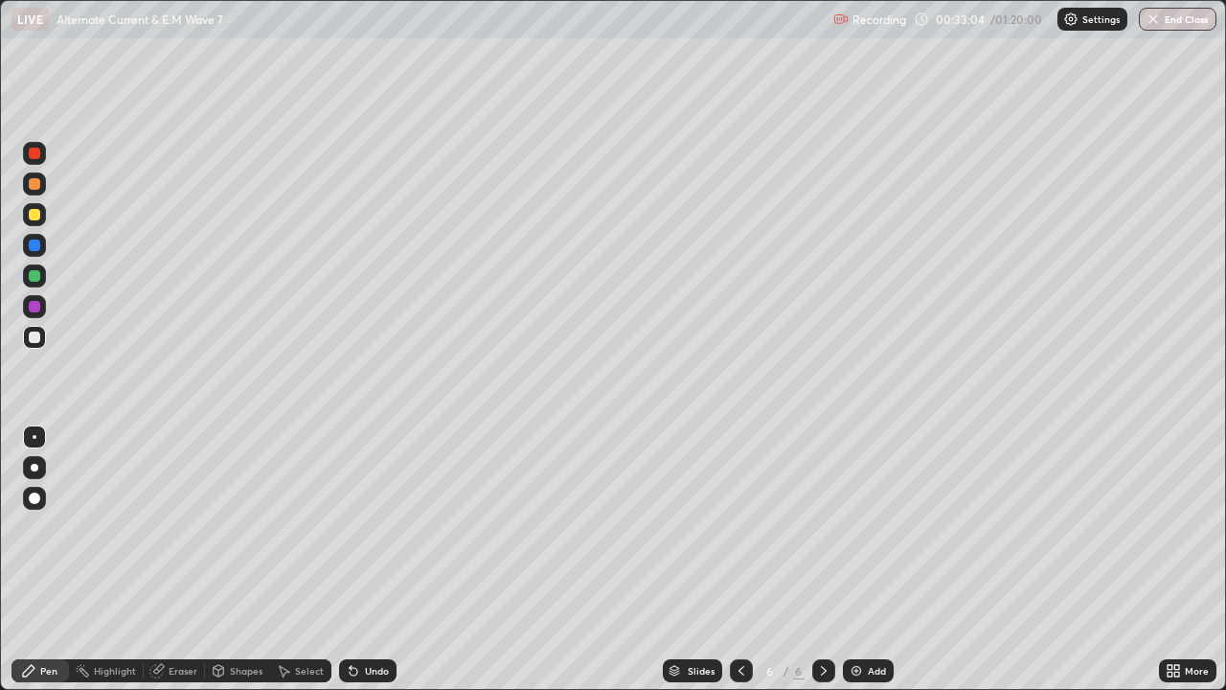
click at [364, 560] on div "Undo" at bounding box center [367, 670] width 57 height 23
click at [369, 560] on div "Undo" at bounding box center [377, 671] width 24 height 10
click at [376, 560] on div "Undo" at bounding box center [377, 671] width 24 height 10
click at [381, 560] on div "Undo" at bounding box center [377, 671] width 24 height 10
click at [380, 560] on div "Undo" at bounding box center [377, 671] width 24 height 10
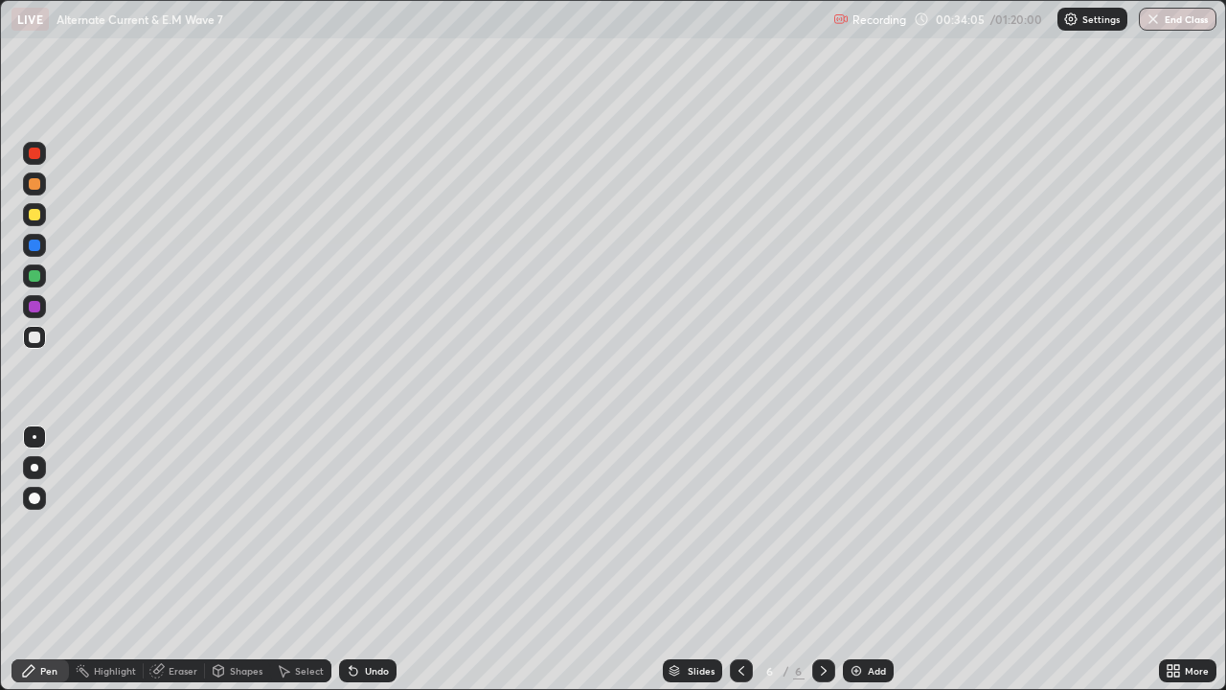
click at [376, 560] on div "Undo" at bounding box center [367, 670] width 57 height 23
click at [375, 560] on div "Undo" at bounding box center [367, 670] width 57 height 23
click at [872, 560] on div "Add" at bounding box center [877, 671] width 18 height 10
click at [376, 560] on div "Undo" at bounding box center [377, 671] width 24 height 10
click at [365, 560] on div "Undo" at bounding box center [377, 671] width 24 height 10
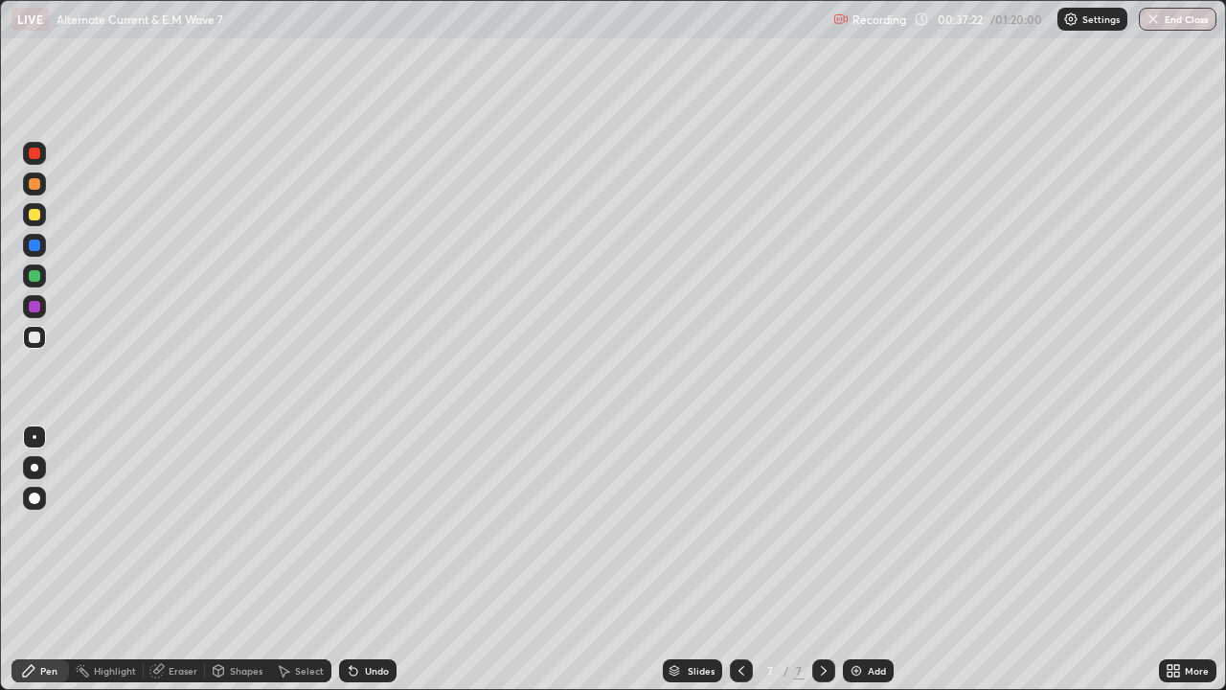
click at [365, 560] on div "Undo" at bounding box center [377, 671] width 24 height 10
click at [364, 560] on div "Undo" at bounding box center [367, 670] width 57 height 23
click at [374, 560] on div "Undo" at bounding box center [377, 671] width 24 height 10
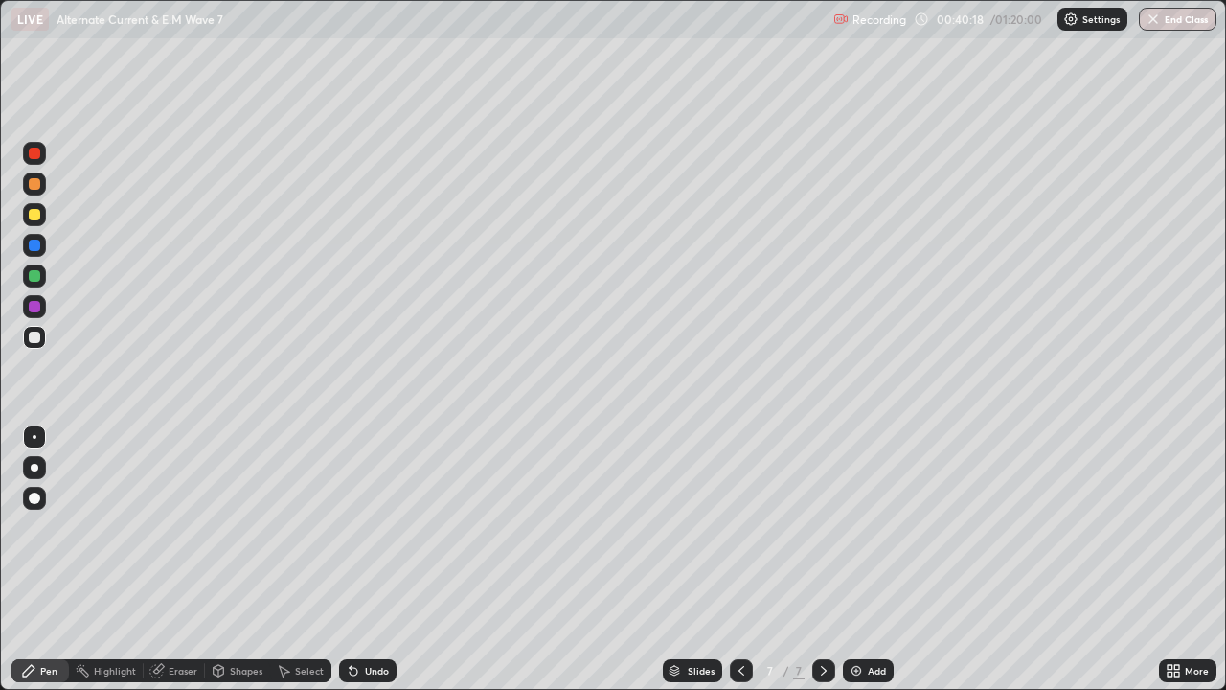
click at [374, 560] on div "Undo" at bounding box center [377, 671] width 24 height 10
click at [378, 560] on div "Undo" at bounding box center [377, 671] width 24 height 10
click at [38, 195] on div at bounding box center [34, 183] width 23 height 23
click at [857, 560] on img at bounding box center [856, 670] width 15 height 15
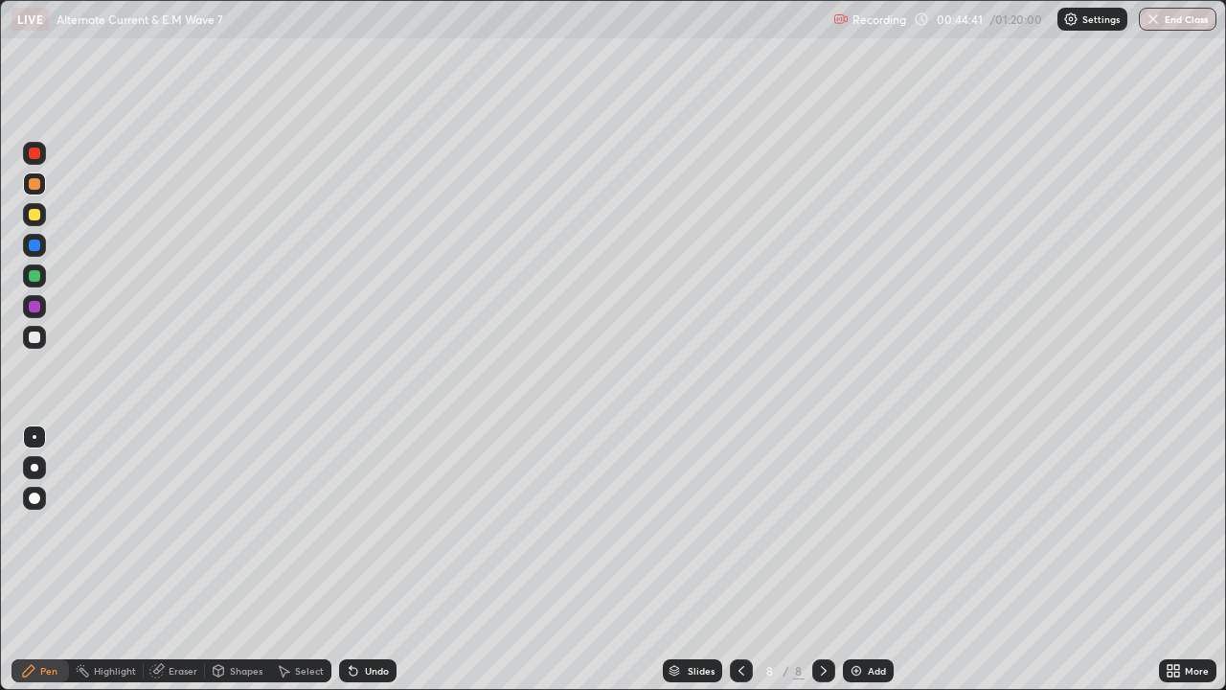
click at [373, 560] on div "Undo" at bounding box center [367, 670] width 57 height 23
click at [365, 560] on div "Undo" at bounding box center [377, 671] width 24 height 10
click at [371, 560] on div "Undo" at bounding box center [367, 670] width 57 height 23
click at [373, 560] on div "Undo" at bounding box center [367, 670] width 57 height 23
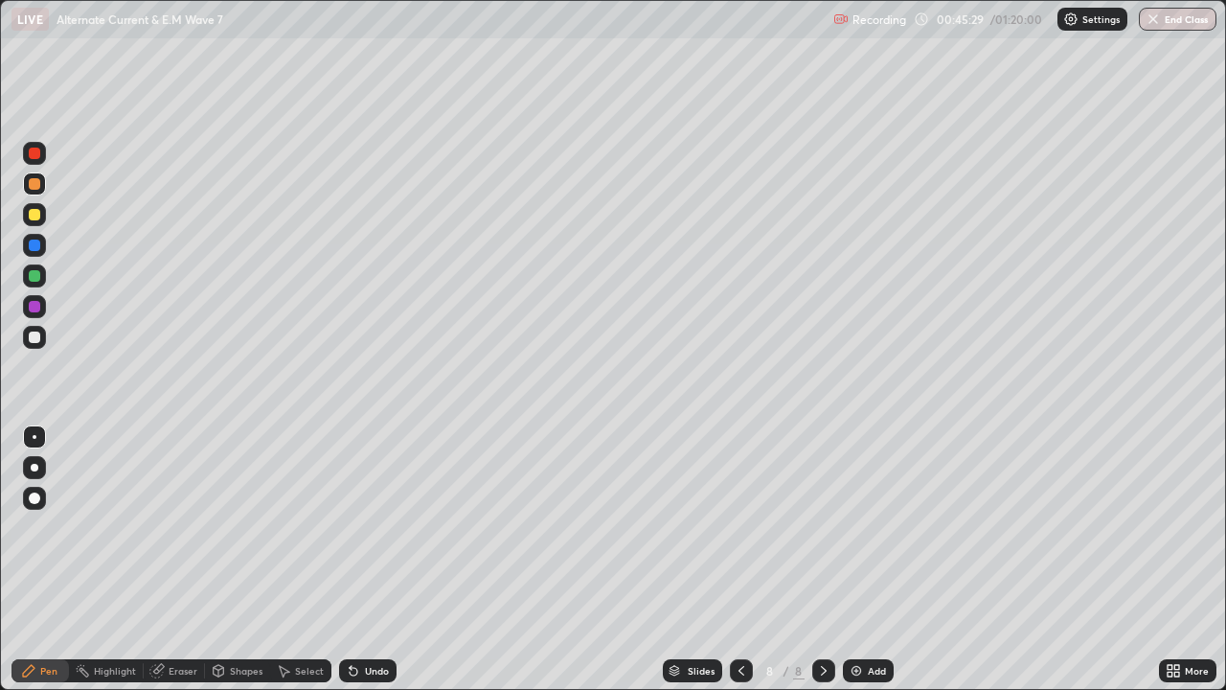
click at [374, 560] on div "Undo" at bounding box center [377, 671] width 24 height 10
click at [860, 560] on img at bounding box center [856, 670] width 15 height 15
click at [369, 560] on div "Undo" at bounding box center [377, 671] width 24 height 10
click at [38, 341] on div at bounding box center [34, 337] width 11 height 11
click at [822, 560] on icon at bounding box center [823, 670] width 15 height 15
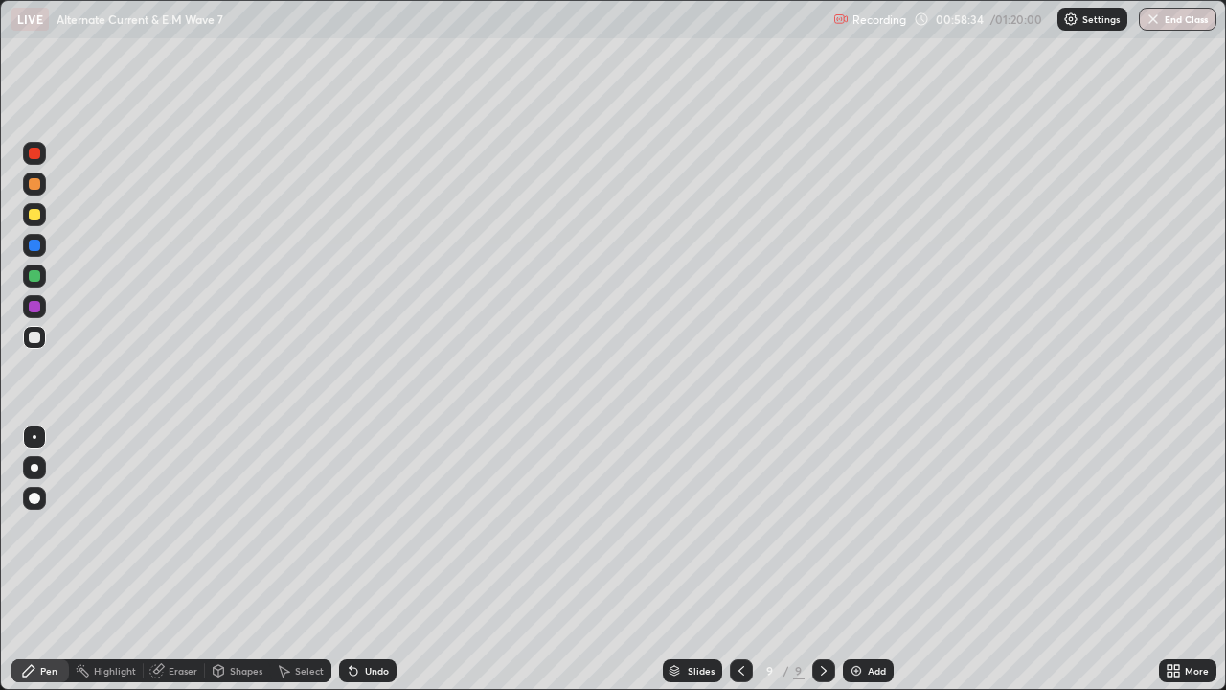
click at [869, 560] on div "Add" at bounding box center [868, 670] width 51 height 23
click at [826, 560] on div at bounding box center [824, 670] width 23 height 23
click at [870, 560] on div "Add" at bounding box center [868, 670] width 51 height 23
click at [740, 560] on icon at bounding box center [741, 670] width 15 height 15
click at [738, 560] on icon at bounding box center [741, 670] width 15 height 15
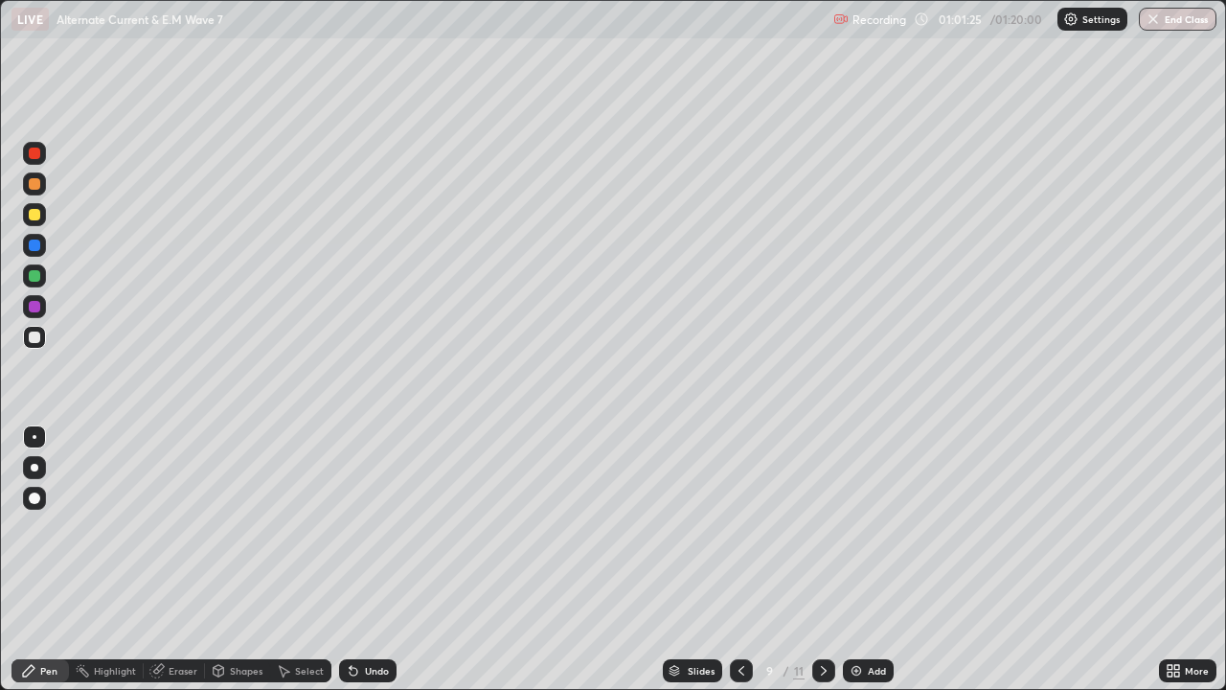
click at [819, 560] on icon at bounding box center [823, 670] width 15 height 15
click at [373, 560] on div "Undo" at bounding box center [367, 670] width 57 height 23
click at [372, 560] on div "Undo" at bounding box center [377, 671] width 24 height 10
click at [376, 560] on div "Undo" at bounding box center [377, 671] width 24 height 10
click at [372, 560] on div "Undo" at bounding box center [377, 671] width 24 height 10
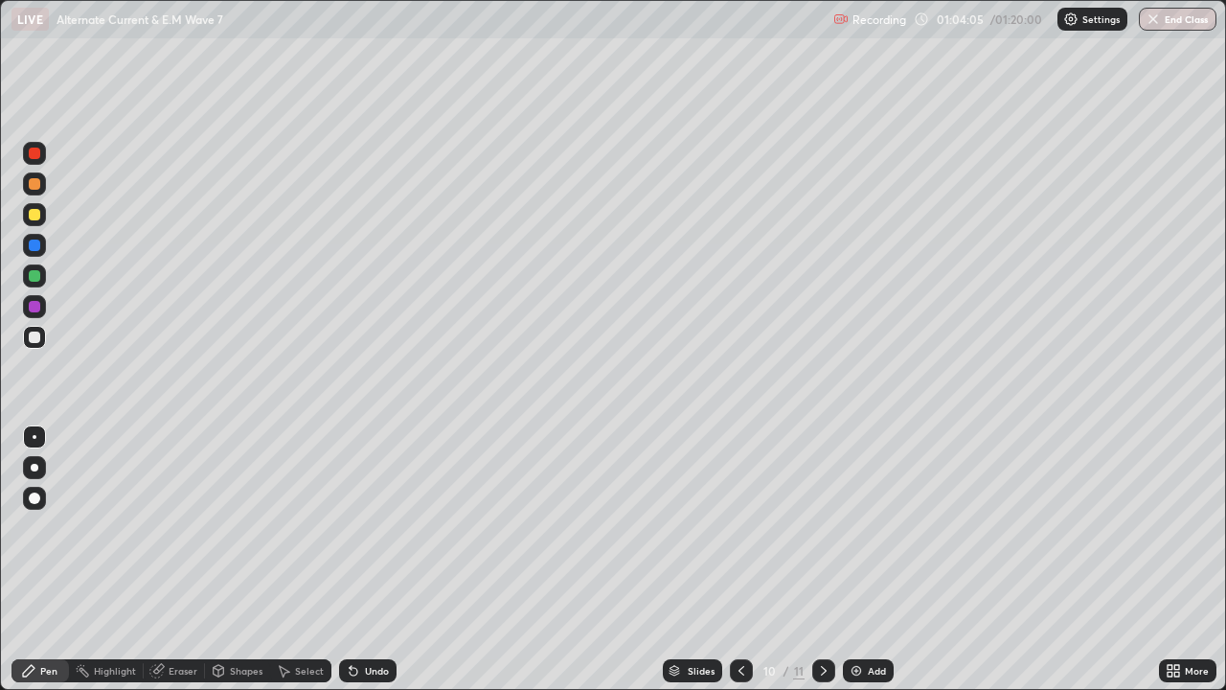
click at [367, 560] on div "Undo" at bounding box center [367, 670] width 57 height 23
click at [374, 560] on div "Undo" at bounding box center [367, 670] width 57 height 23
click at [372, 560] on div "Undo" at bounding box center [377, 671] width 24 height 10
click at [193, 560] on div "Eraser" at bounding box center [183, 671] width 29 height 10
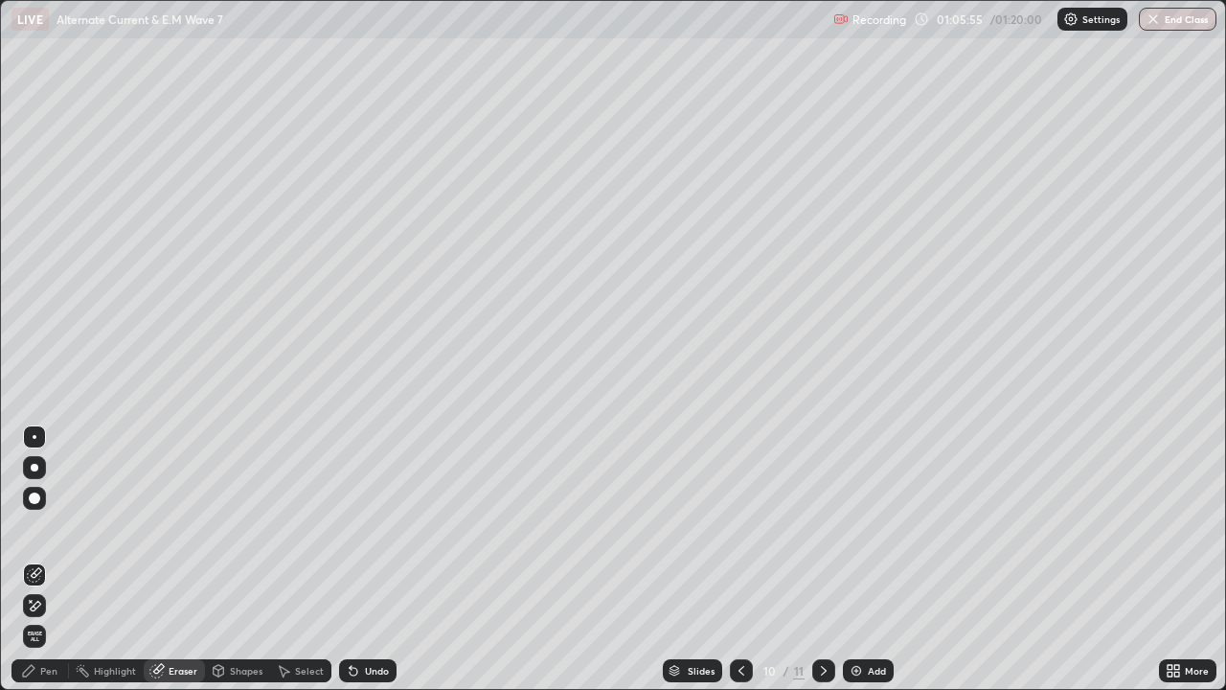
click at [61, 560] on div "Pen" at bounding box center [39, 670] width 57 height 23
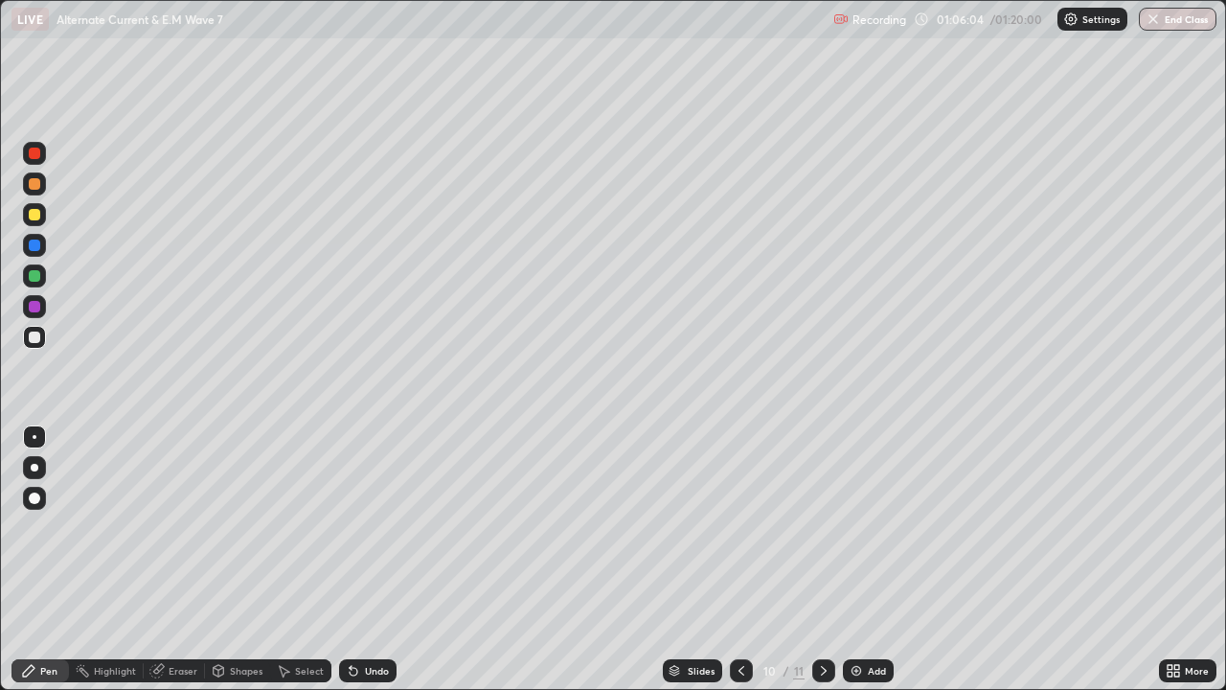
click at [374, 560] on div "Undo" at bounding box center [377, 671] width 24 height 10
click at [372, 560] on div "Undo" at bounding box center [377, 671] width 24 height 10
click at [382, 560] on div "Undo" at bounding box center [377, 671] width 24 height 10
click at [379, 560] on div "Undo" at bounding box center [377, 671] width 24 height 10
click at [377, 560] on div "Undo" at bounding box center [367, 670] width 57 height 23
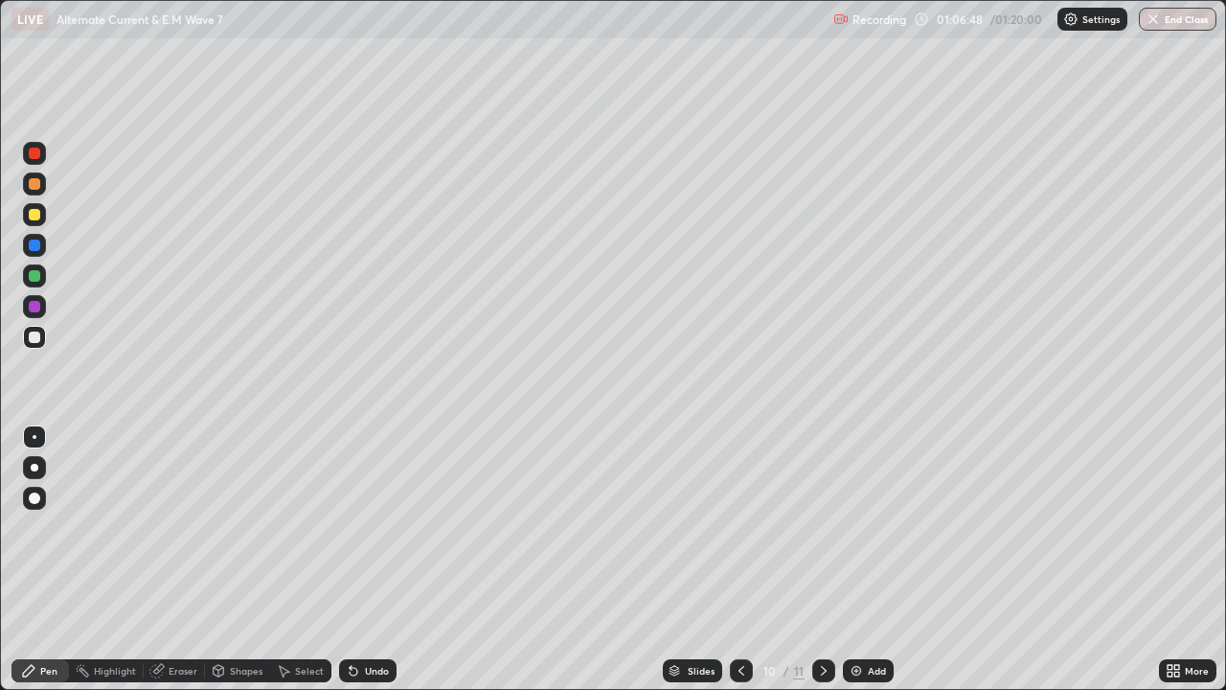
click at [381, 560] on div "Undo" at bounding box center [367, 670] width 57 height 23
click at [383, 560] on div "Undo" at bounding box center [367, 670] width 57 height 23
click at [385, 560] on div "Undo" at bounding box center [367, 670] width 57 height 23
click at [383, 560] on div "Undo" at bounding box center [367, 670] width 57 height 23
click at [381, 560] on div "Undo" at bounding box center [367, 670] width 57 height 23
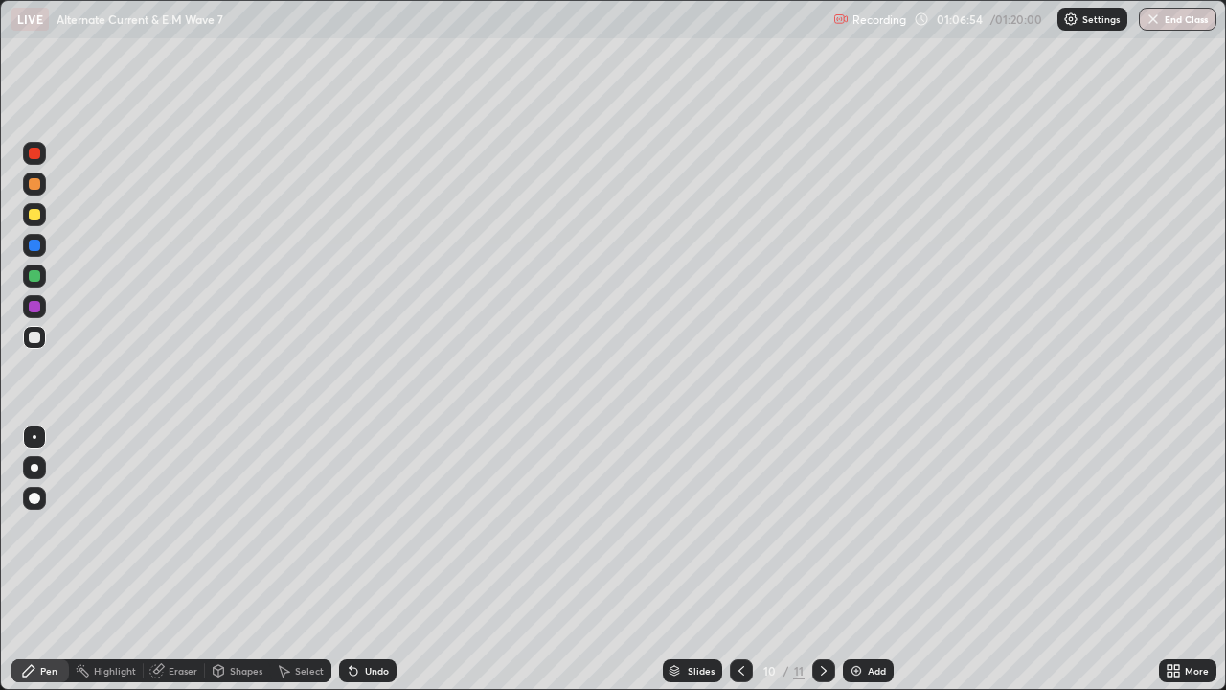
click at [376, 560] on div "Undo" at bounding box center [377, 671] width 24 height 10
click at [378, 560] on div "Undo" at bounding box center [377, 671] width 24 height 10
click at [869, 560] on div "Add" at bounding box center [868, 670] width 51 height 23
click at [370, 560] on div "Undo" at bounding box center [367, 670] width 57 height 23
click at [357, 560] on icon at bounding box center [353, 670] width 15 height 15
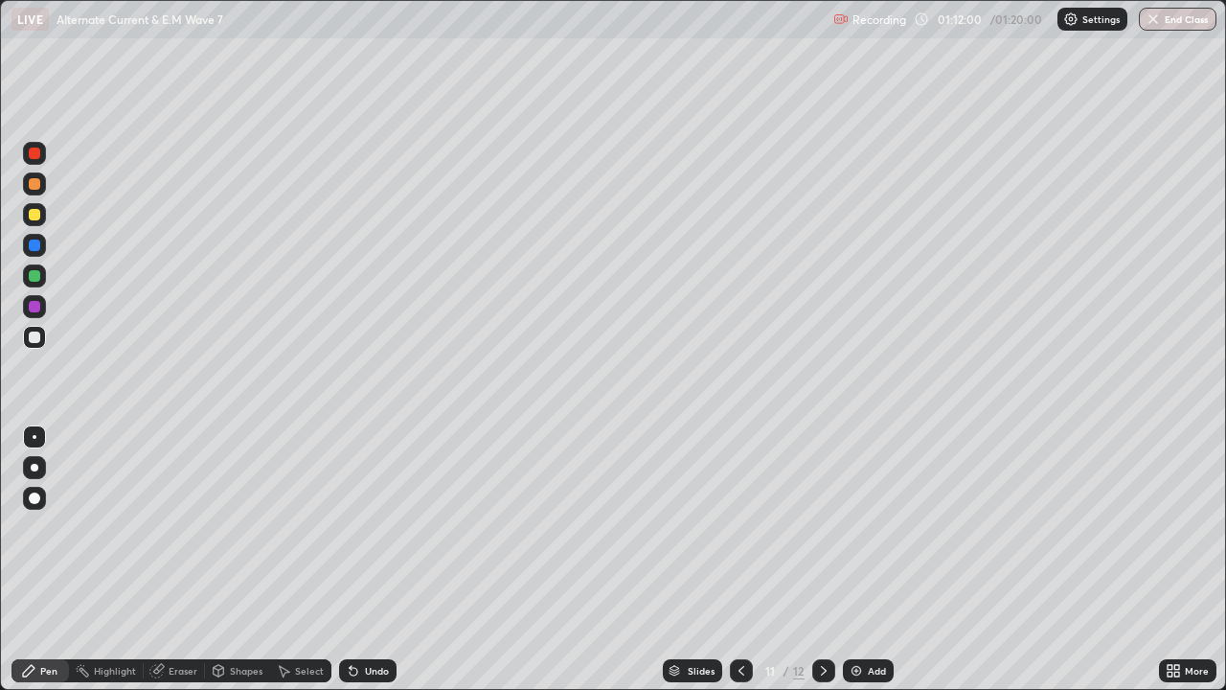
click at [373, 560] on div "Undo" at bounding box center [377, 671] width 24 height 10
click at [374, 560] on div "Undo" at bounding box center [377, 671] width 24 height 10
click at [376, 560] on div "Undo" at bounding box center [377, 671] width 24 height 10
click at [371, 560] on div "Undo" at bounding box center [377, 671] width 24 height 10
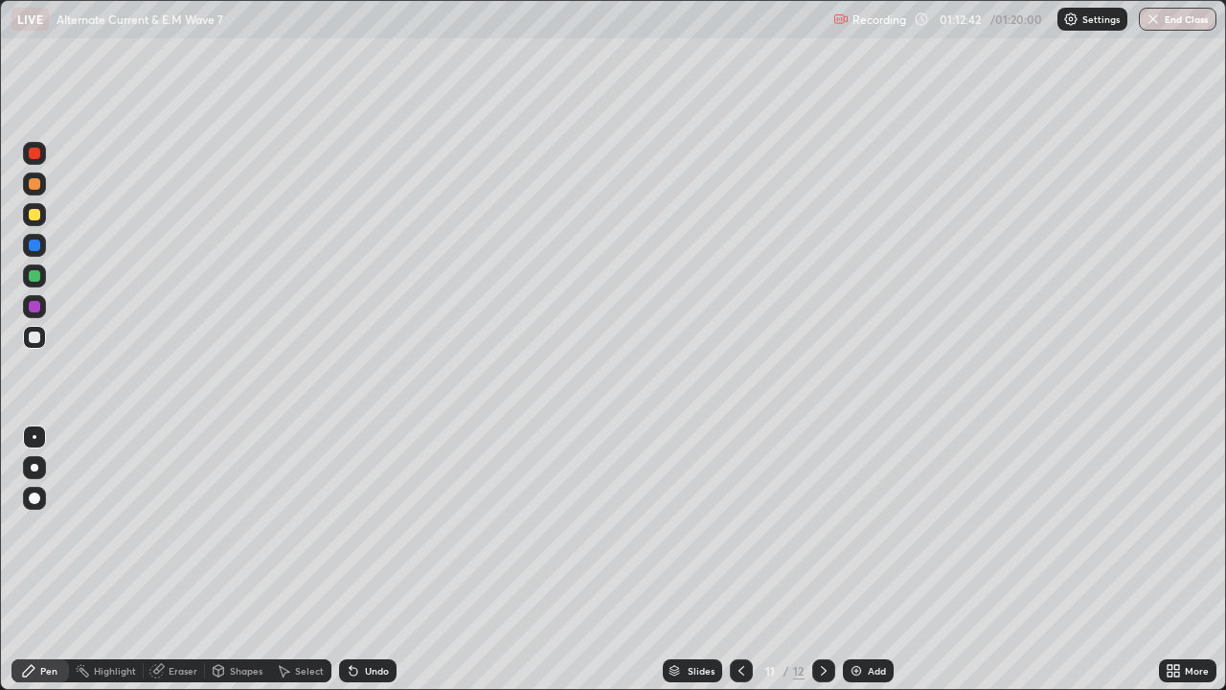
click at [367, 560] on div "Undo" at bounding box center [377, 671] width 24 height 10
click at [365, 560] on div "Undo" at bounding box center [377, 671] width 24 height 10
click at [360, 560] on div "Undo" at bounding box center [367, 670] width 57 height 23
click at [370, 560] on div "Undo" at bounding box center [377, 671] width 24 height 10
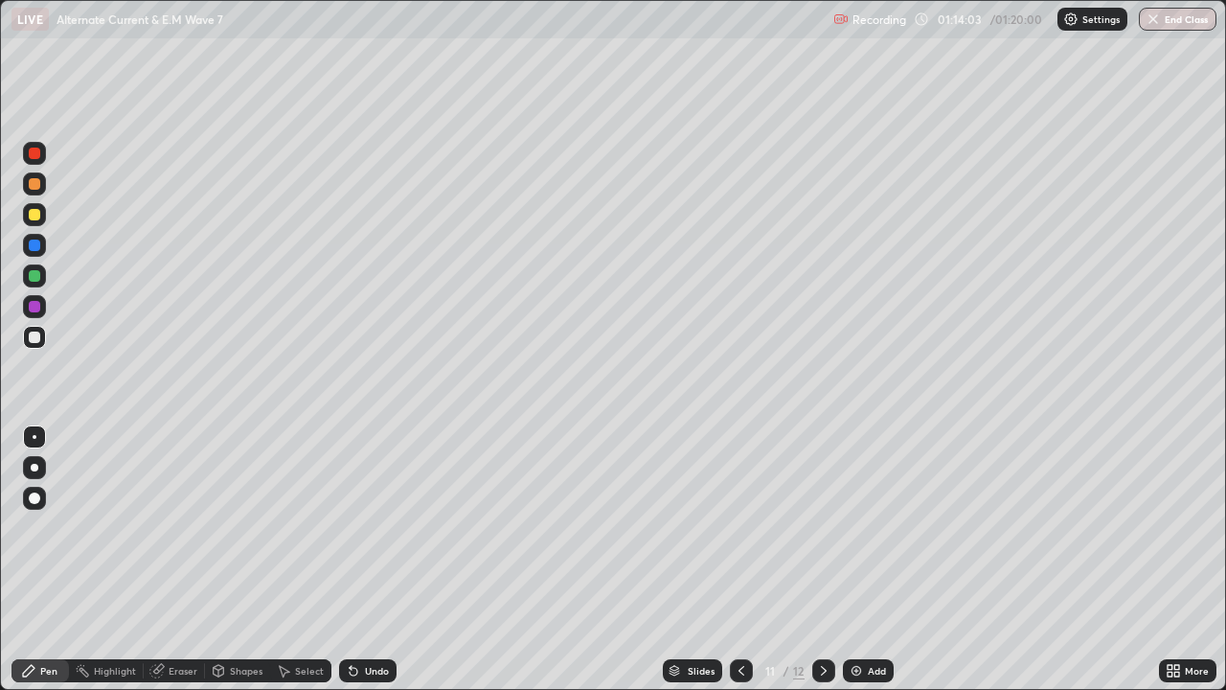
click at [369, 560] on div "Undo" at bounding box center [377, 671] width 24 height 10
click at [365, 560] on div "Undo" at bounding box center [377, 671] width 24 height 10
click at [181, 560] on div "Eraser" at bounding box center [183, 671] width 29 height 10
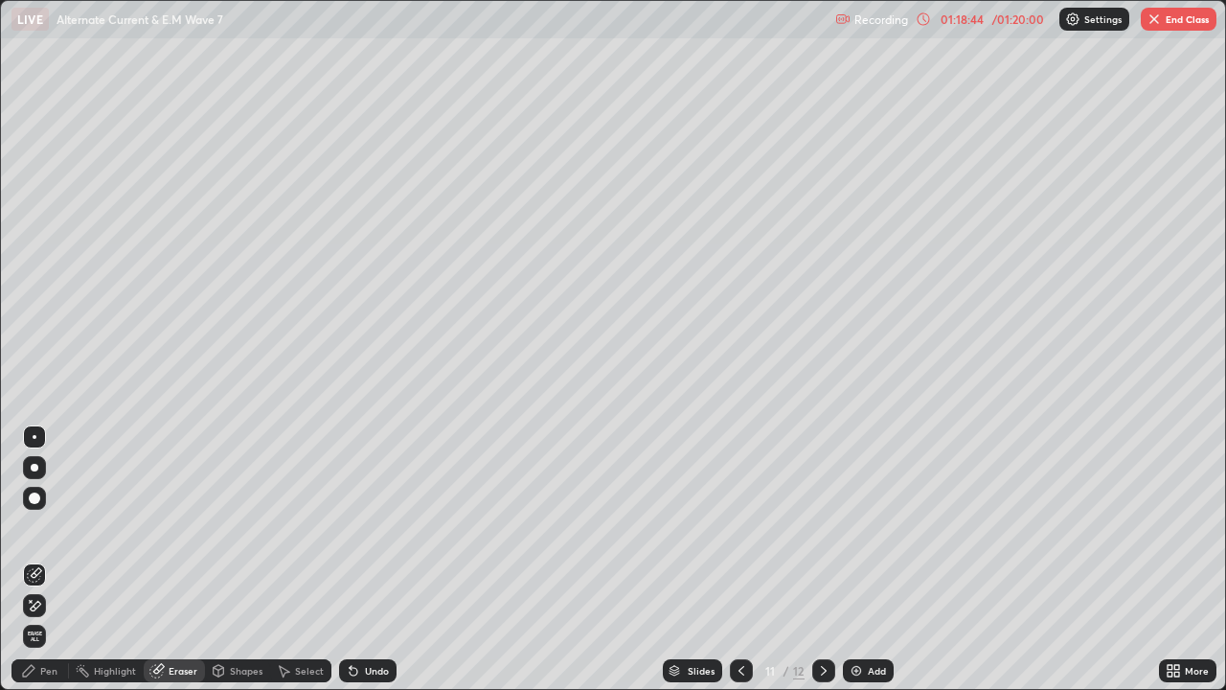
click at [1193, 22] on button "End Class" at bounding box center [1179, 19] width 76 height 23
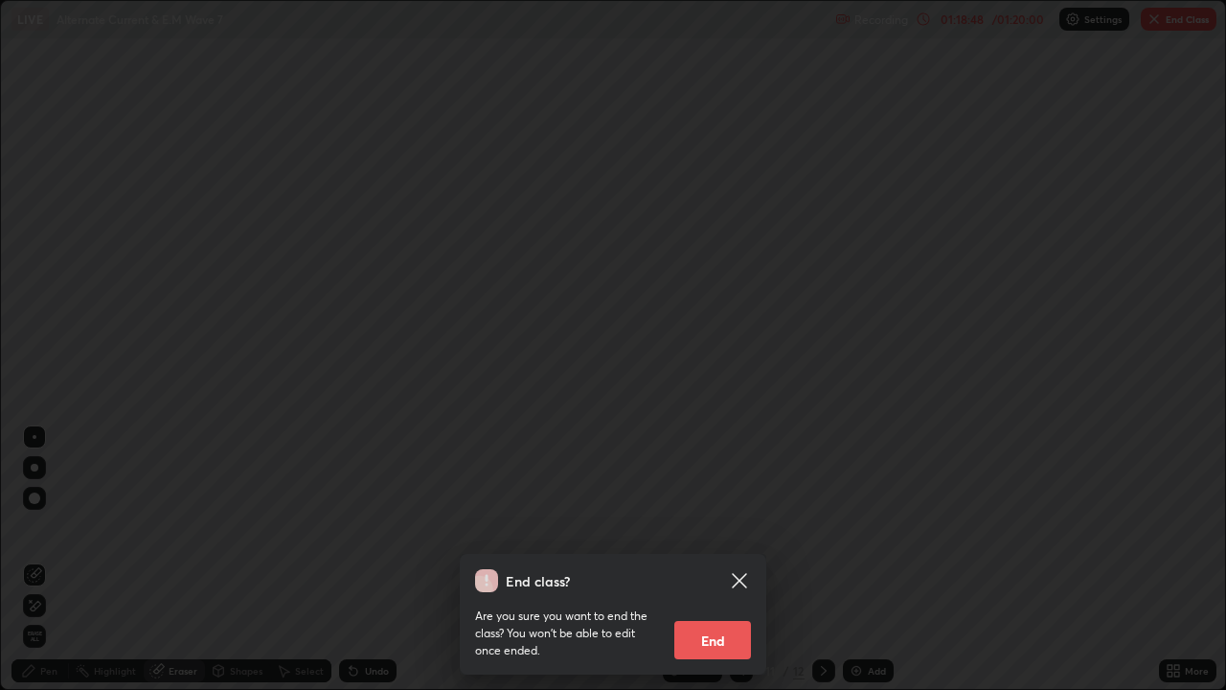
click at [718, 560] on button "End" at bounding box center [713, 640] width 77 height 38
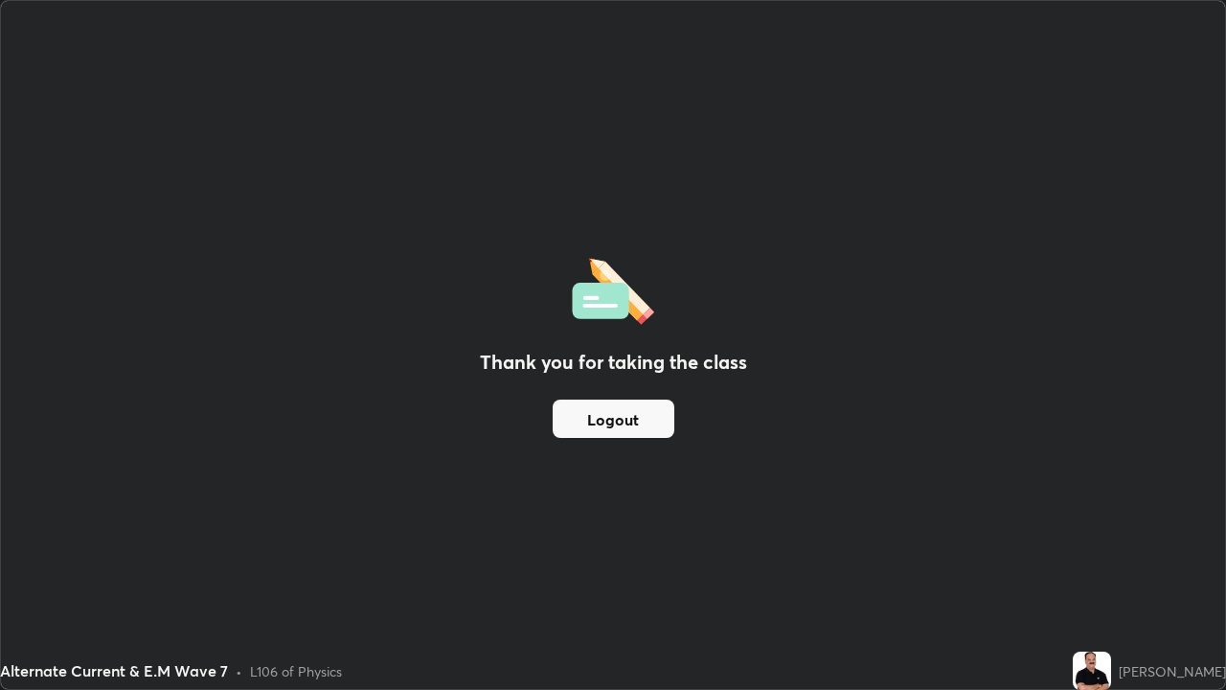
click at [634, 416] on button "Logout" at bounding box center [614, 419] width 122 height 38
